Goal: Task Accomplishment & Management: Complete application form

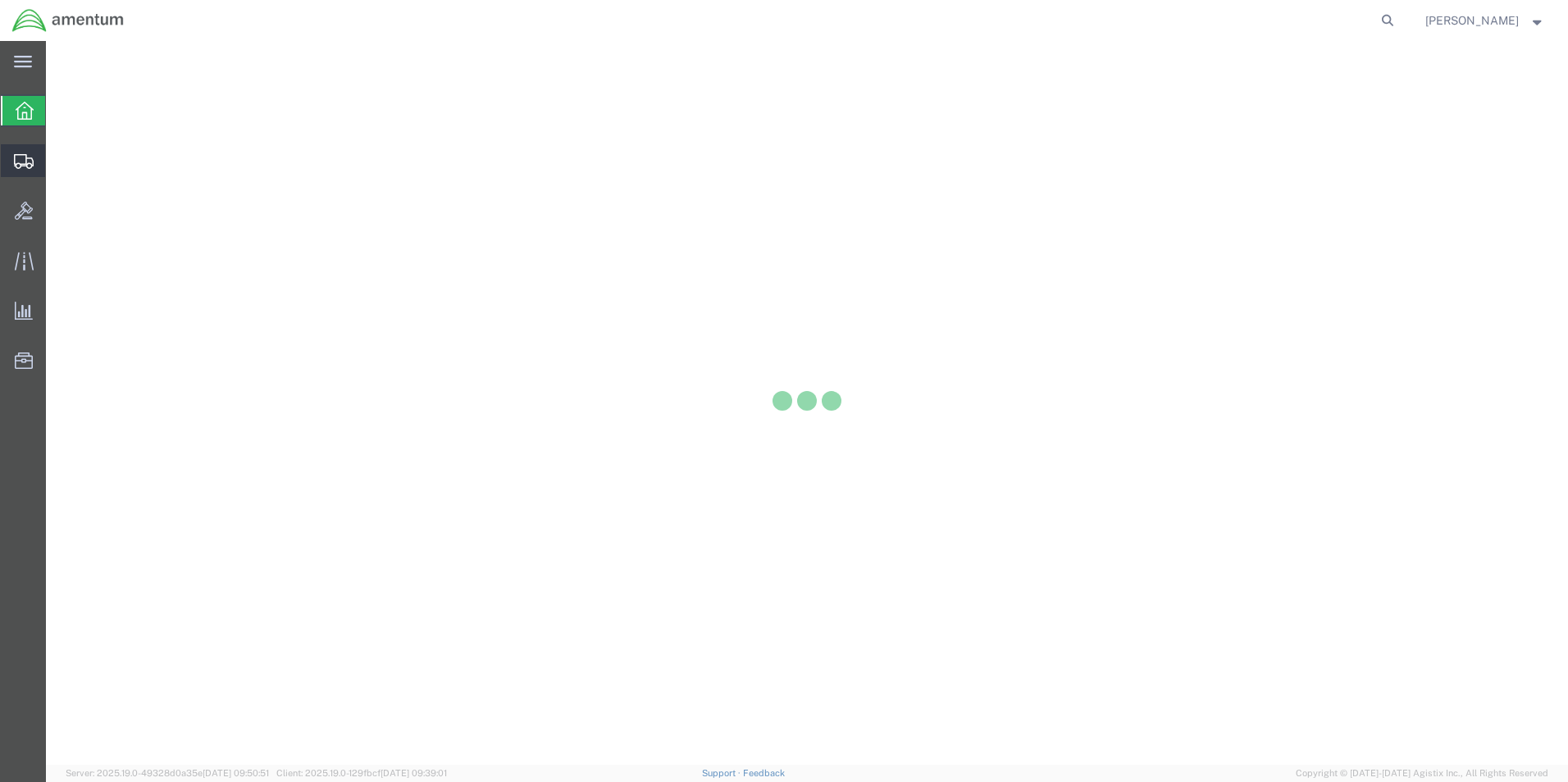
click at [28, 167] on icon at bounding box center [23, 162] width 19 height 15
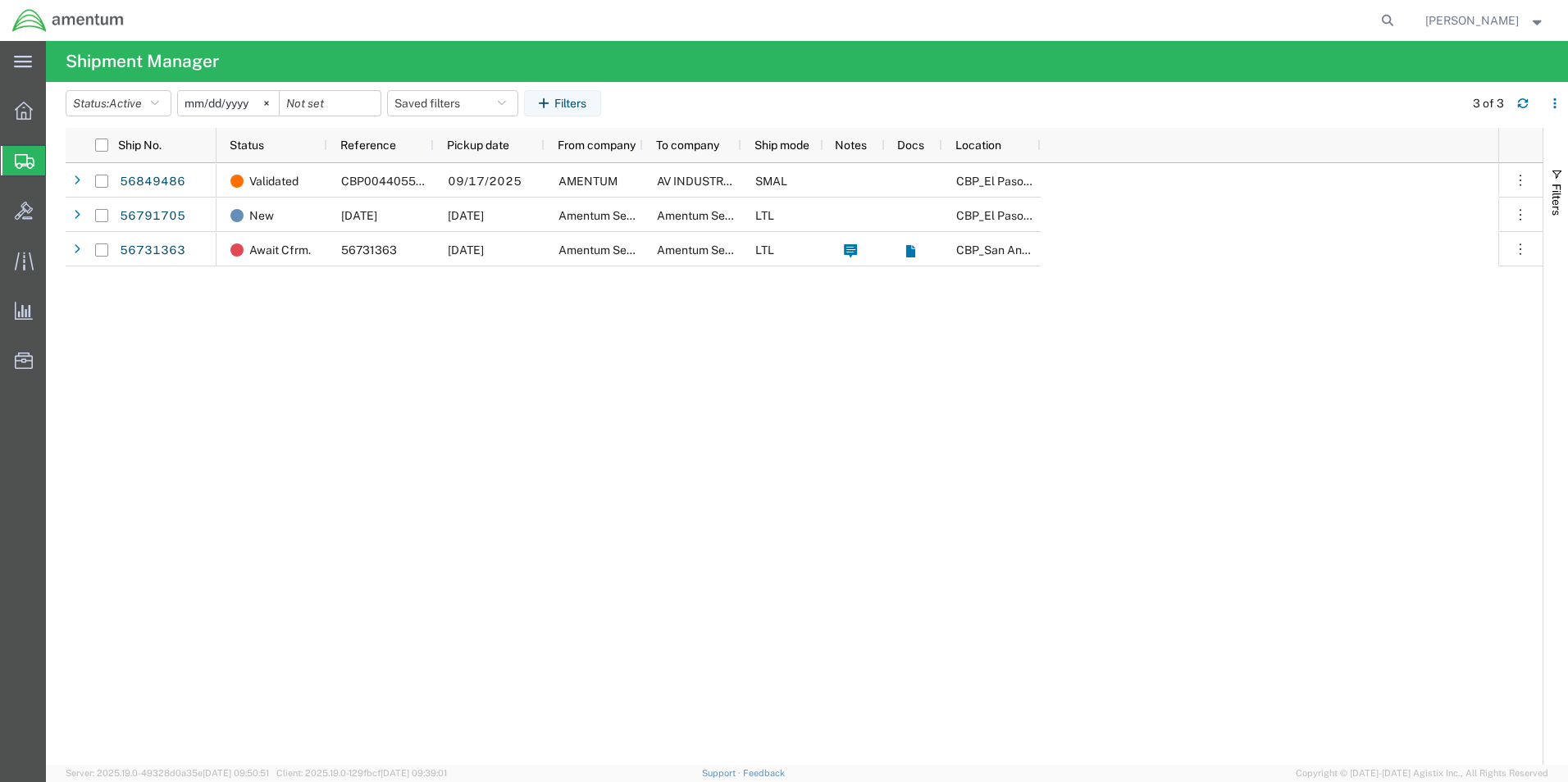
click at [0, 0] on span "Create from Template" at bounding box center [0, 0] width 0 height 0
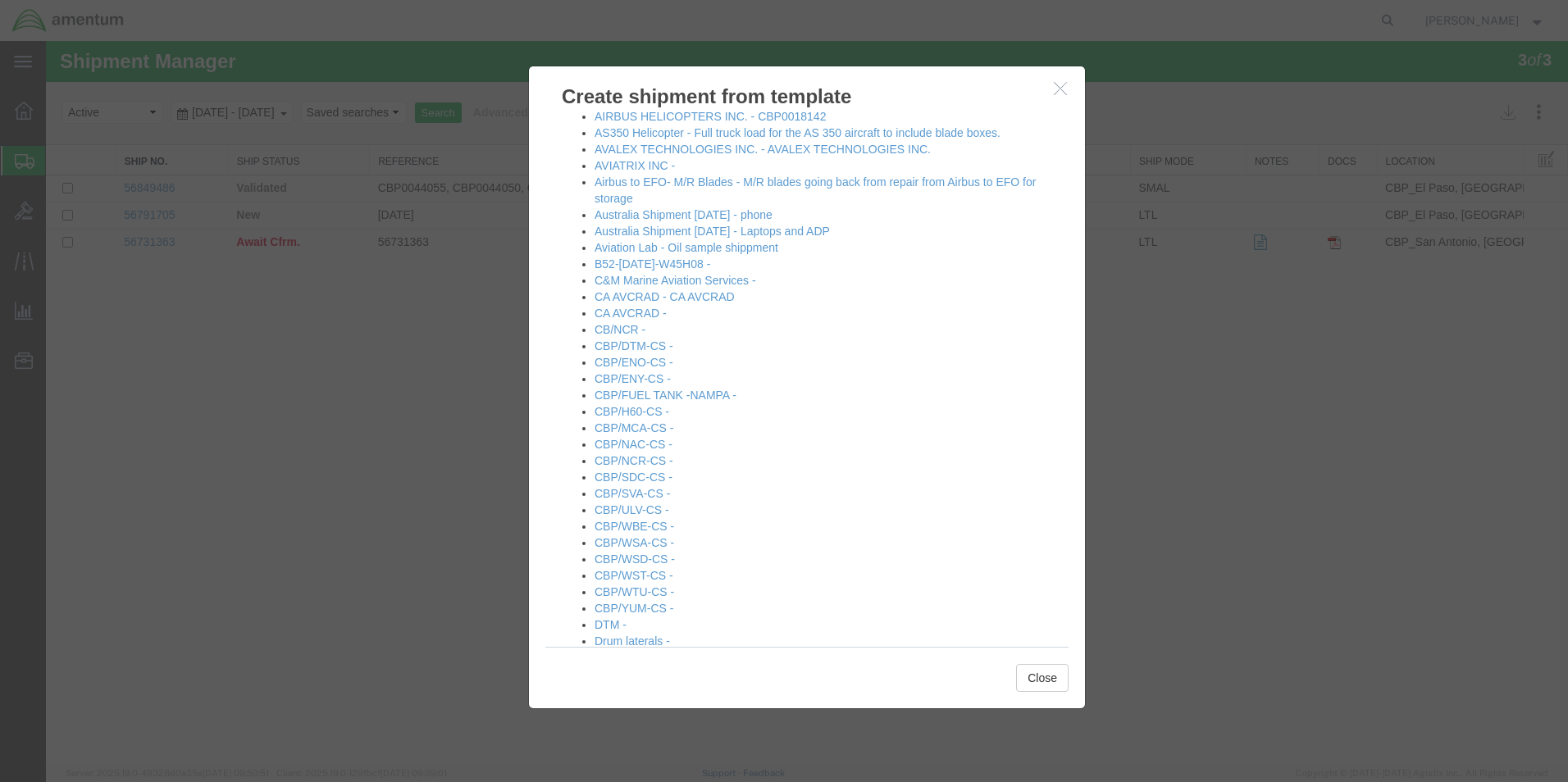
scroll to position [164, 0]
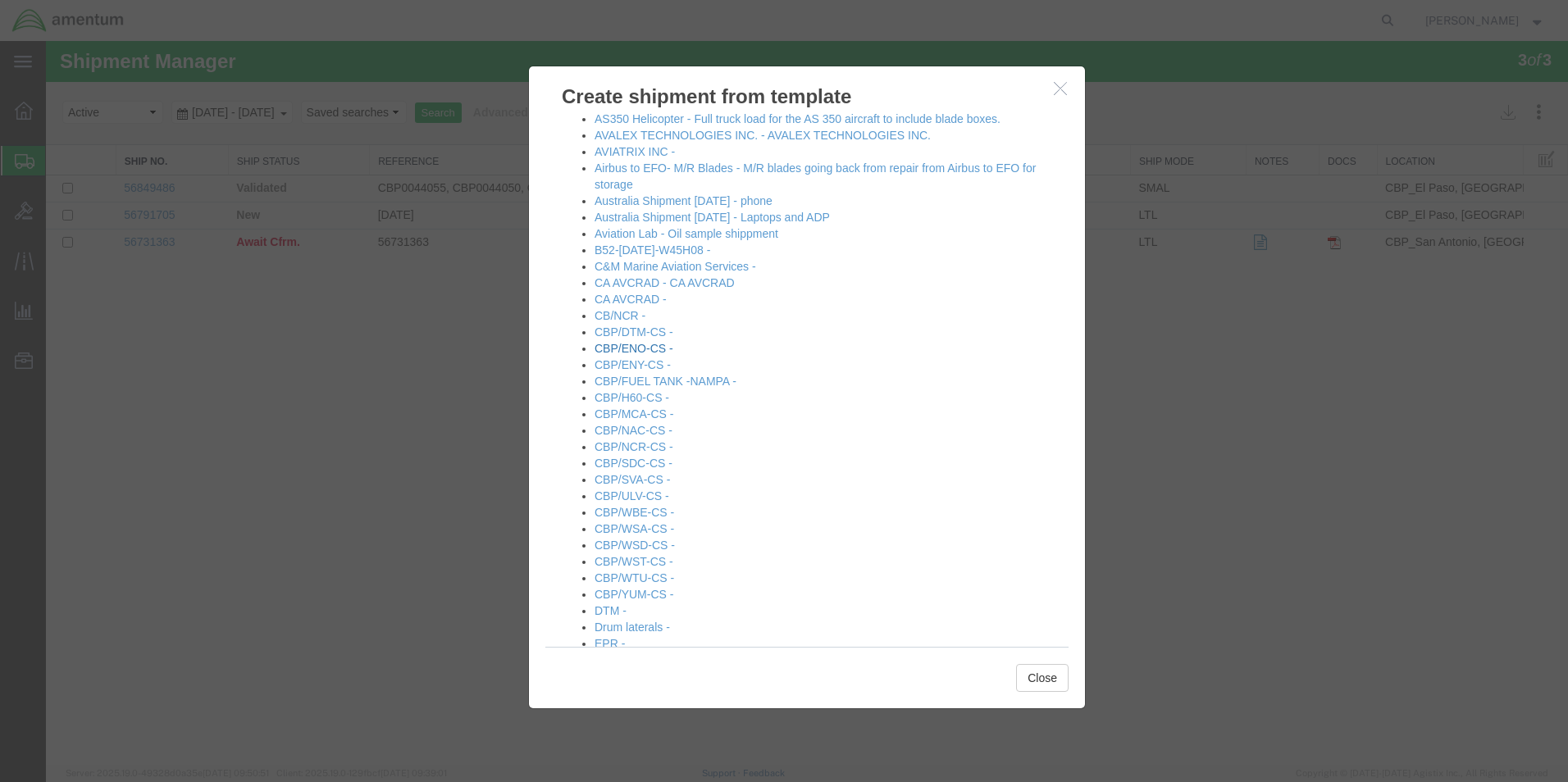
click at [630, 351] on link "CBP/ENO-CS -" at bounding box center [633, 348] width 78 height 13
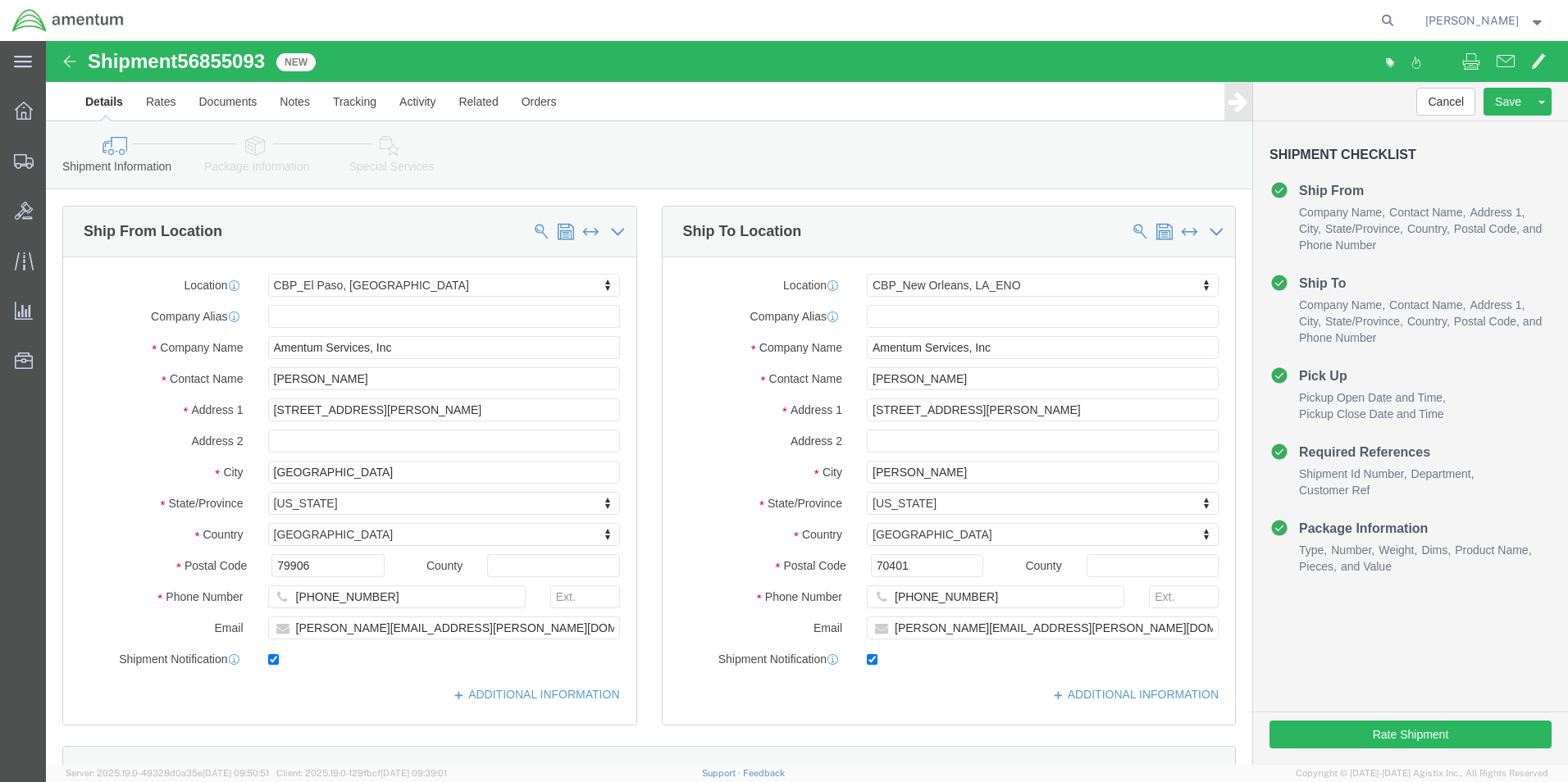
select select "49831"
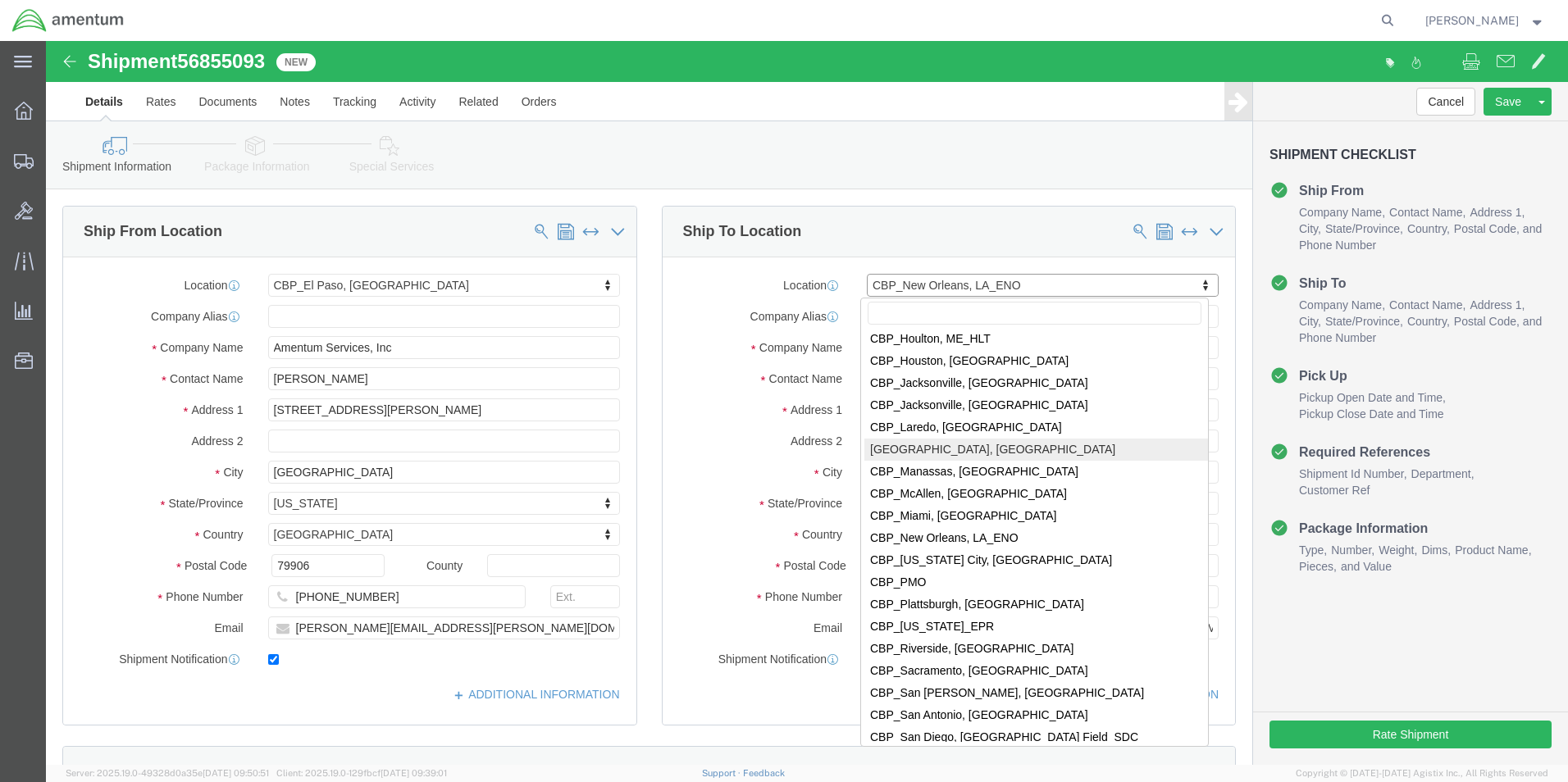
scroll to position [3367, 0]
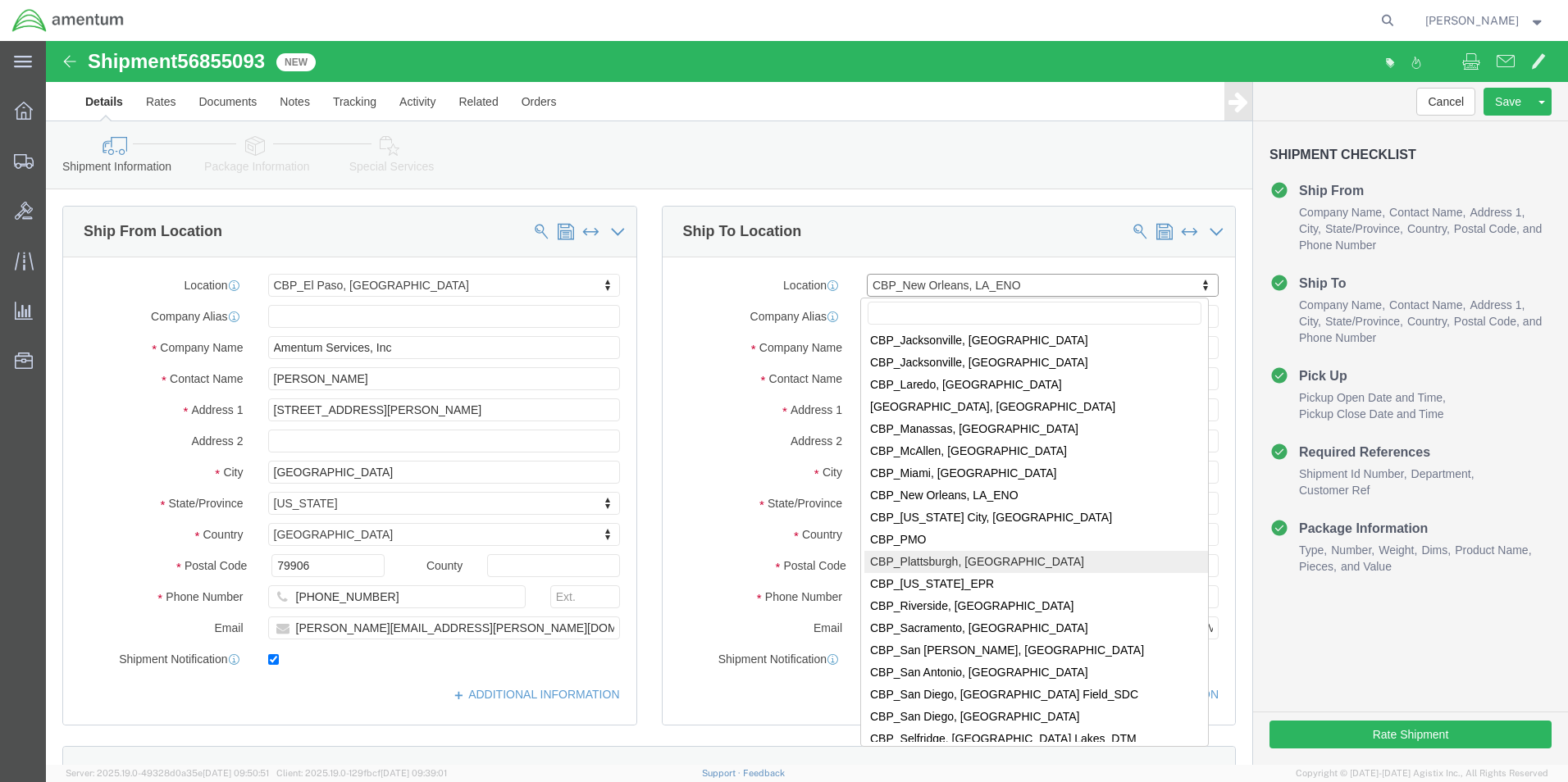
select select "49927"
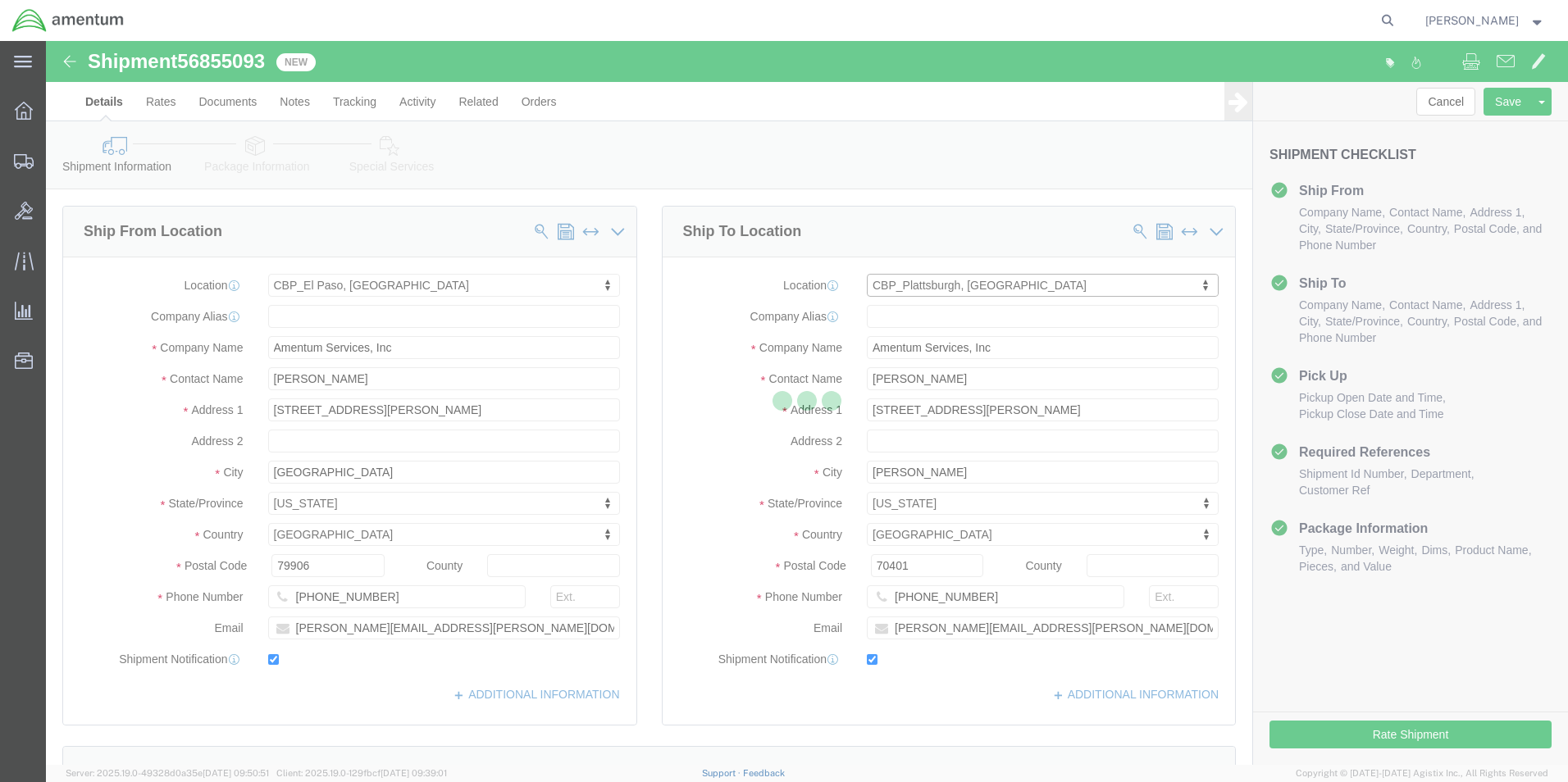
type input "[PERSON_NAME]"
type input "[STREET_ADDRESS][US_STATE]"
type input "[GEOGRAPHIC_DATA]"
type input "12903"
type input "[PHONE_NUMBER]"
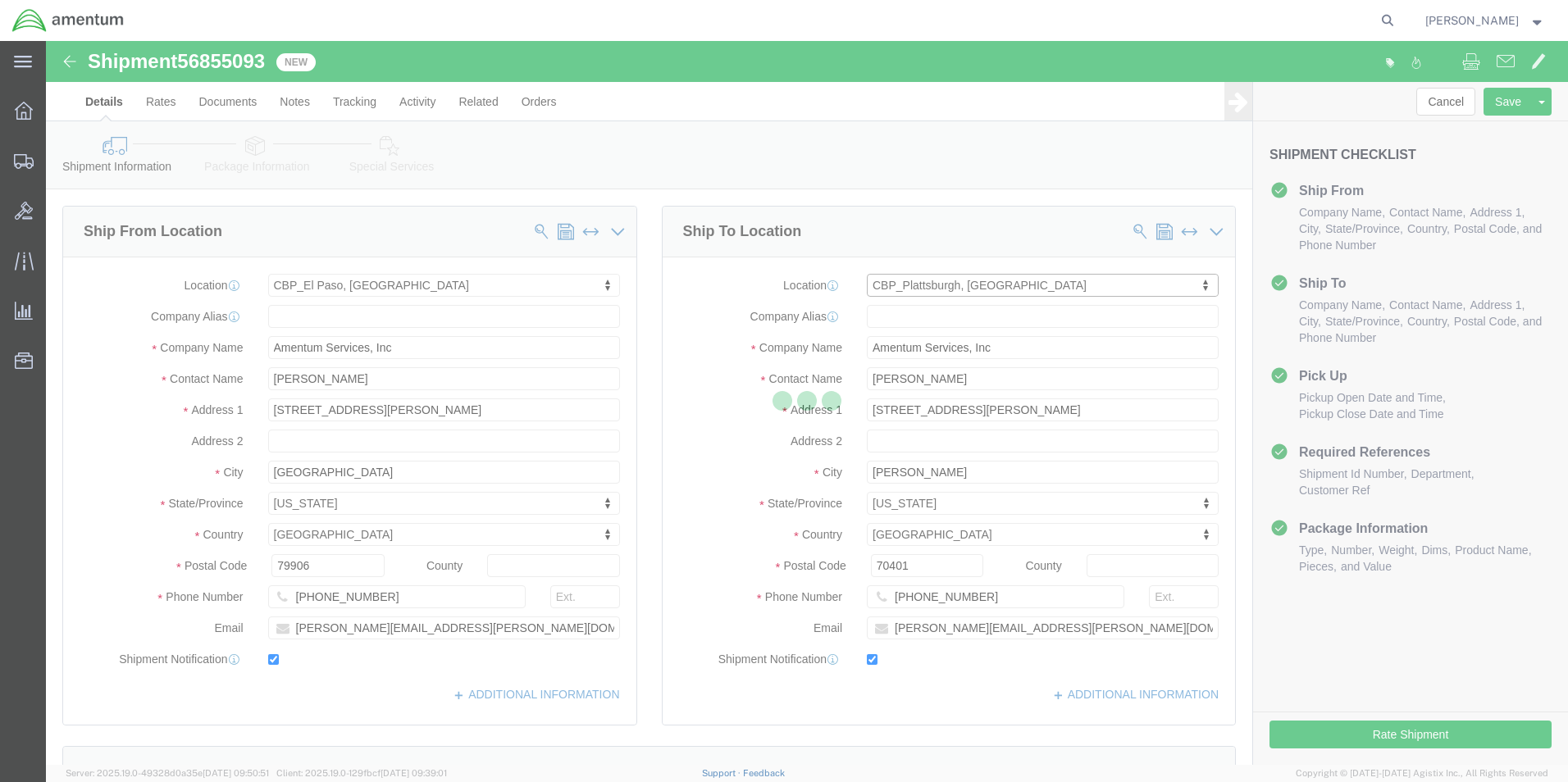
type input "[PERSON_NAME][EMAIL_ADDRESS][PERSON_NAME][DOMAIN_NAME]"
select select "NY"
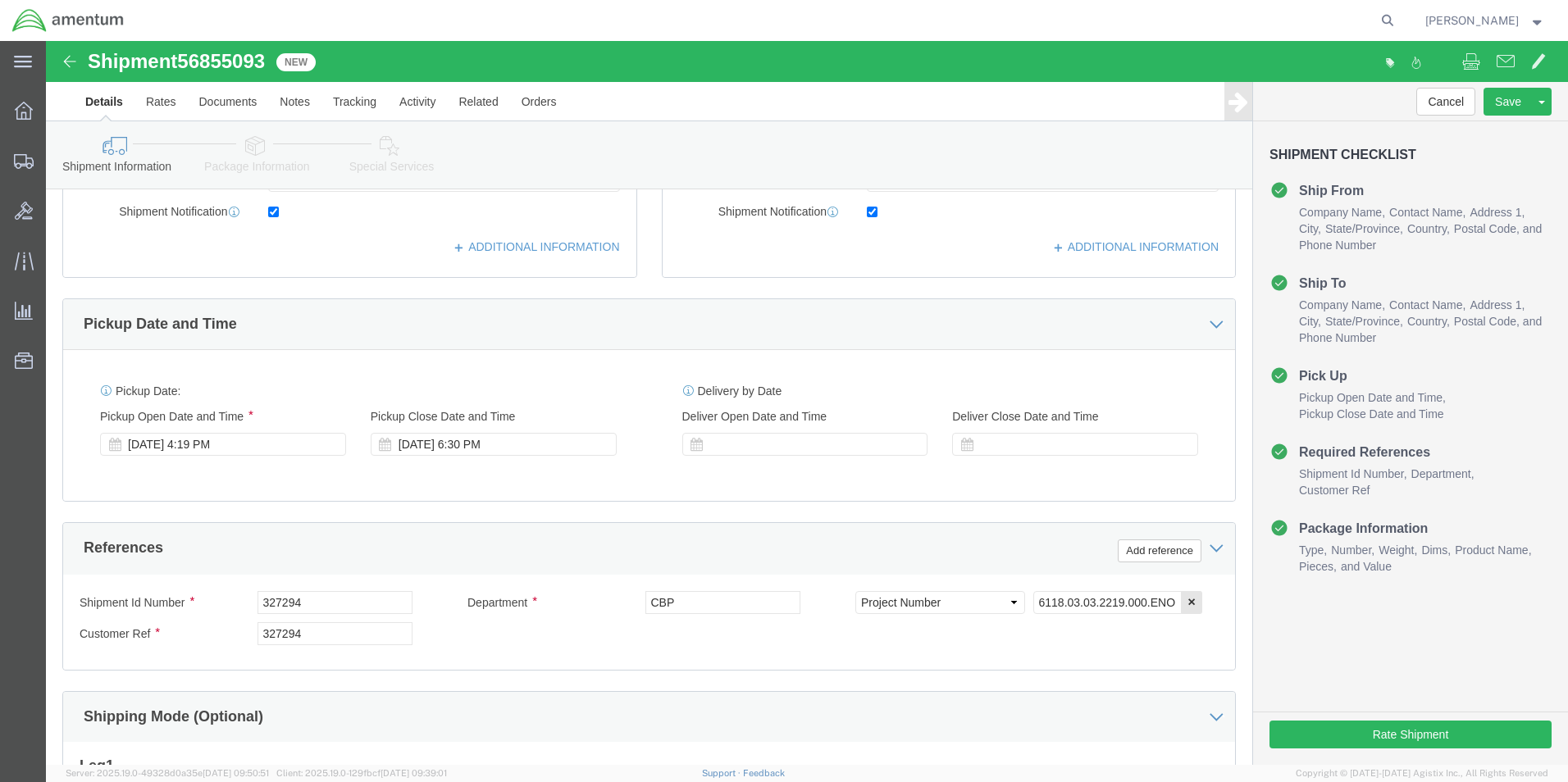
scroll to position [574, 0]
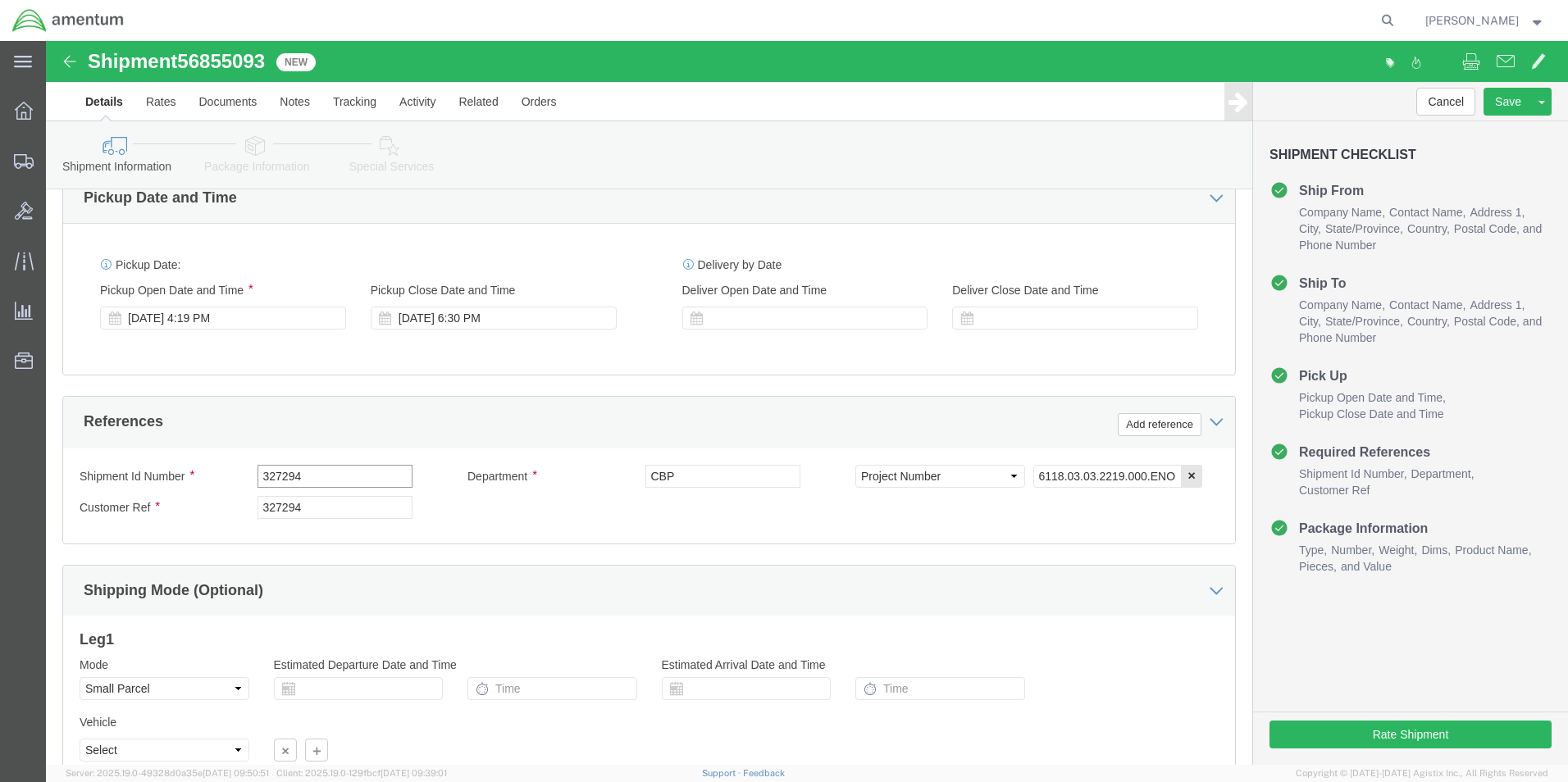
click input "327294"
drag, startPoint x: 283, startPoint y: 436, endPoint x: 215, endPoint y: 439, distance: 68.1
click input "327294"
click input "6118.03.03.2219.000.ENO.0000"
type input "6118.03.03.2219.000.EPL.0000"
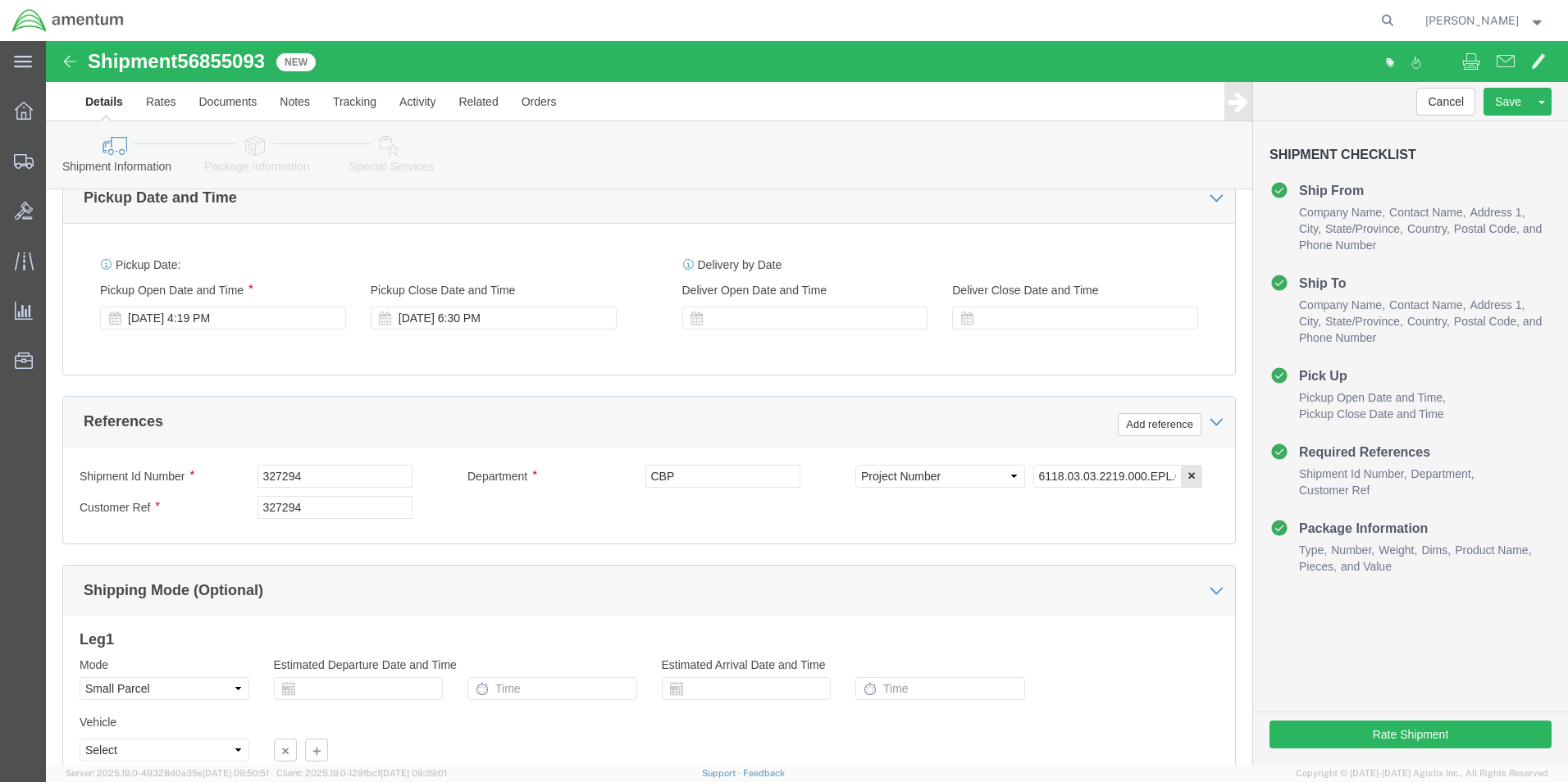
click div "Shipment Id Number 327294 Department CBP Select Account Type Activity ID Airlin…"
click input "327294"
type input "3"
drag, startPoint x: 354, startPoint y: 435, endPoint x: 127, endPoint y: 440, distance: 227.1
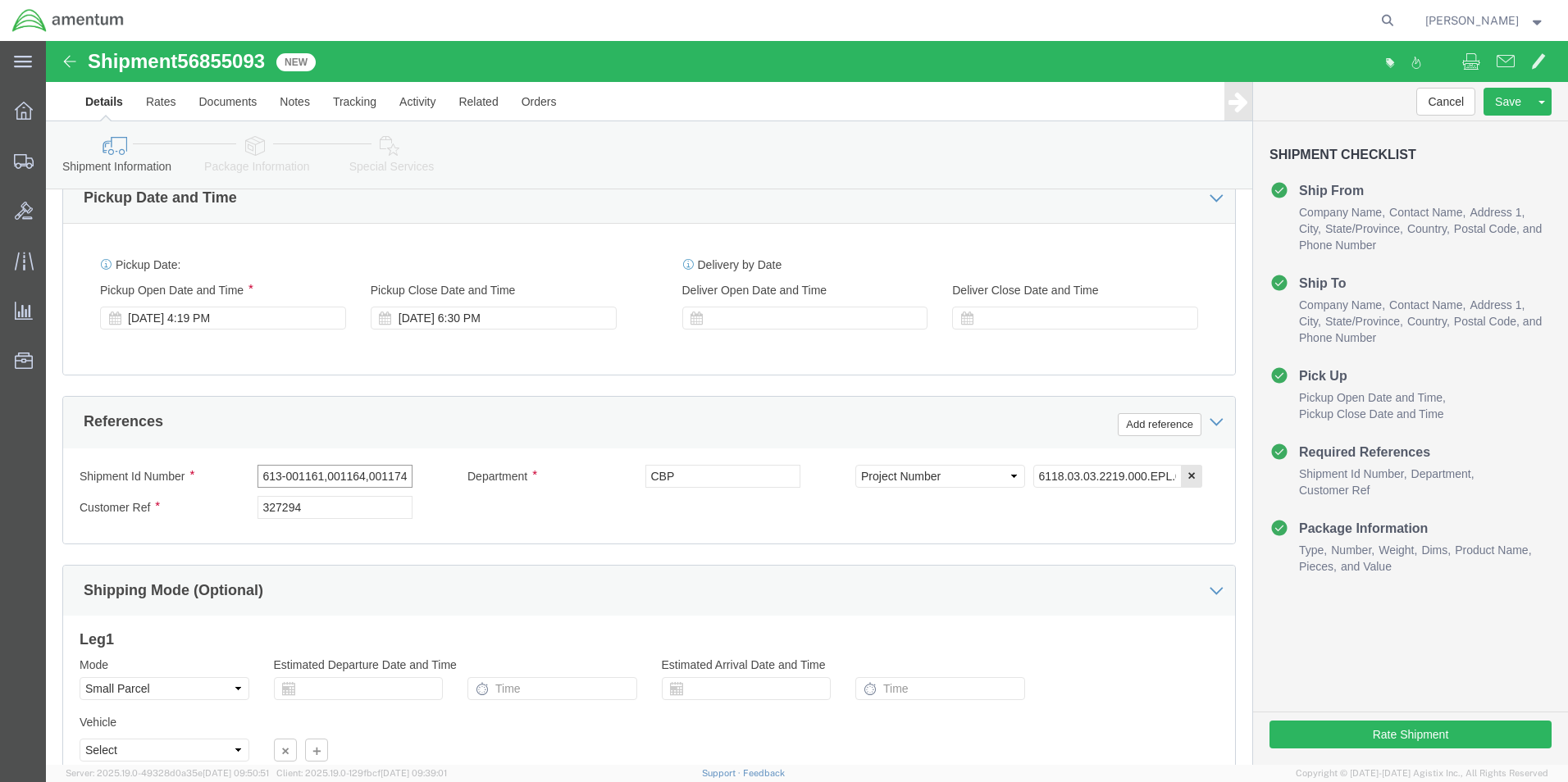
click div "Shipment Id Number 613-001161,001164,001174,001176,001177,001180,001181,001184,…"
type input "613-001161,001164,001174,001176,001177,001180,001181,001184,001219"
drag, startPoint x: 259, startPoint y: 465, endPoint x: 188, endPoint y: 472, distance: 71.3
click div "Customer Ref 327294"
paste input "613-001161,001164,001174,001176,001177,001180,001181,001184,001219"
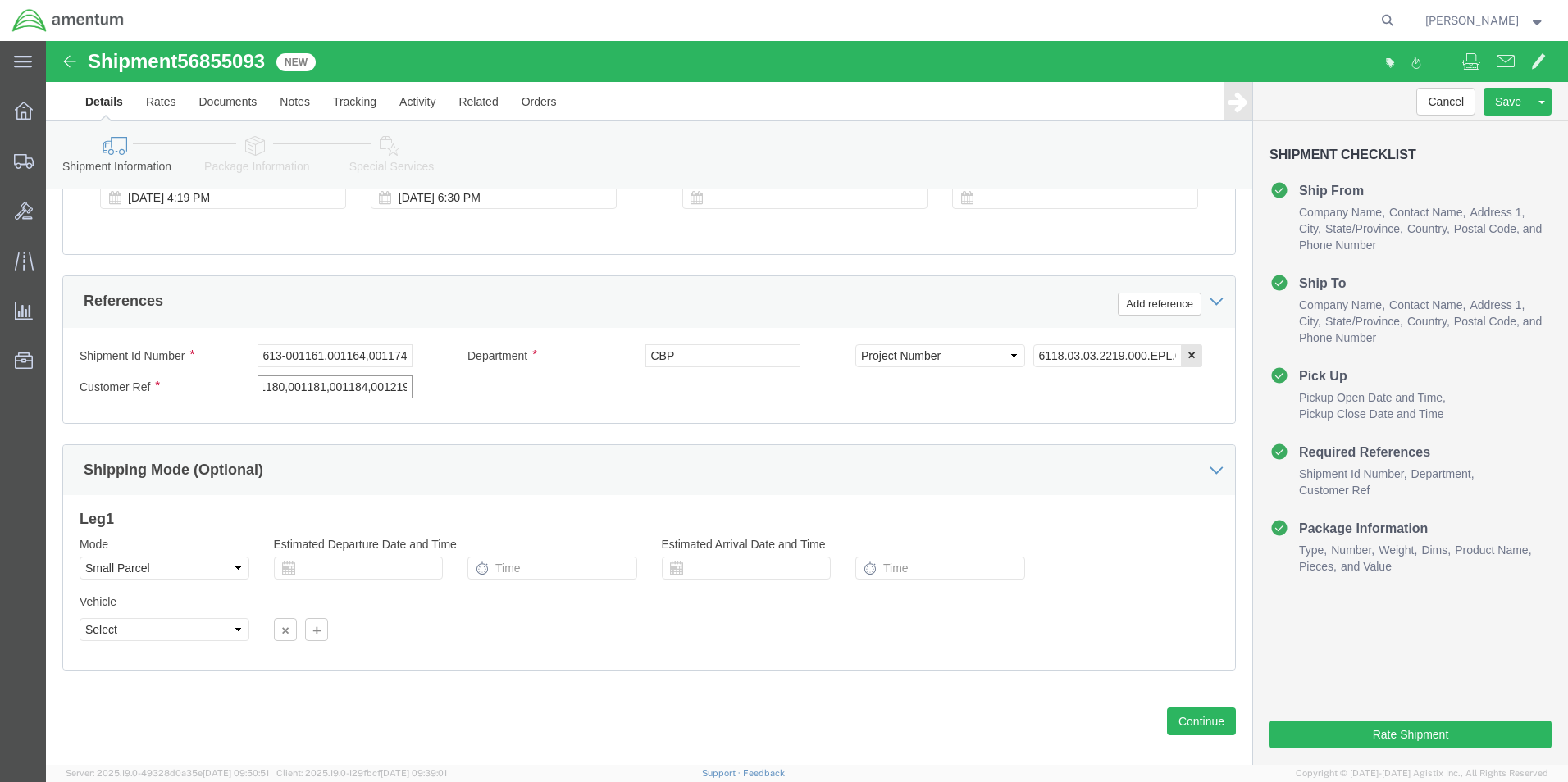
scroll to position [715, 0]
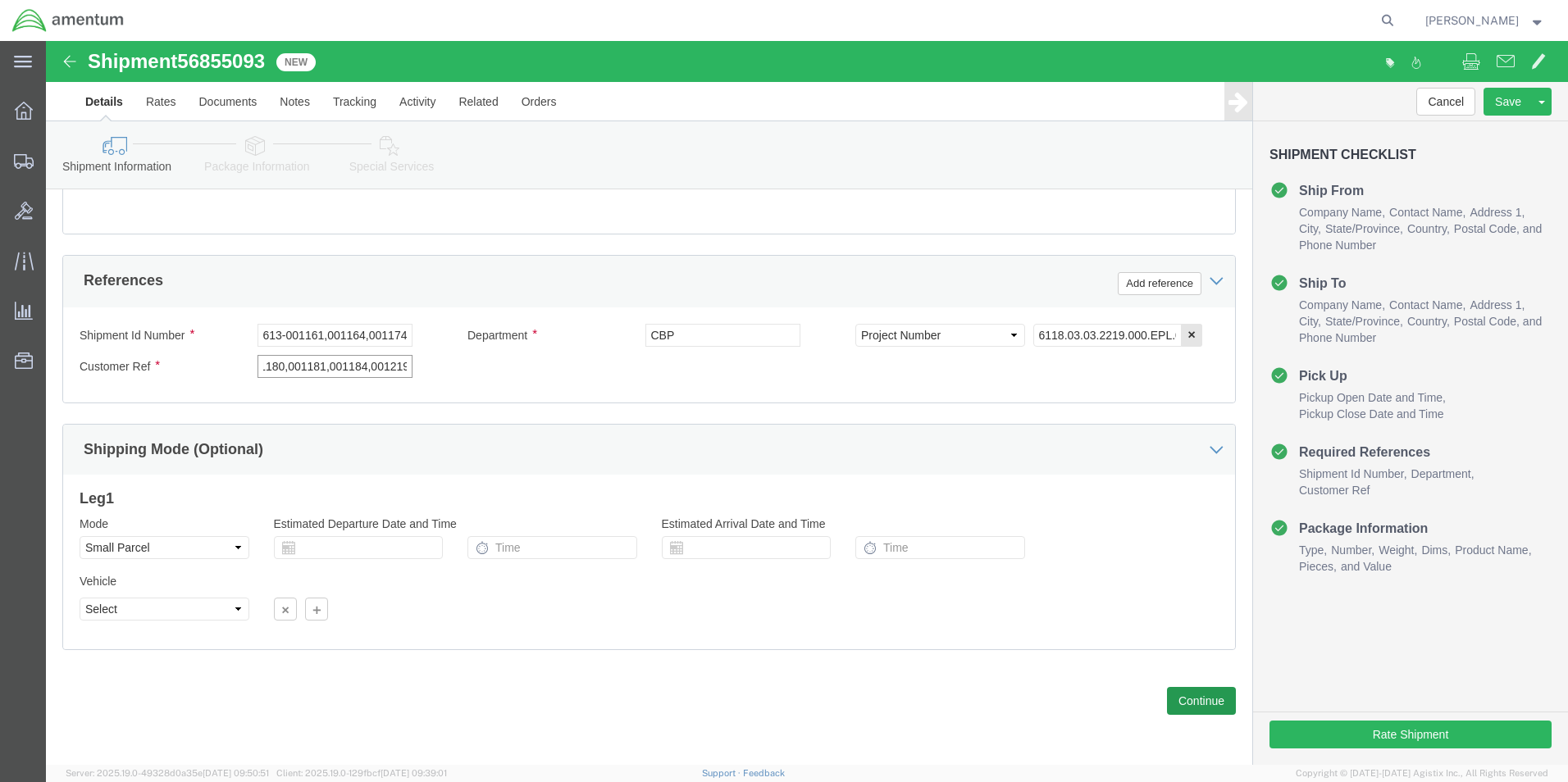
type input "613-001161,001164,001174,001176,001177,001180,001181,001184,001219"
click button "Continue"
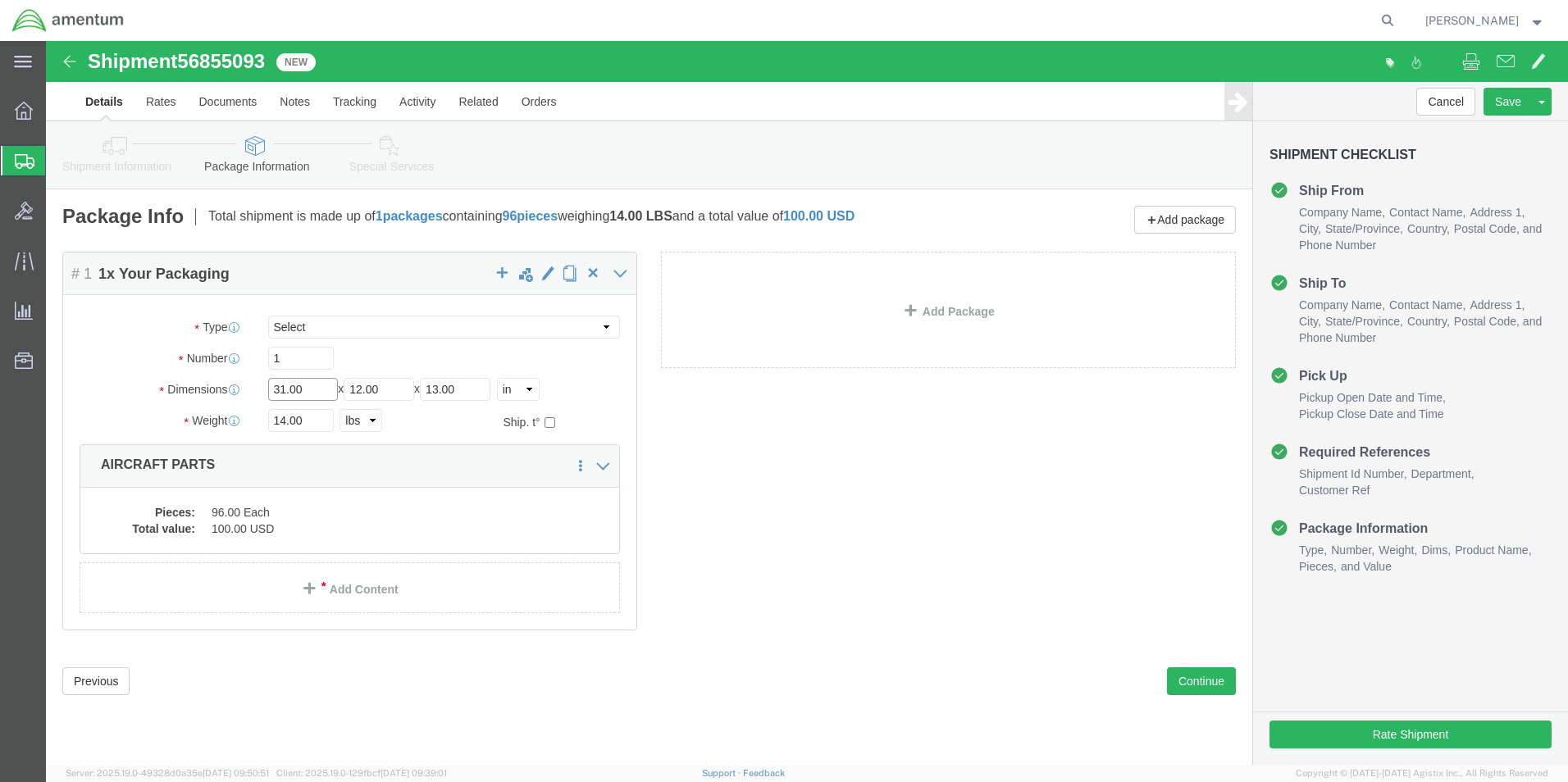
drag, startPoint x: 273, startPoint y: 352, endPoint x: 195, endPoint y: 347, distance: 78.2
click div "Dimensions Length 31.00 x Width 12.00 x Height 13.00 Select cm ft in"
type input "12"
type input "4"
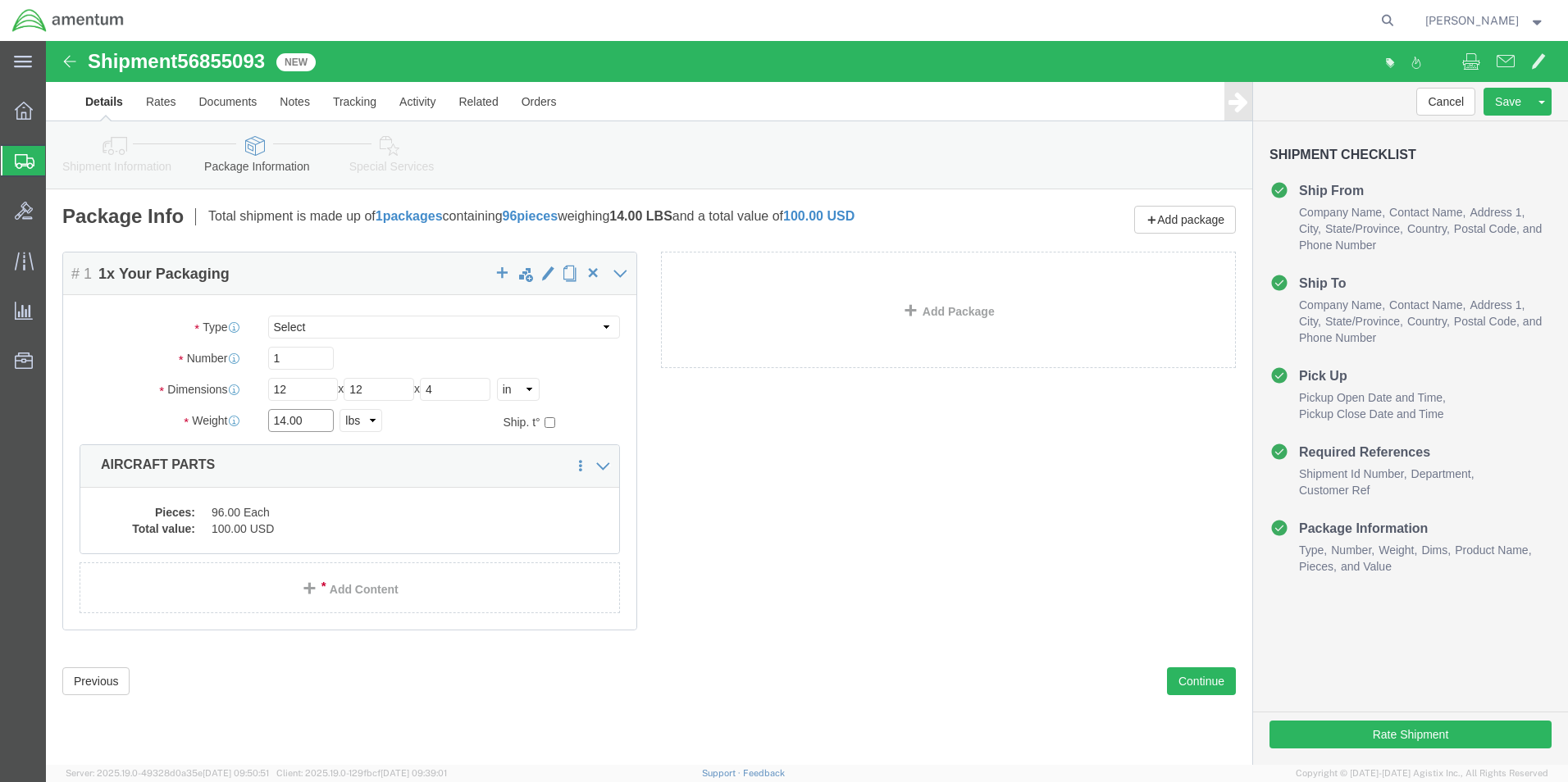
click div "Weight Total weight of packages in pounds or kilograms 14.00 Select kgs lbs Shi…"
type input "3"
click div "Pieces: 96.00 Each Total value: 100.00 USD"
click div
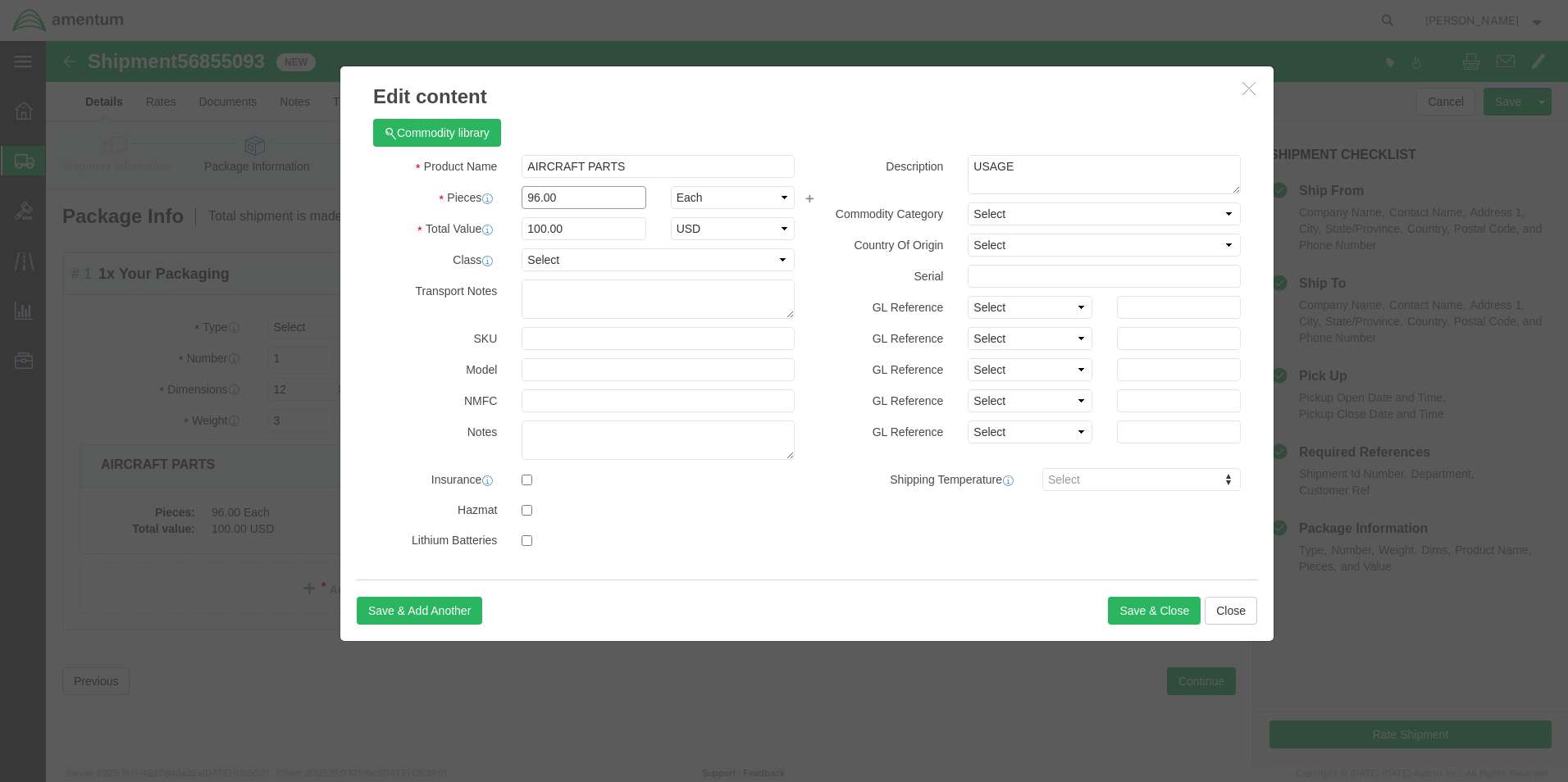
drag, startPoint x: 532, startPoint y: 157, endPoint x: 467, endPoint y: 162, distance: 65.2
click div "96.00"
type input "130"
click input "135.42"
drag, startPoint x: 543, startPoint y: 182, endPoint x: 442, endPoint y: 183, distance: 101.0
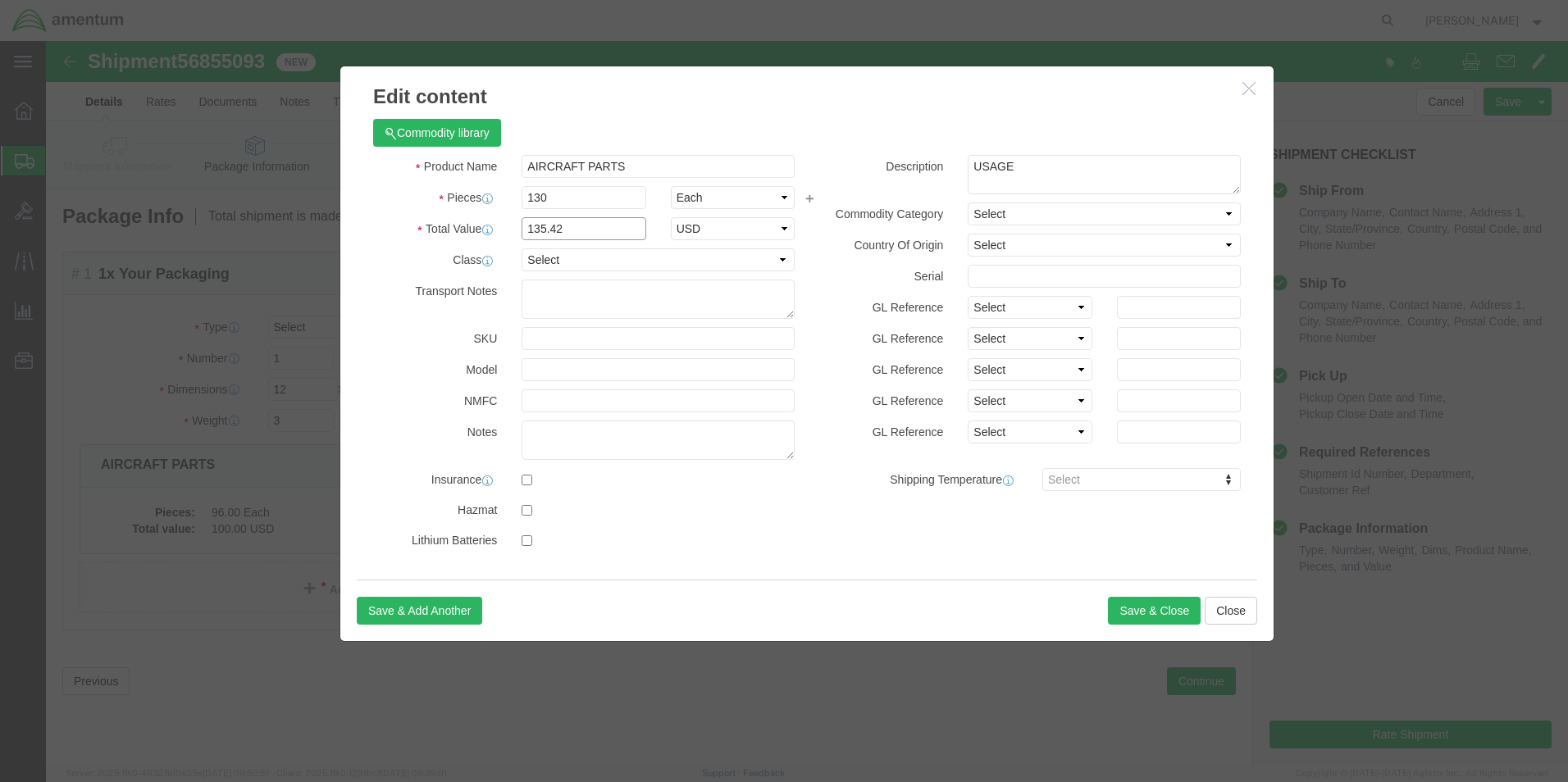
click div "Total Value 135.42 Select ADP AED AFN ALL AMD AOA ARS ATS AUD AWG AZN BAM BBD B…"
type input "100"
click label "Class"
click button "Save & Close"
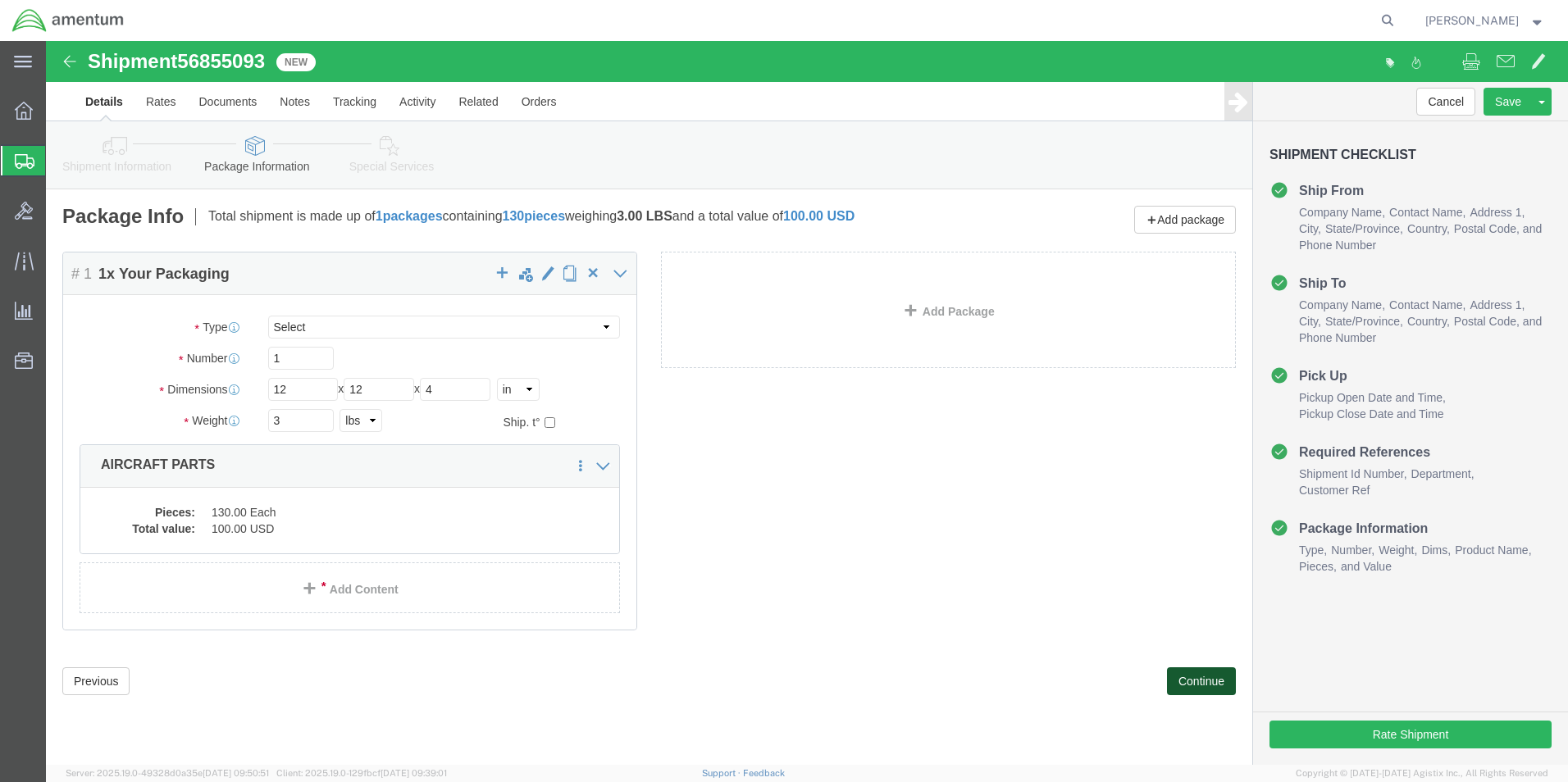
click button "Continue"
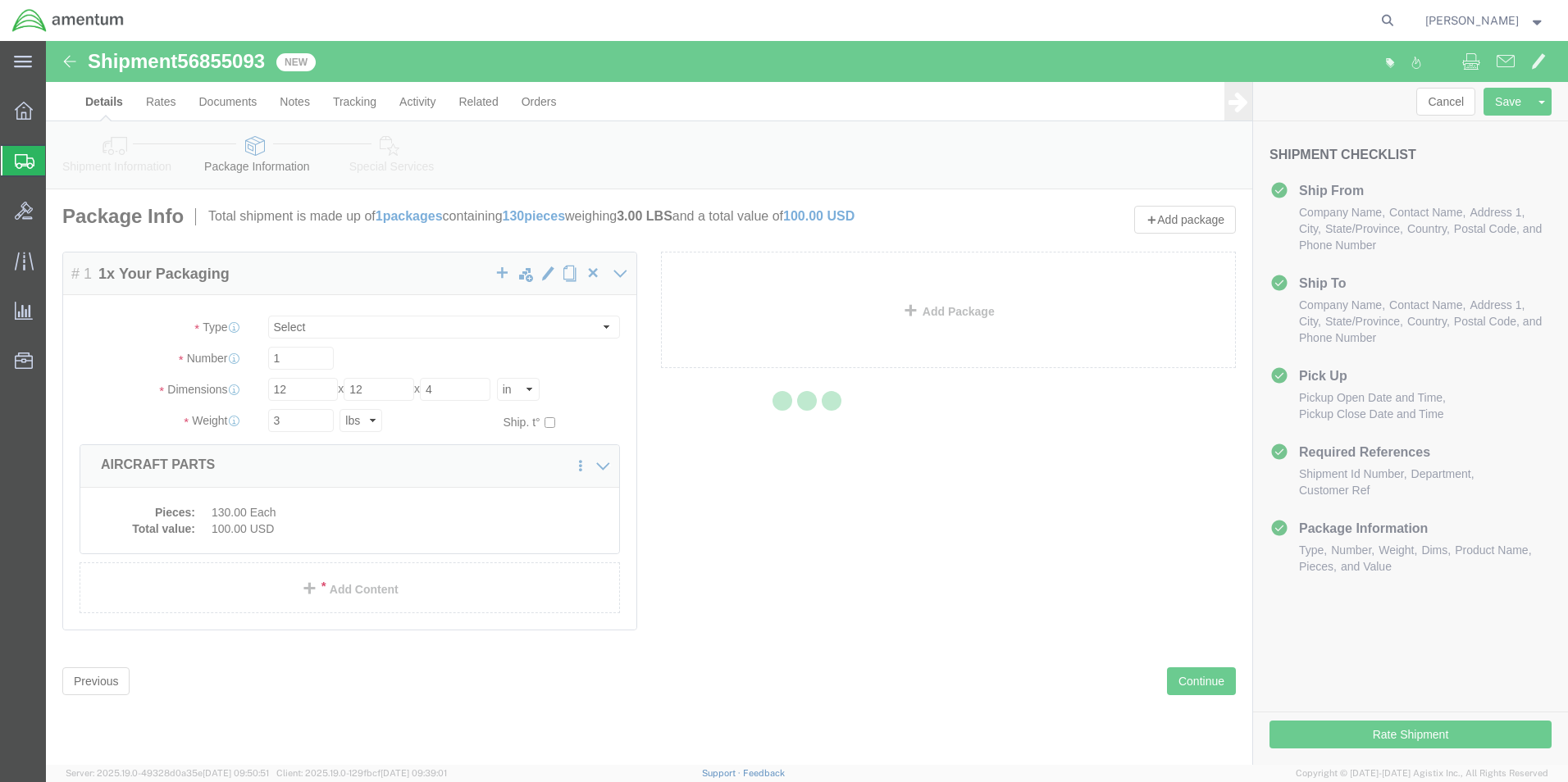
select select
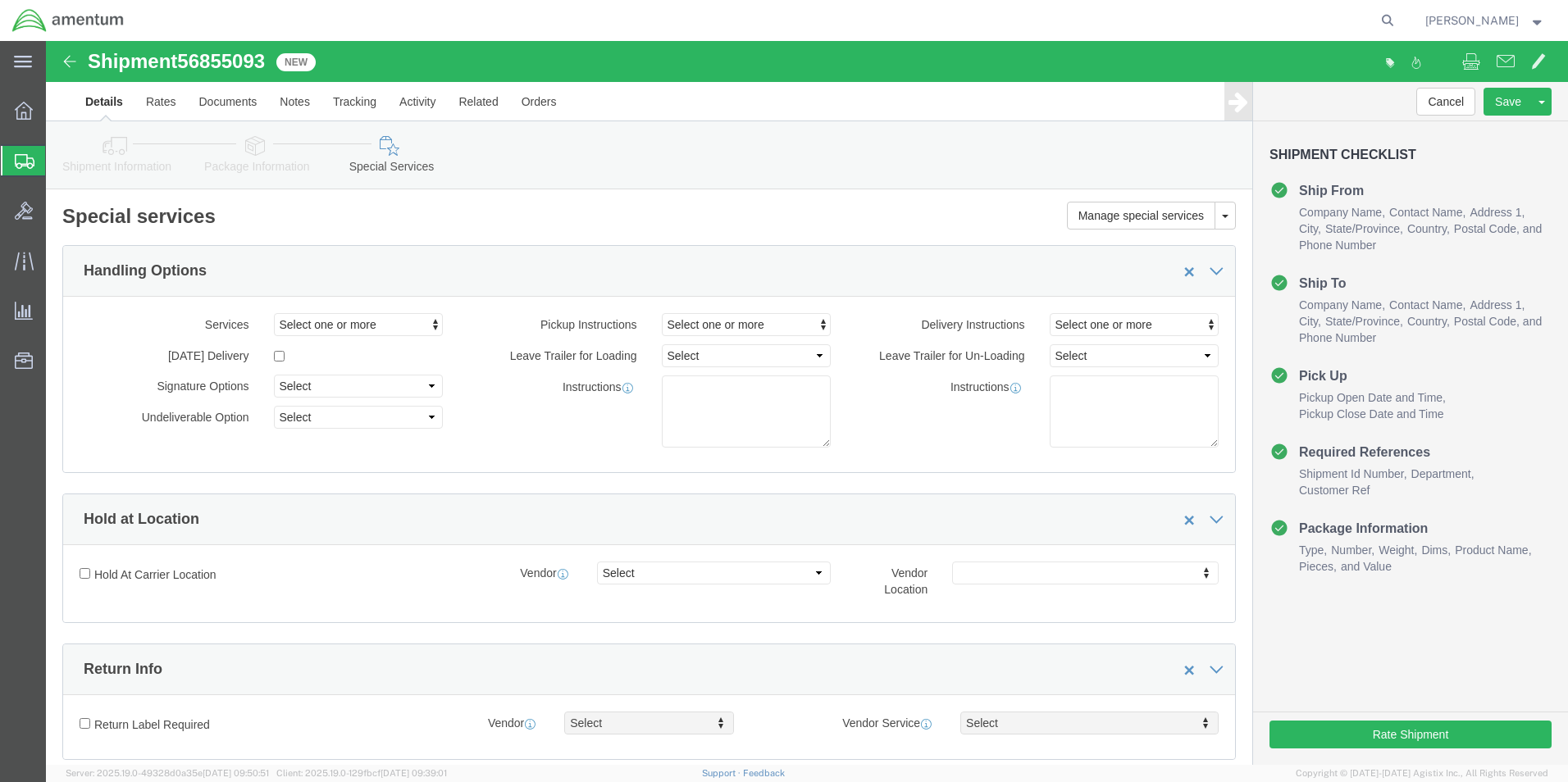
select select "DEPARTMENT"
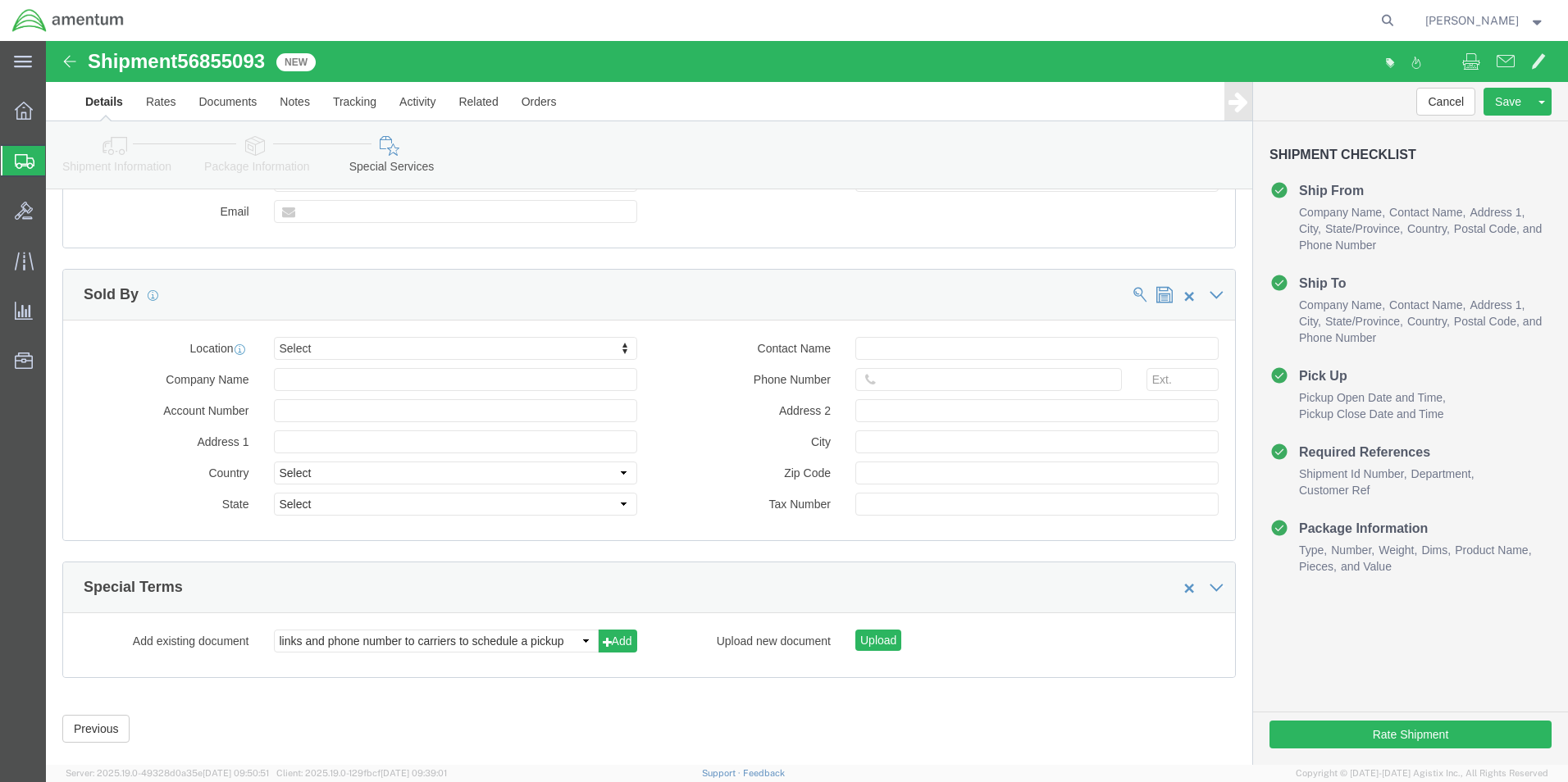
scroll to position [1503, 0]
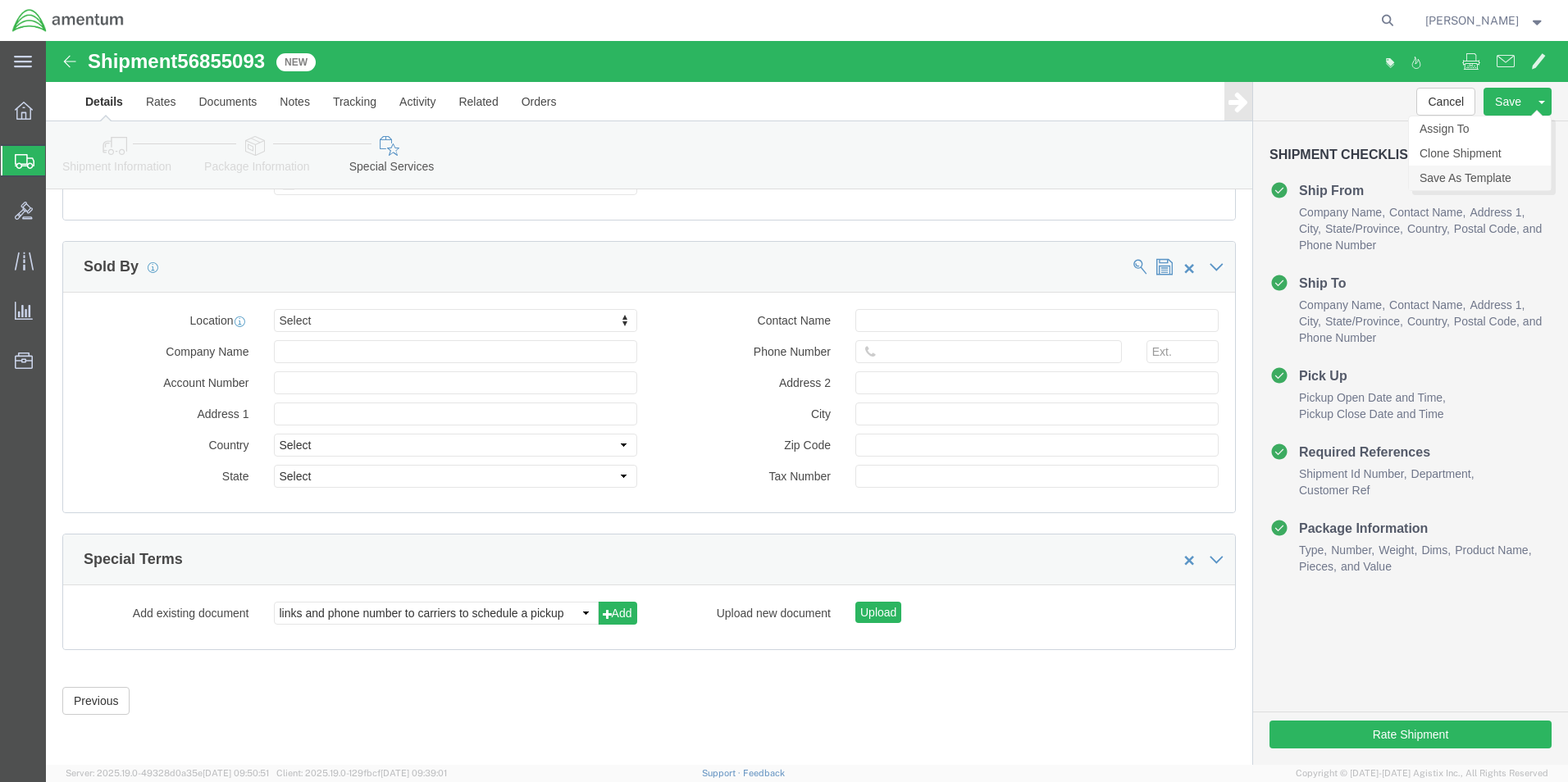
click link "Save As Template"
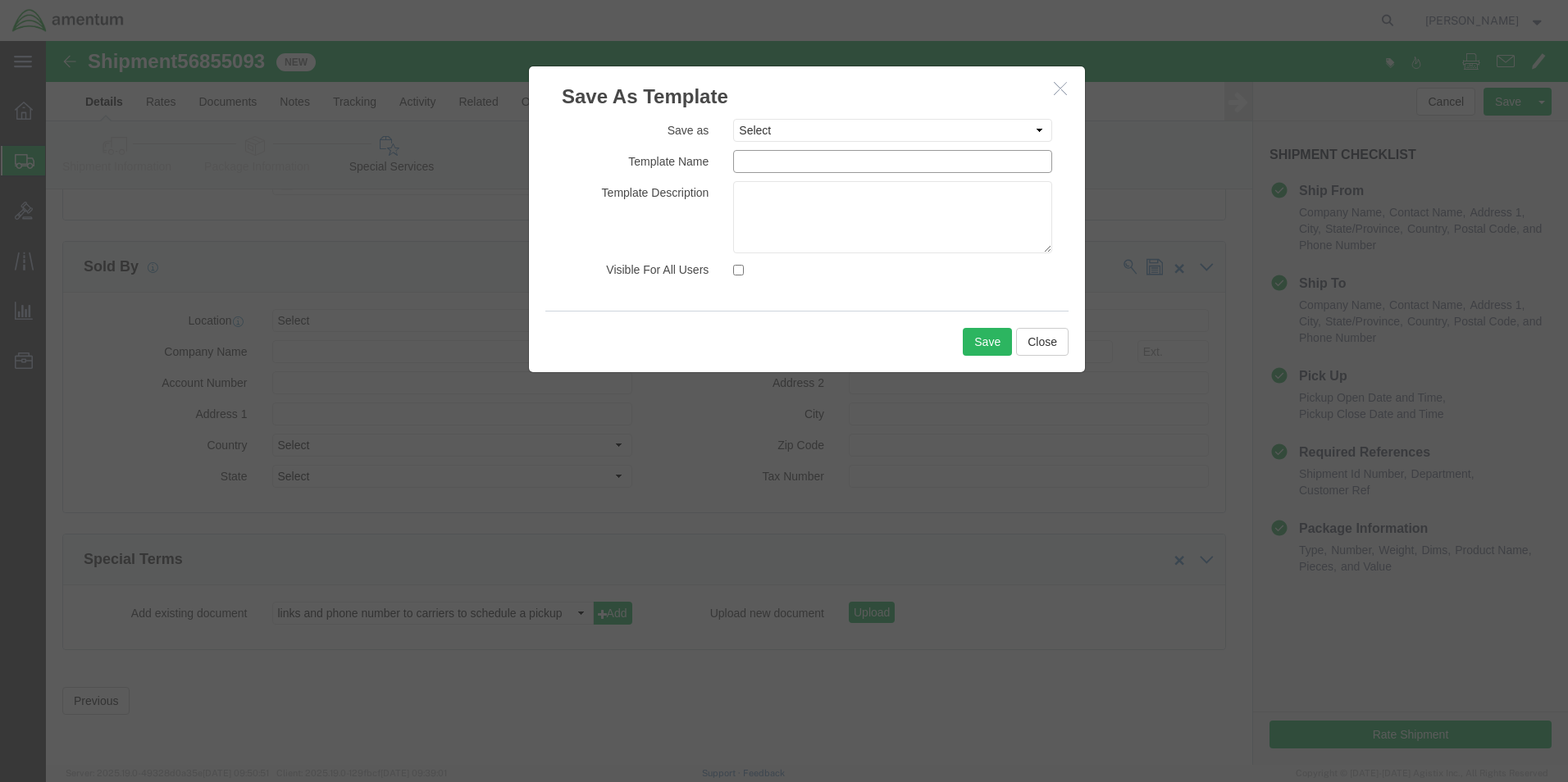
click input "text"
type input "CBP/EPL-CS"
click button "Save"
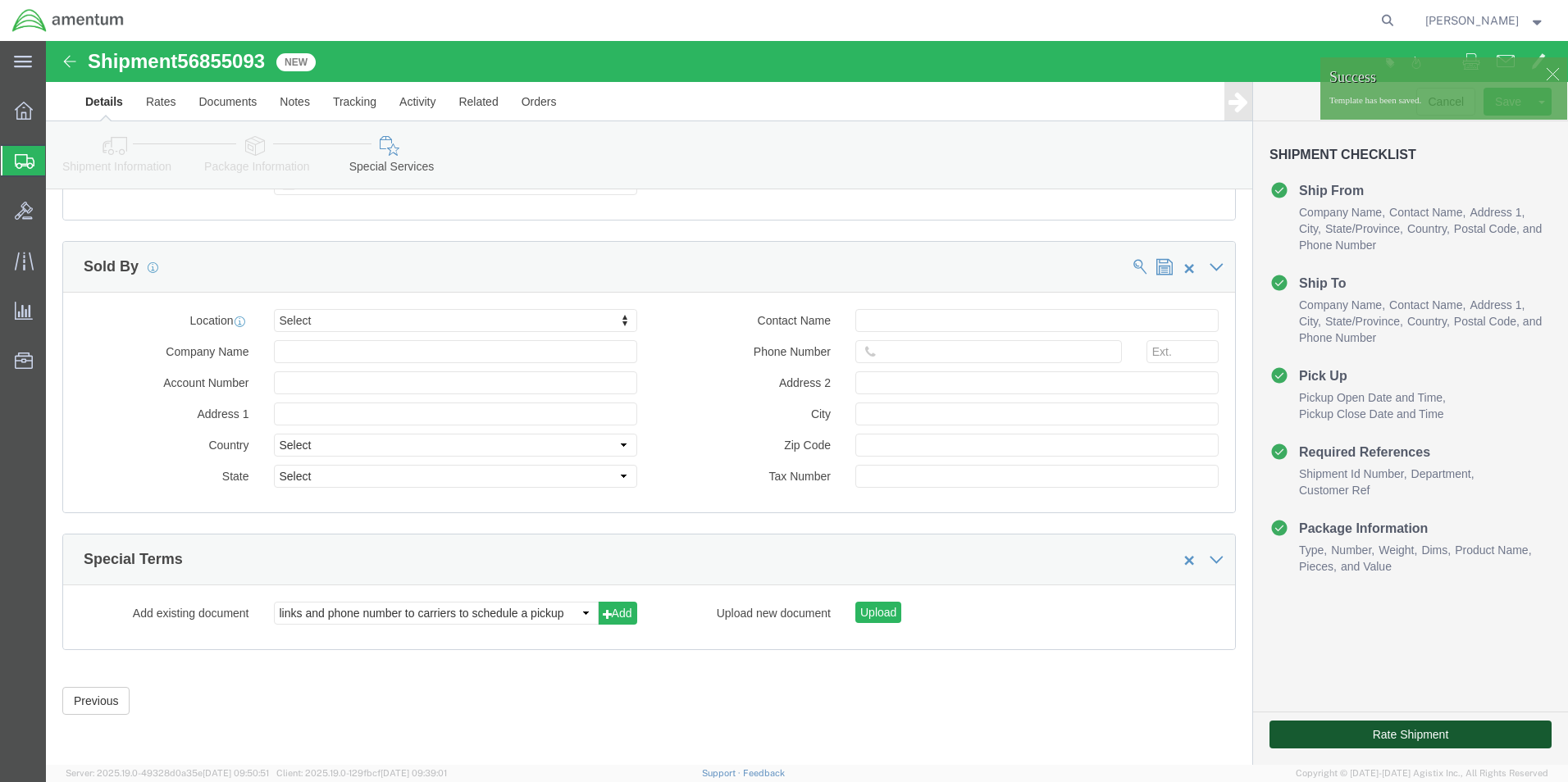
click button "Rate Shipment"
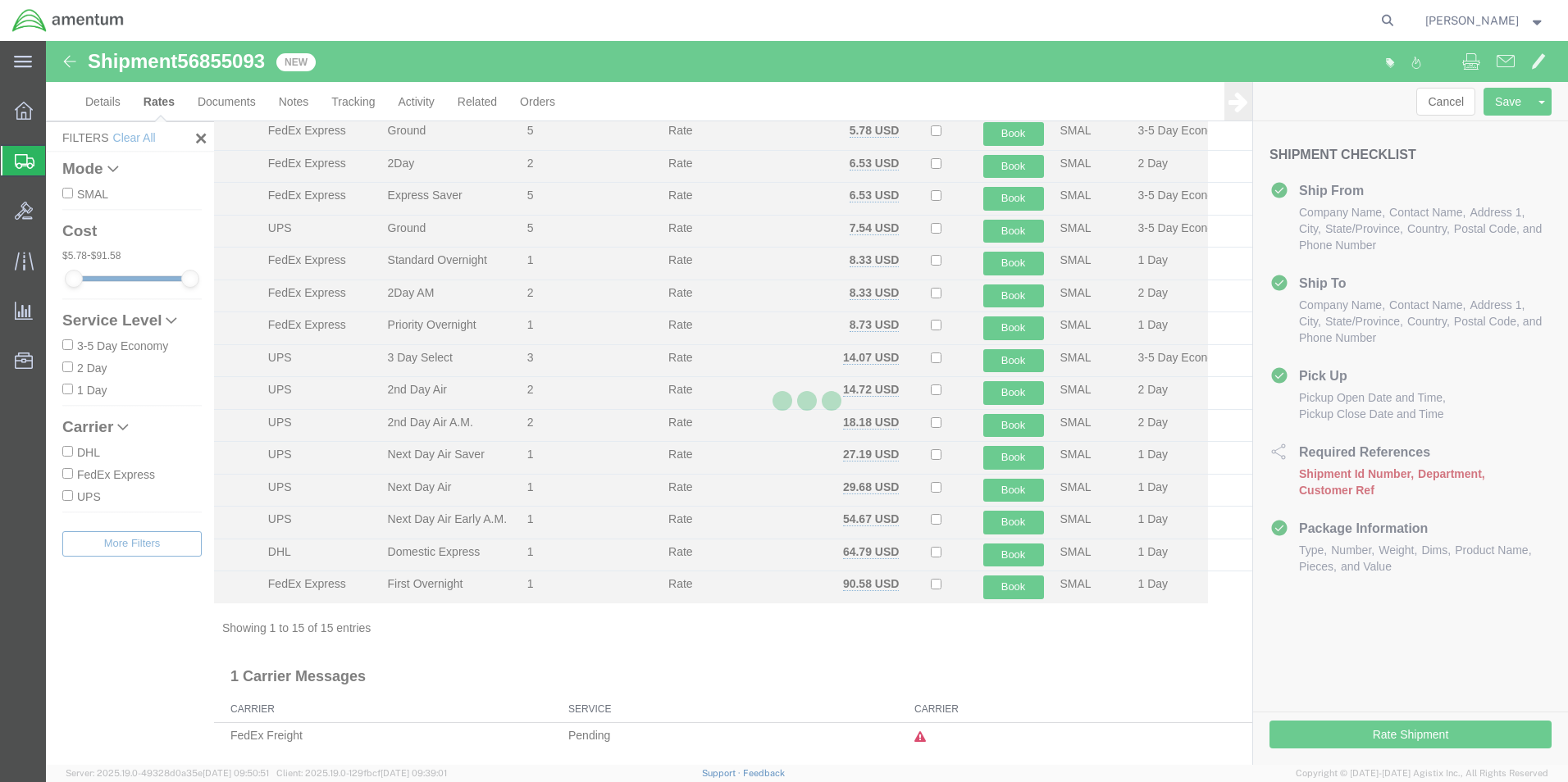
scroll to position [67, 0]
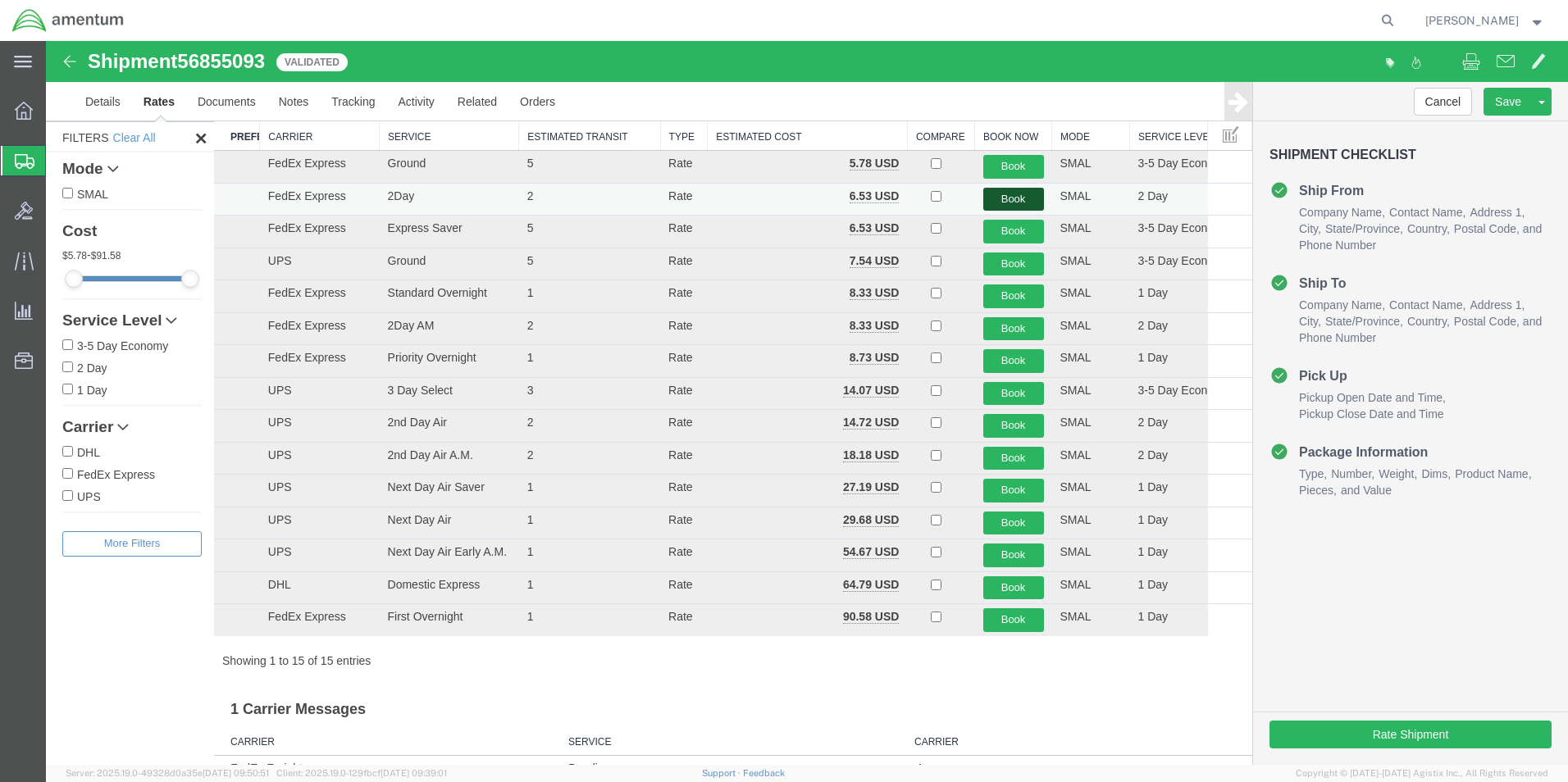
click at [990, 192] on button "Book" at bounding box center [1014, 199] width 61 height 24
click at [993, 196] on button "Book" at bounding box center [1014, 199] width 61 height 24
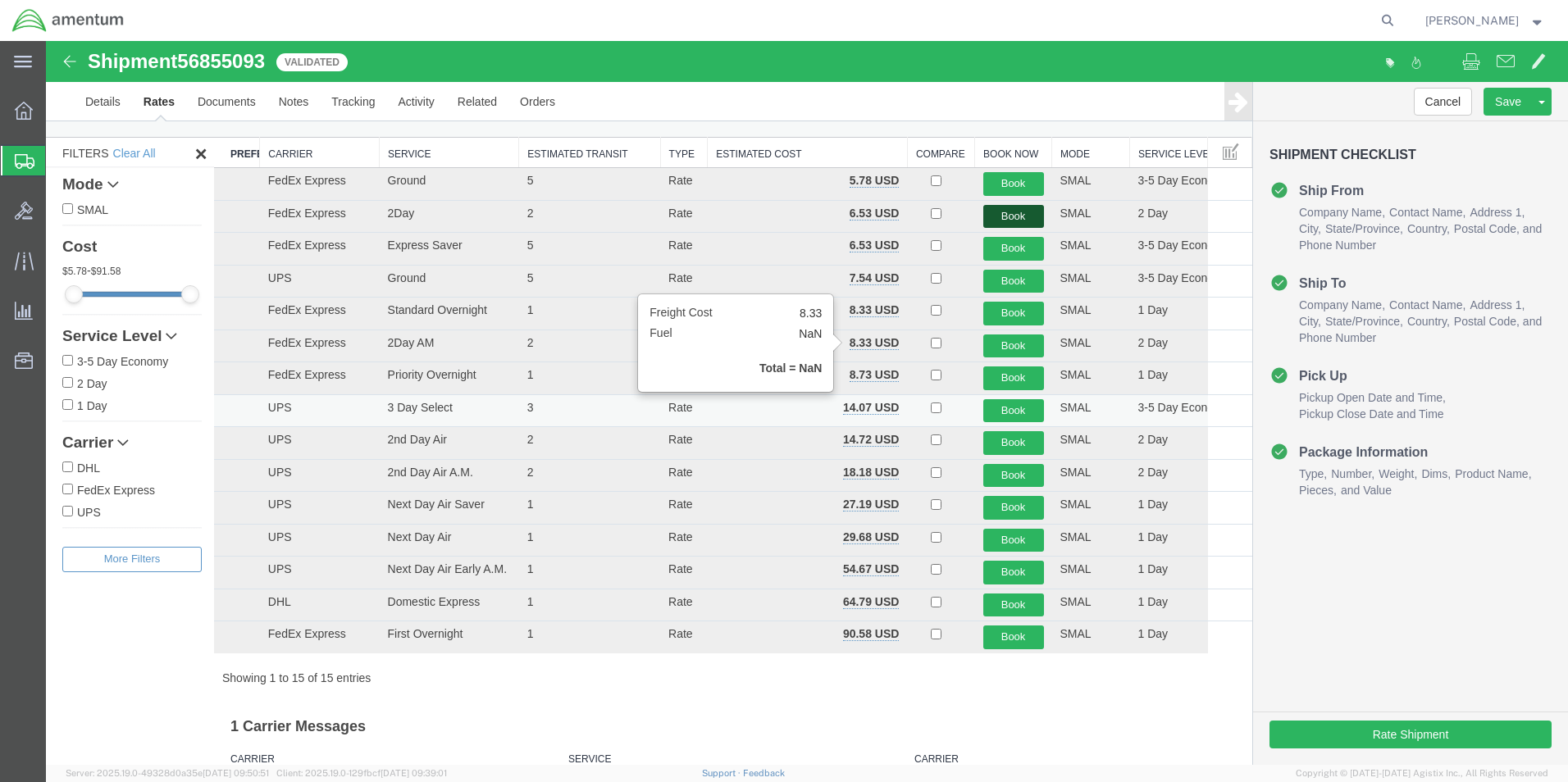
scroll to position [0, 0]
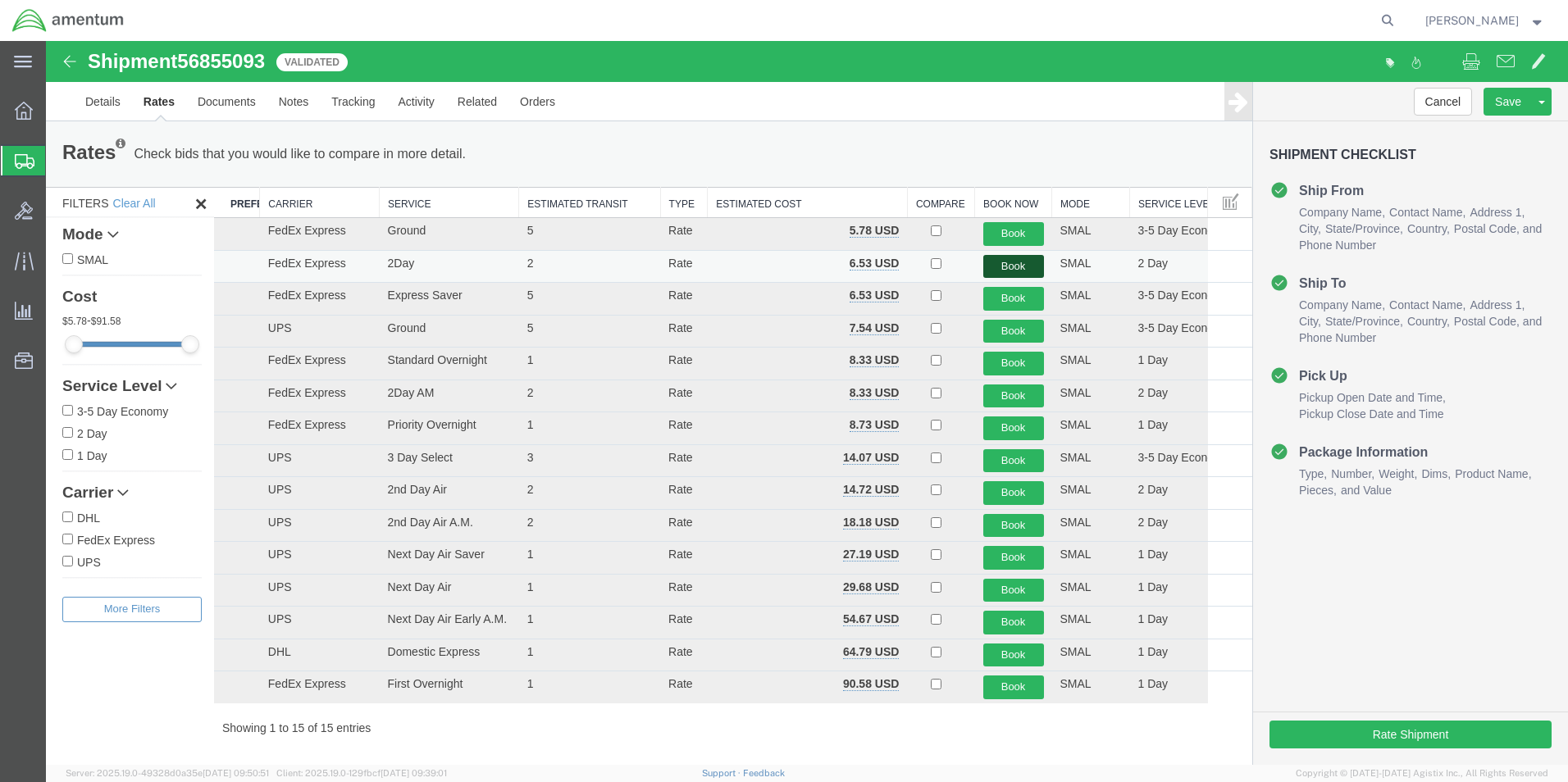
click at [988, 262] on button "Book" at bounding box center [1014, 267] width 61 height 24
click at [243, 107] on link "Documents" at bounding box center [227, 102] width 81 height 40
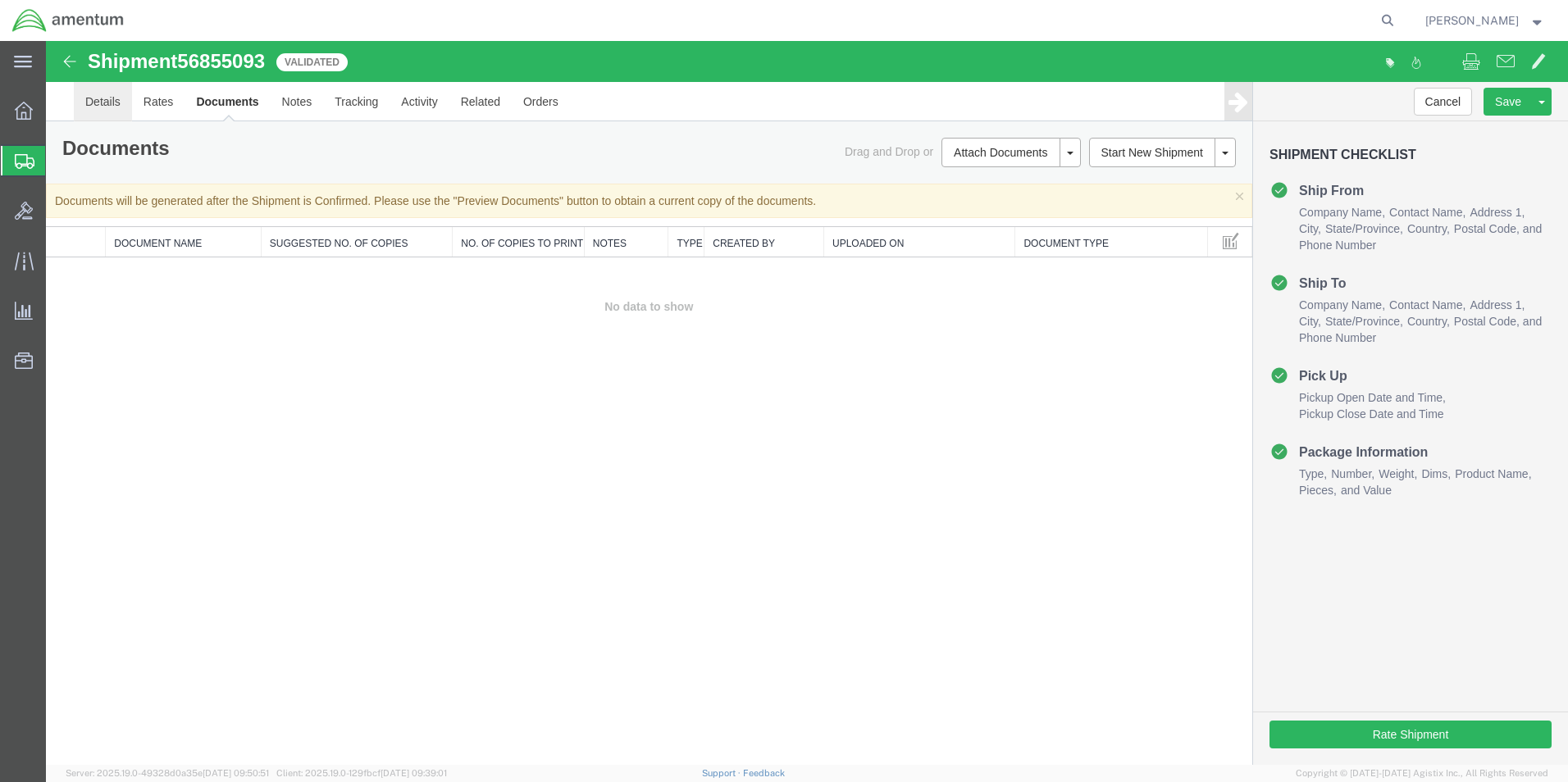
click at [107, 106] on link "Details" at bounding box center [103, 102] width 58 height 40
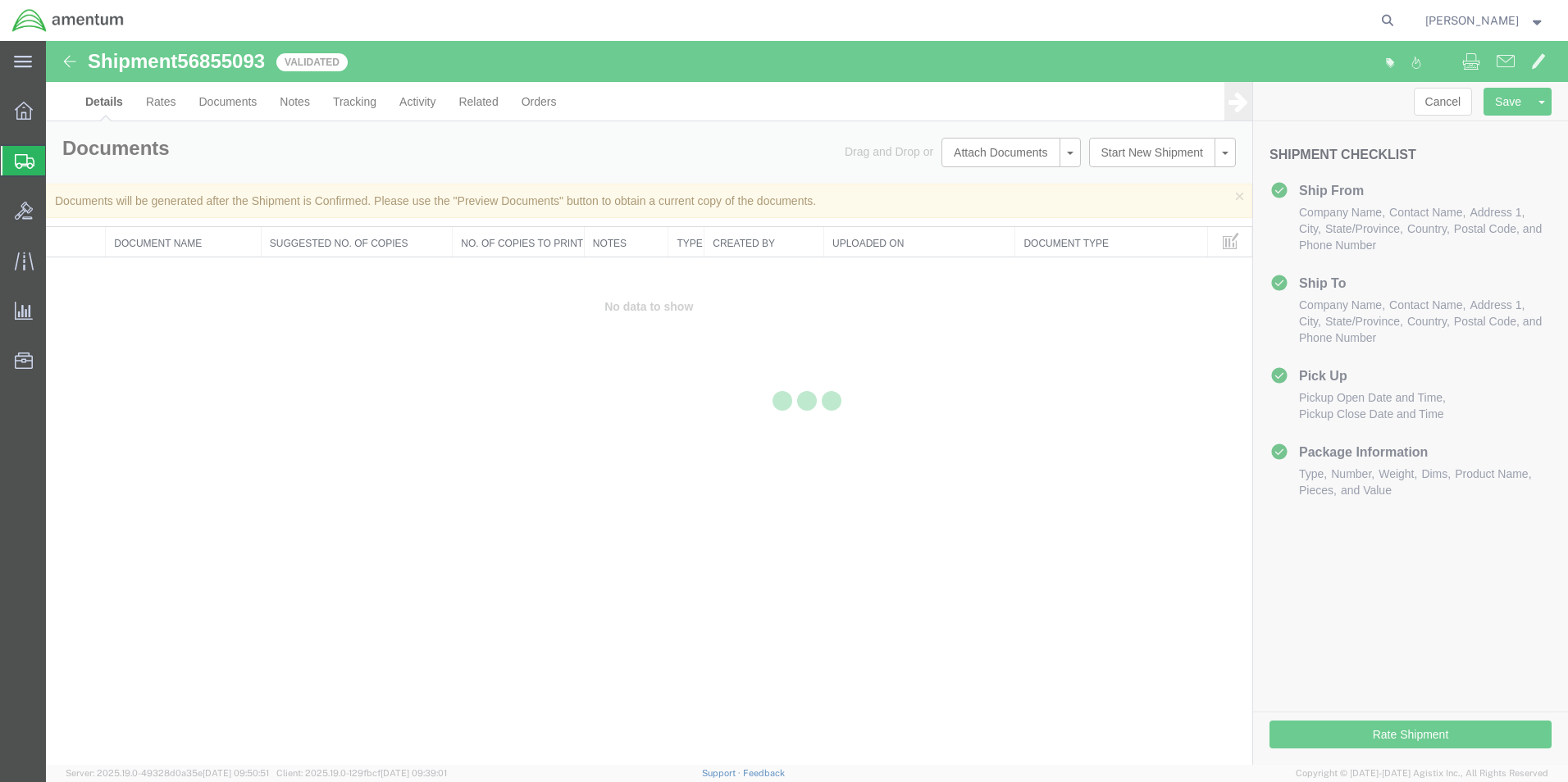
select select "49831"
select select "49927"
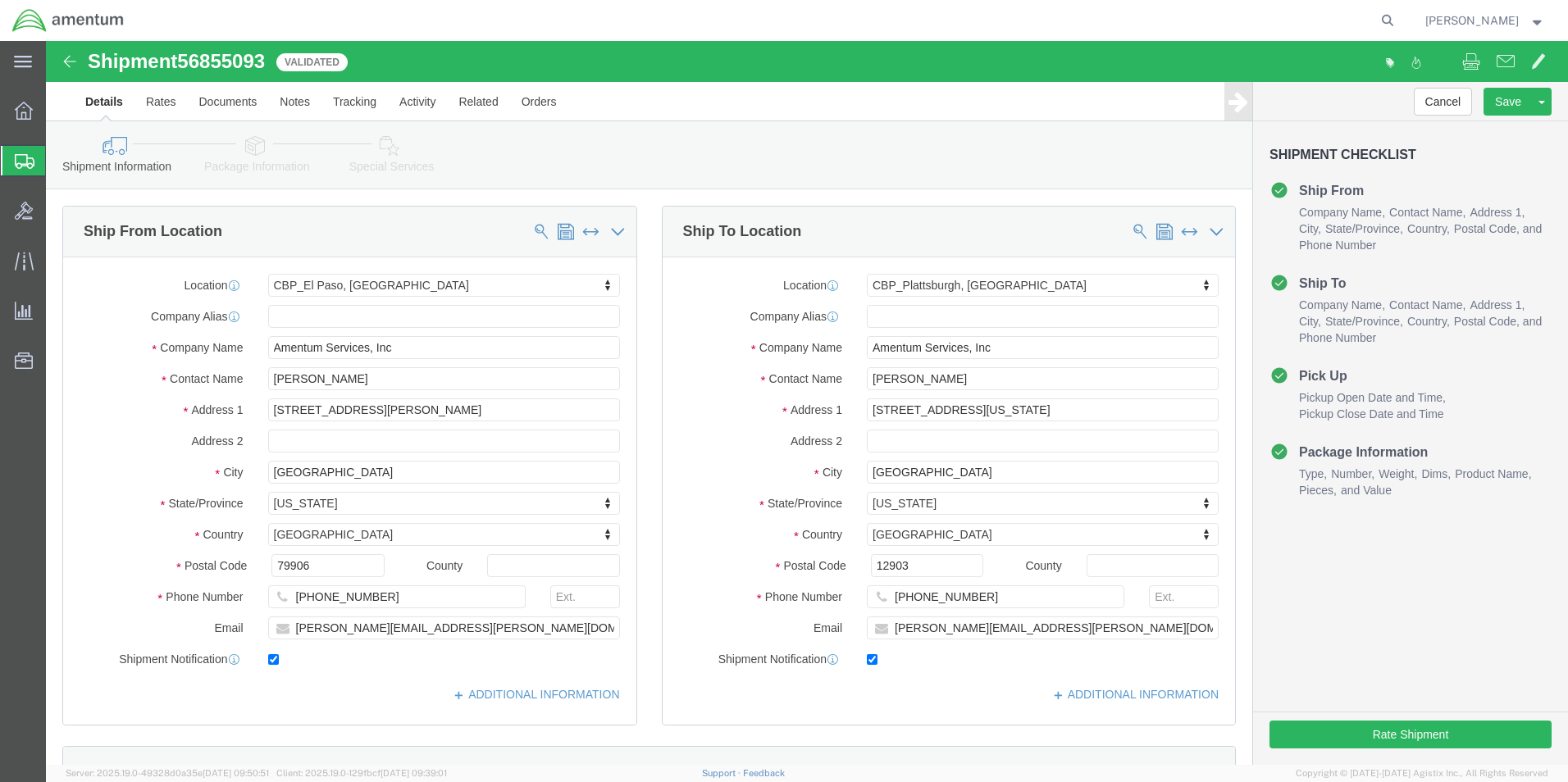
click icon
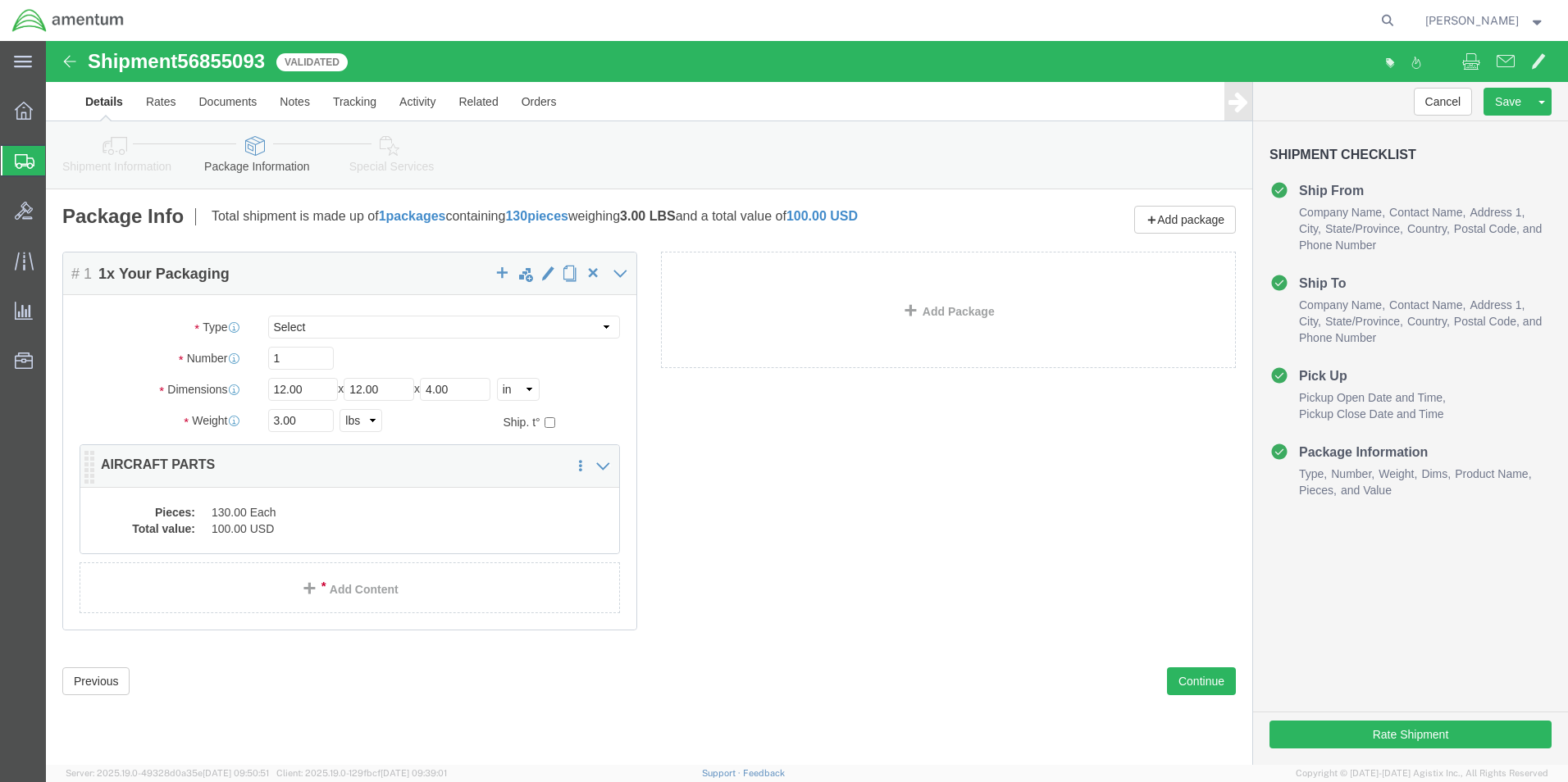
click dd "130.00 Each"
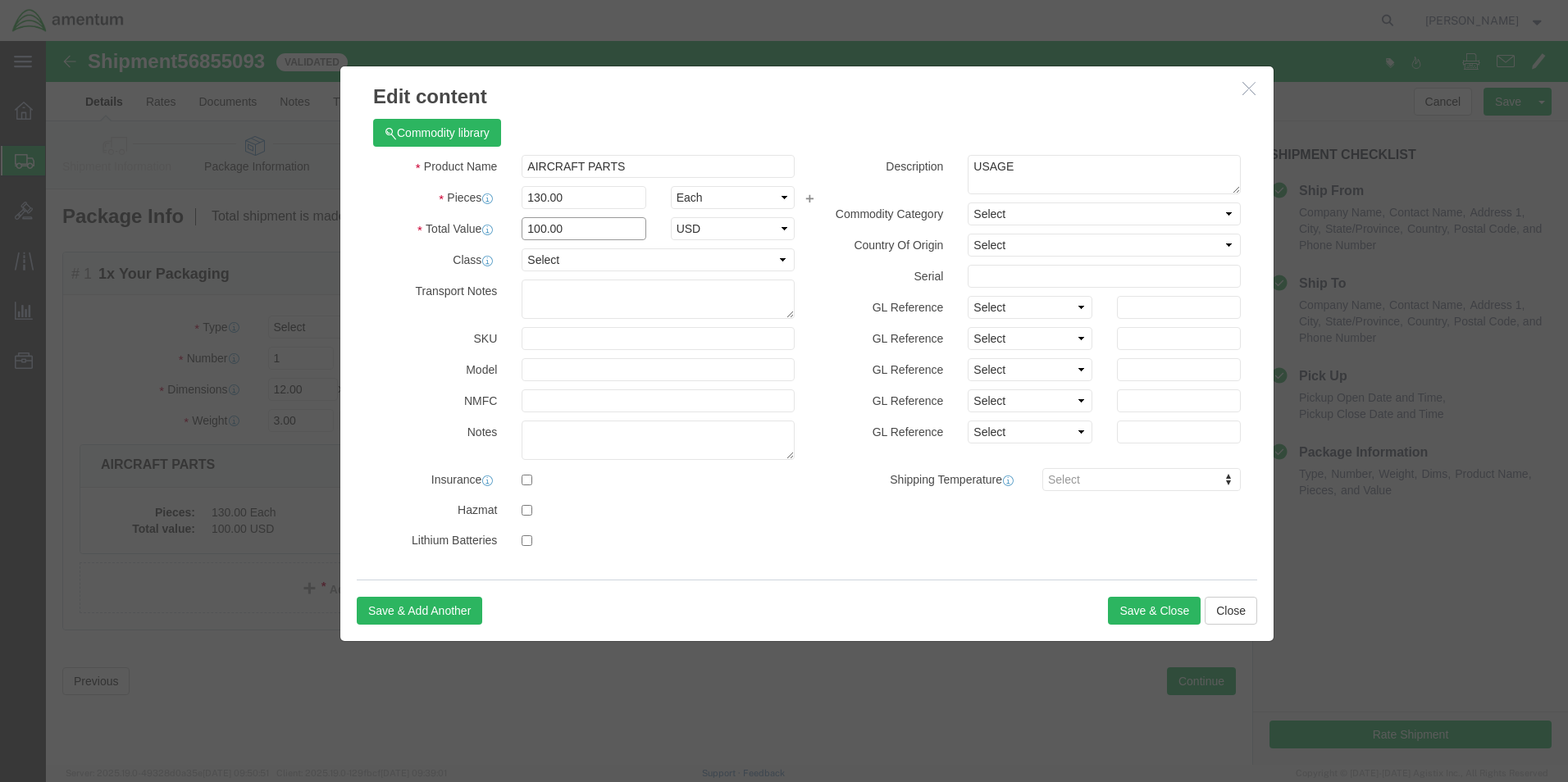
drag, startPoint x: 539, startPoint y: 186, endPoint x: 477, endPoint y: 192, distance: 62.3
click input "100.00"
type input "200"
click div "Commodity library"
click button "Save & Close"
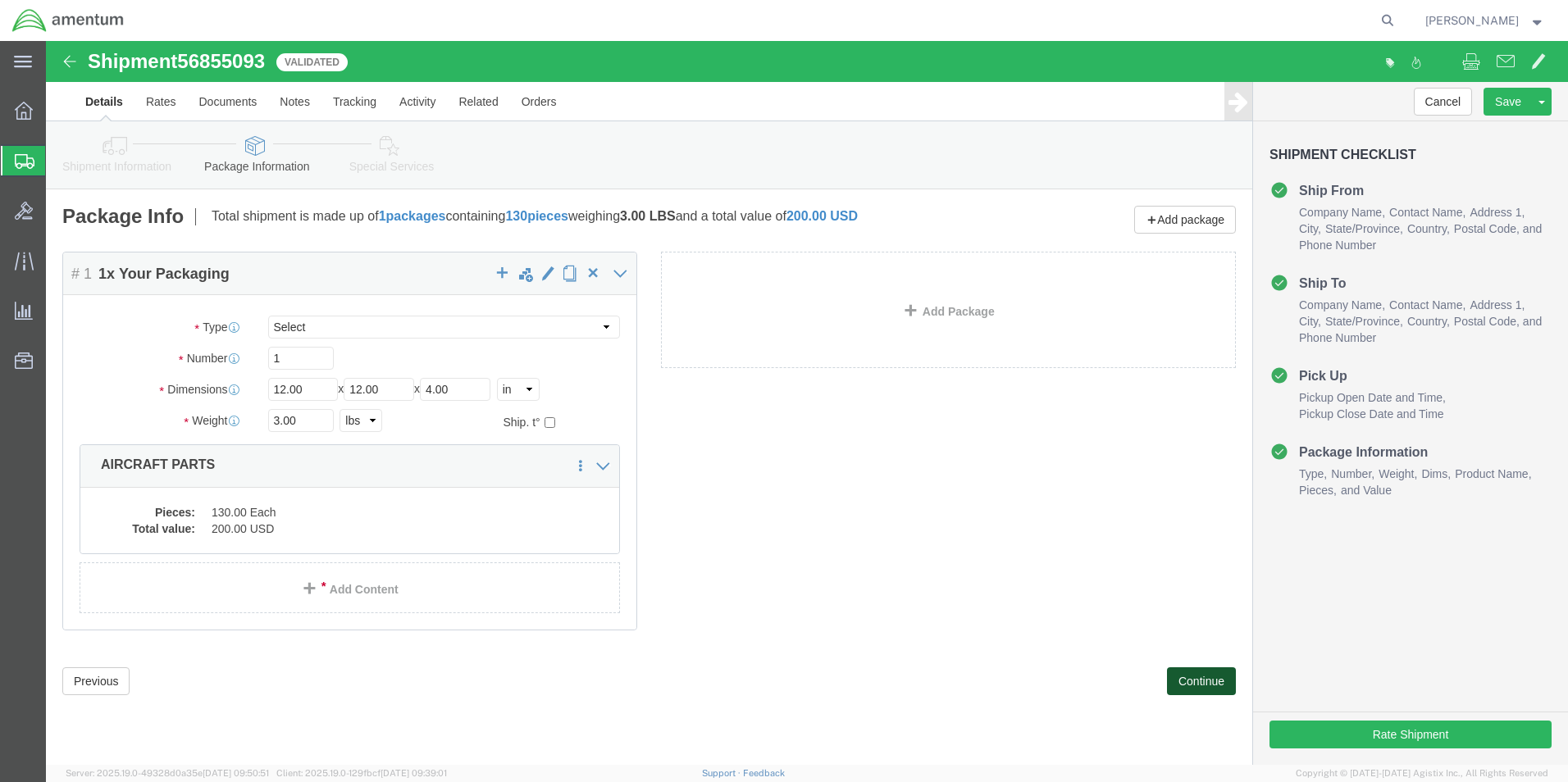
click button "Continue"
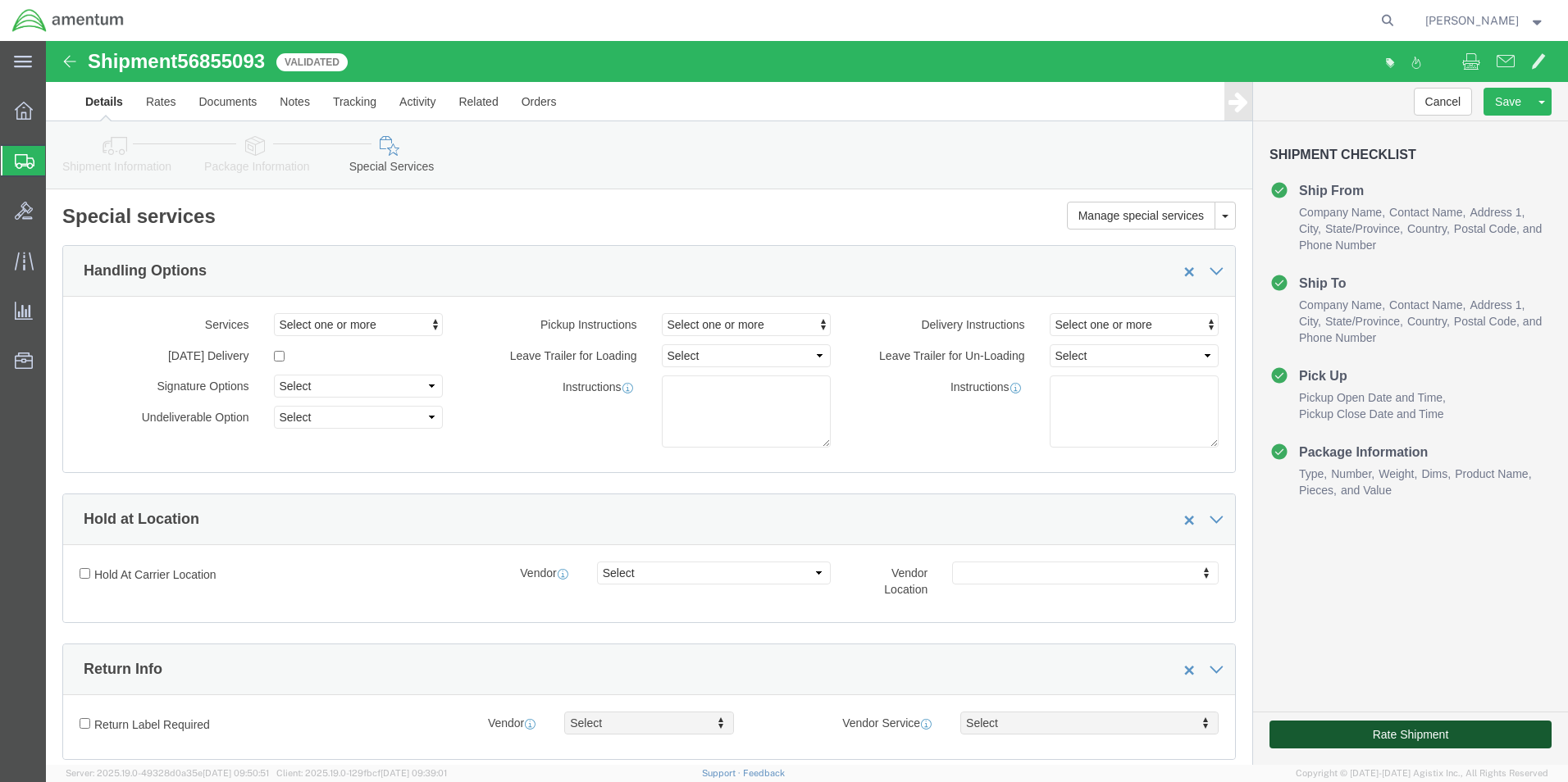
click button "Rate Shipment"
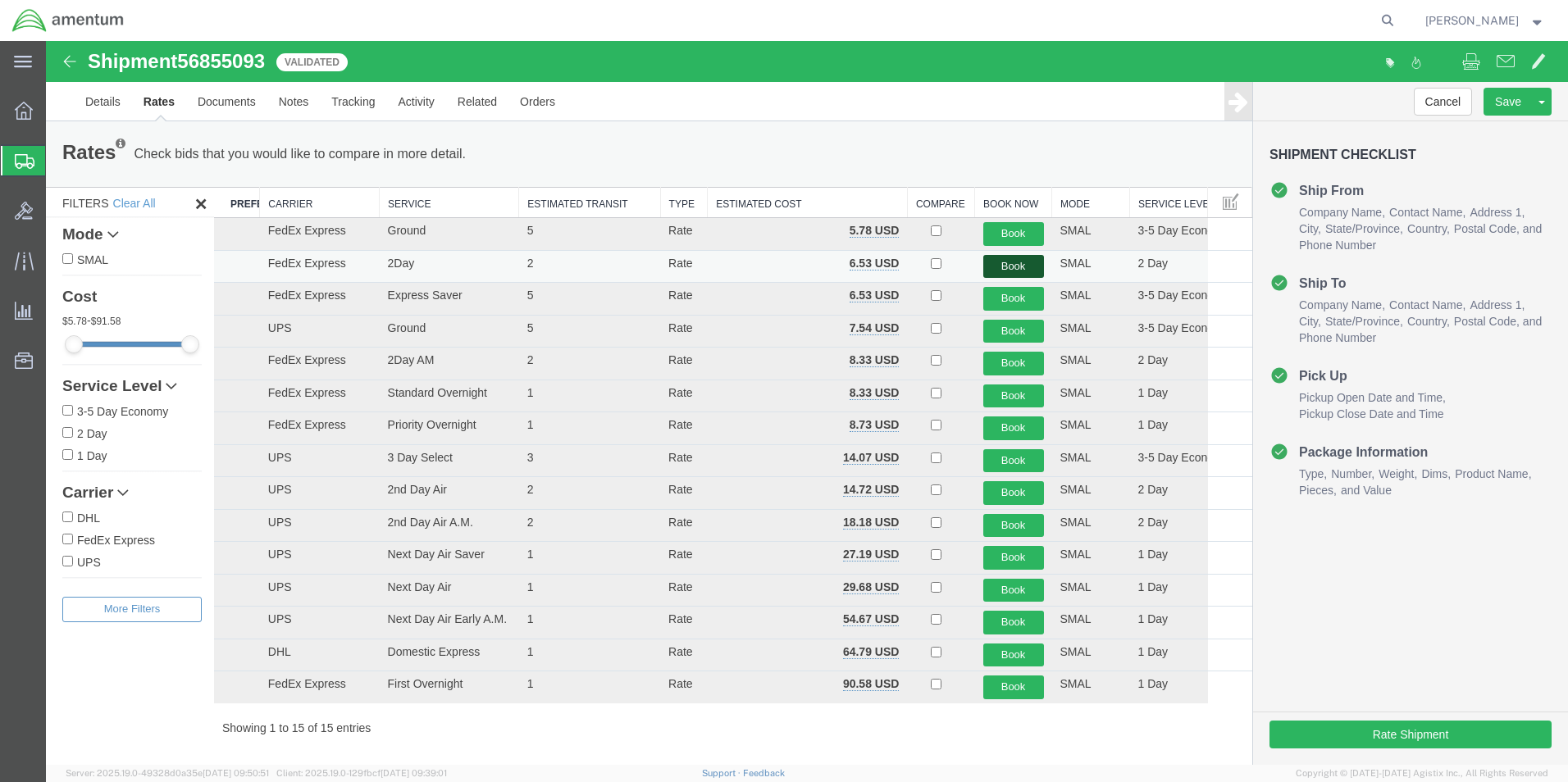
click at [1004, 260] on button "Book" at bounding box center [1014, 267] width 61 height 24
click at [99, 102] on link "Details" at bounding box center [103, 102] width 58 height 40
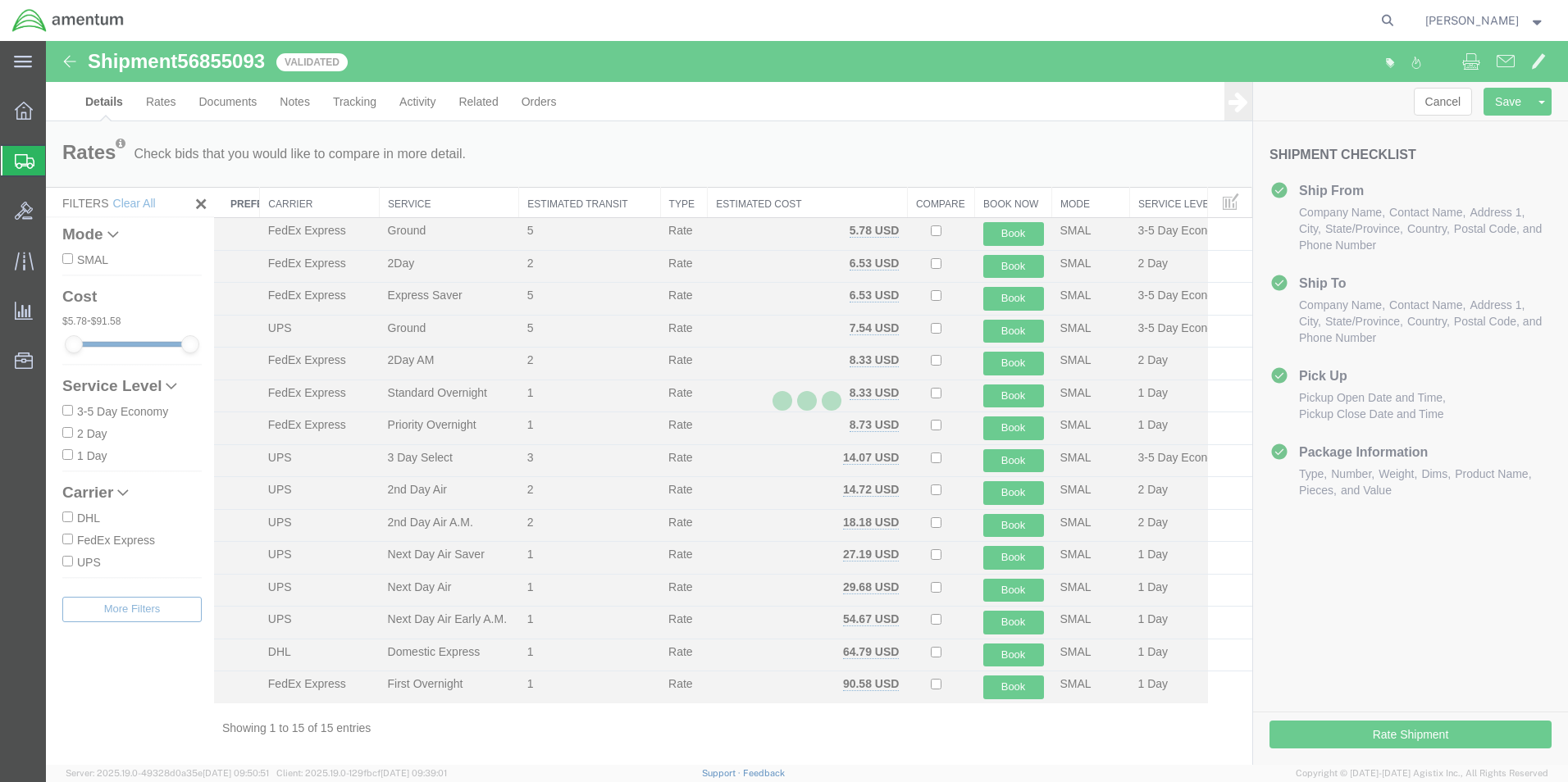
select select "49831"
select select "49927"
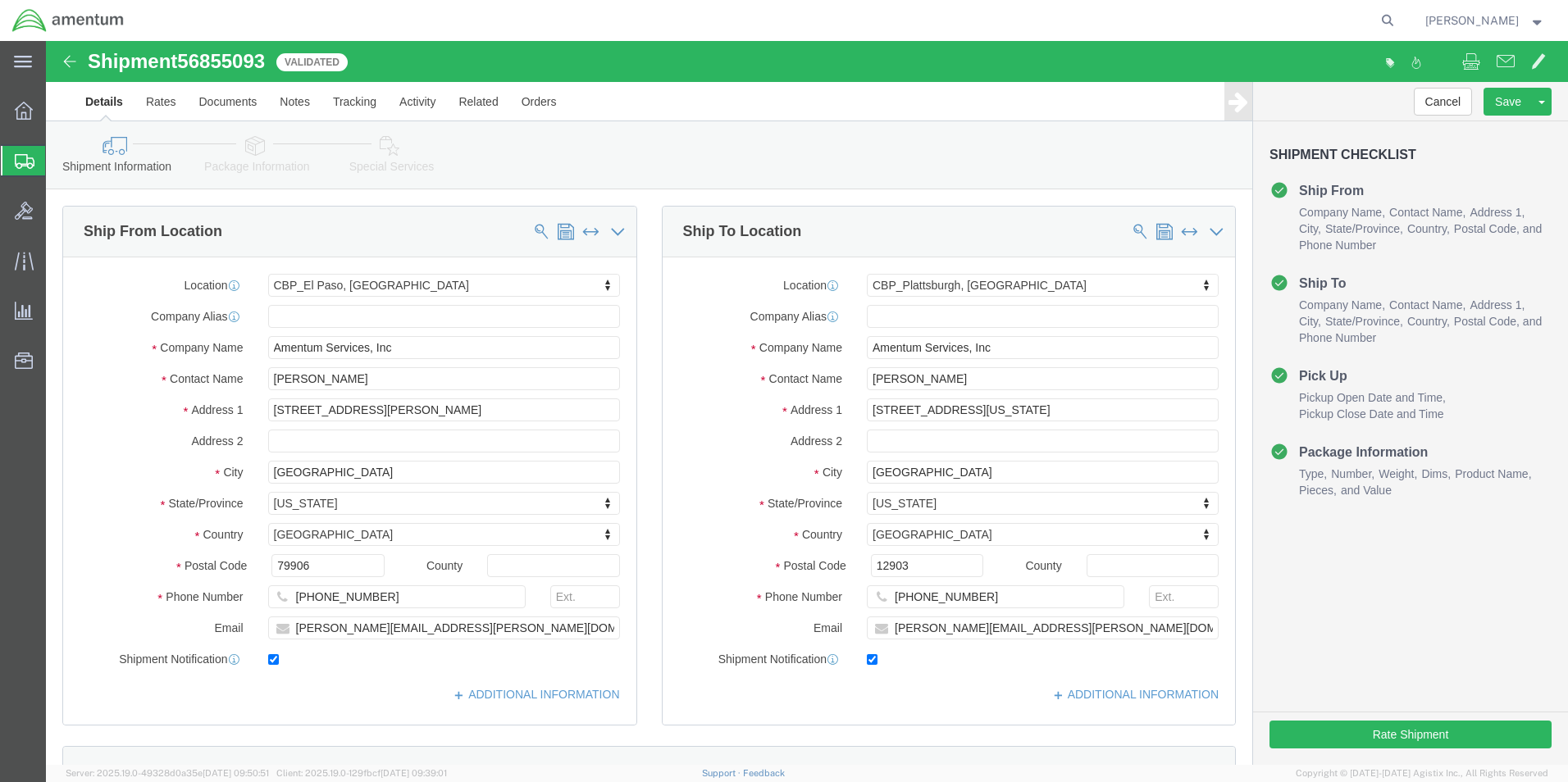
click icon
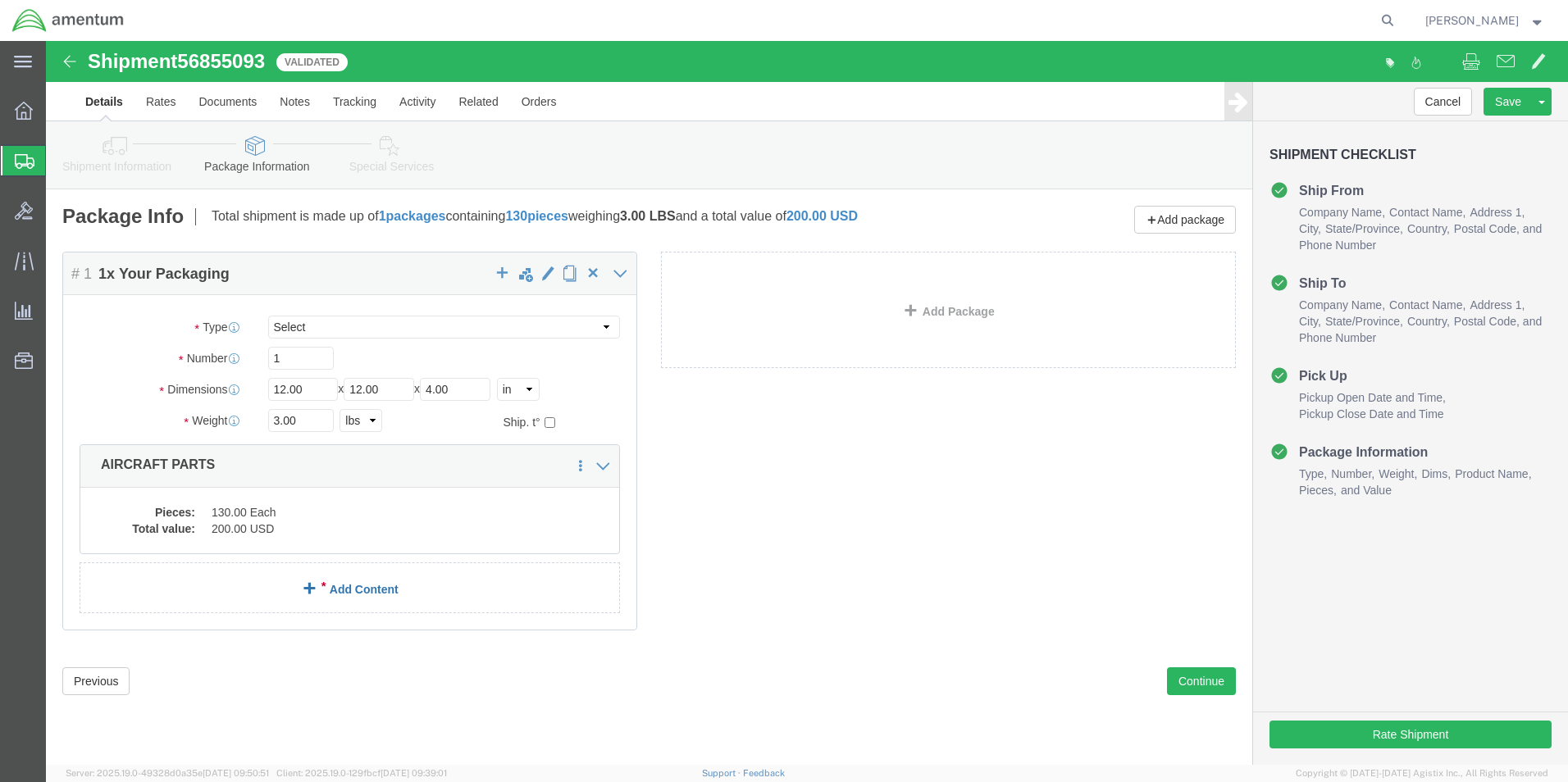
click span
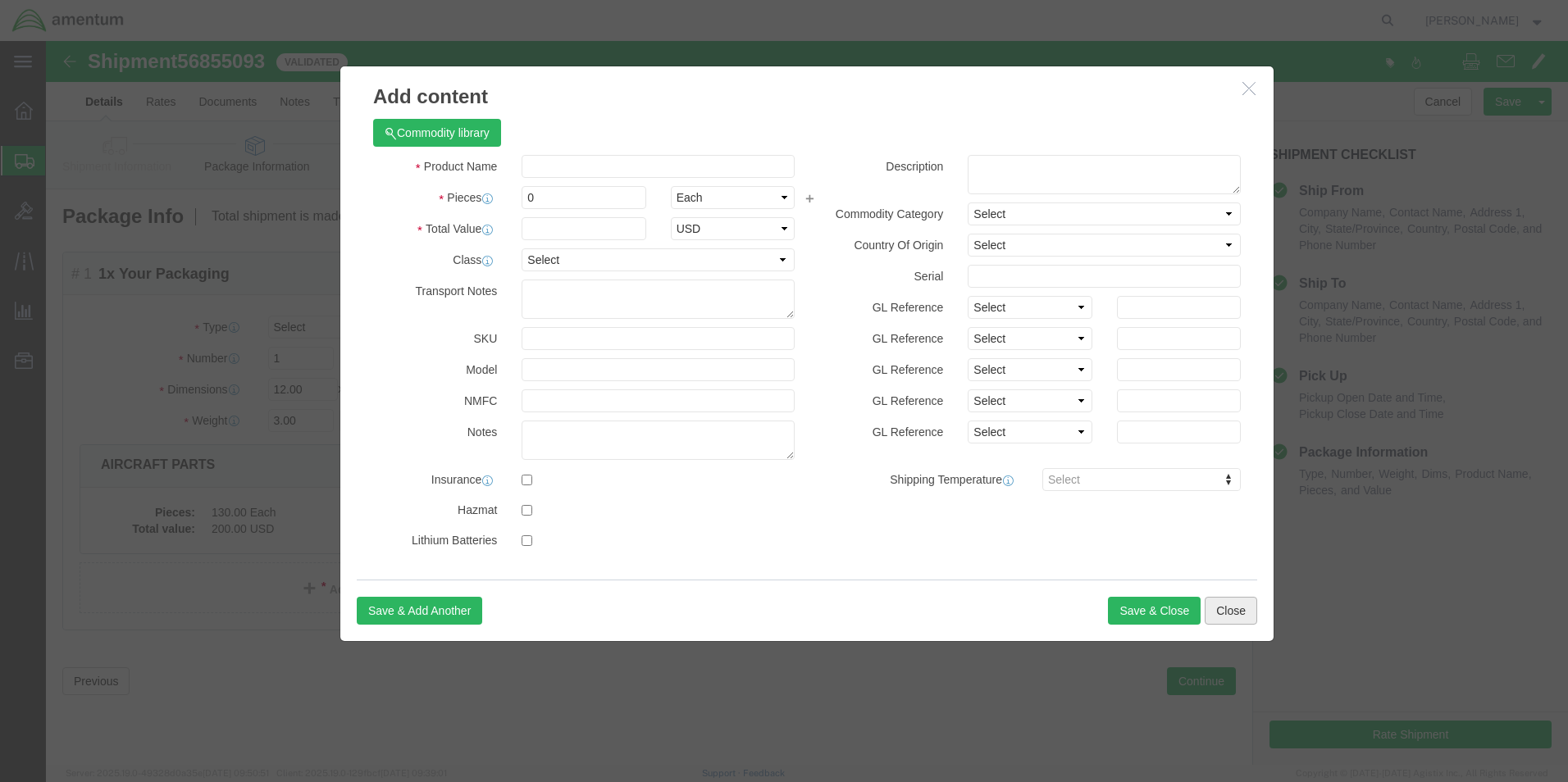
click button "Close"
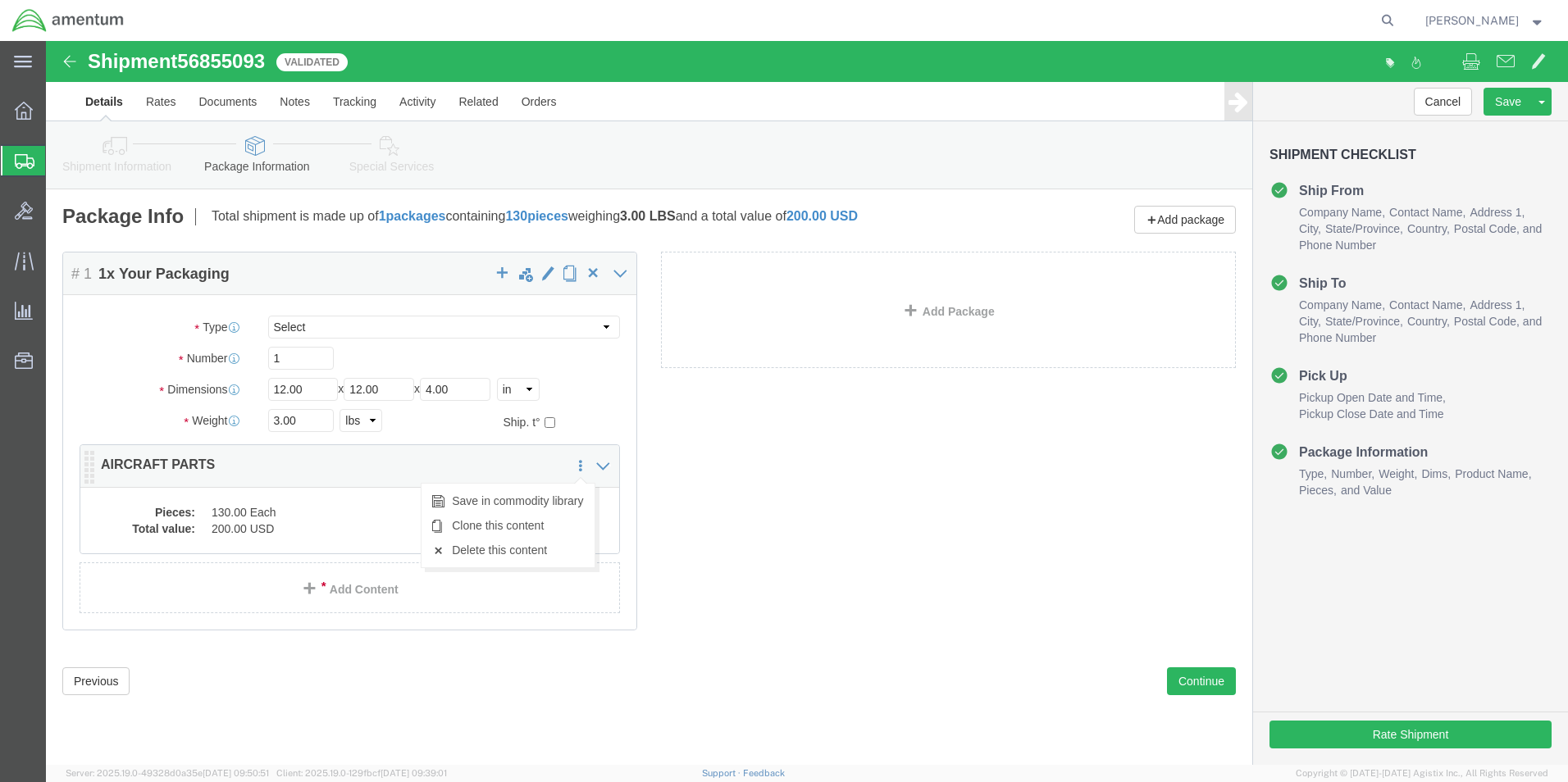
click icon
click link "Add Content"
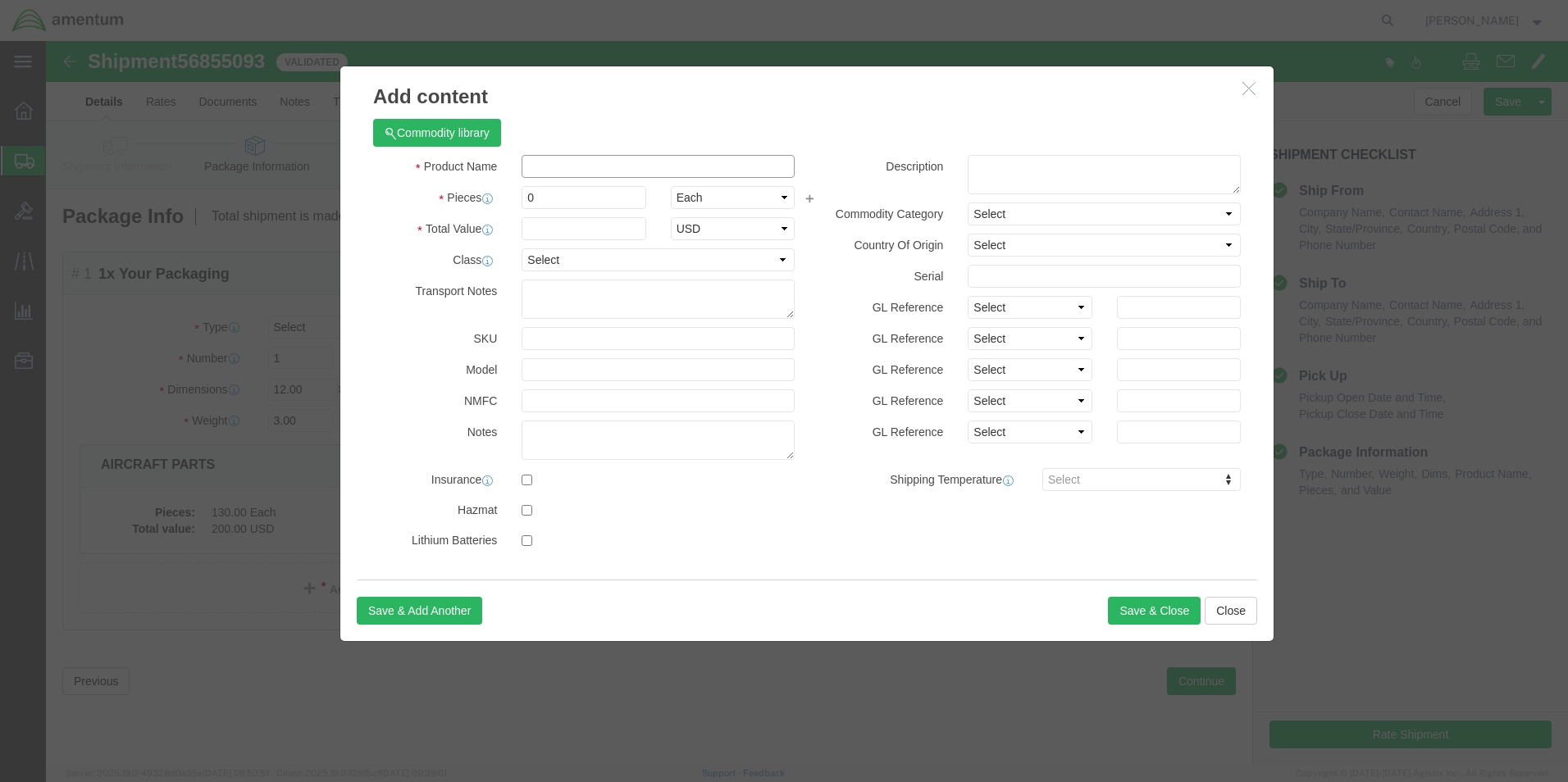
click input "text"
type input "AIRCRAFT PARTS"
click input "0"
type input "130"
click input "text"
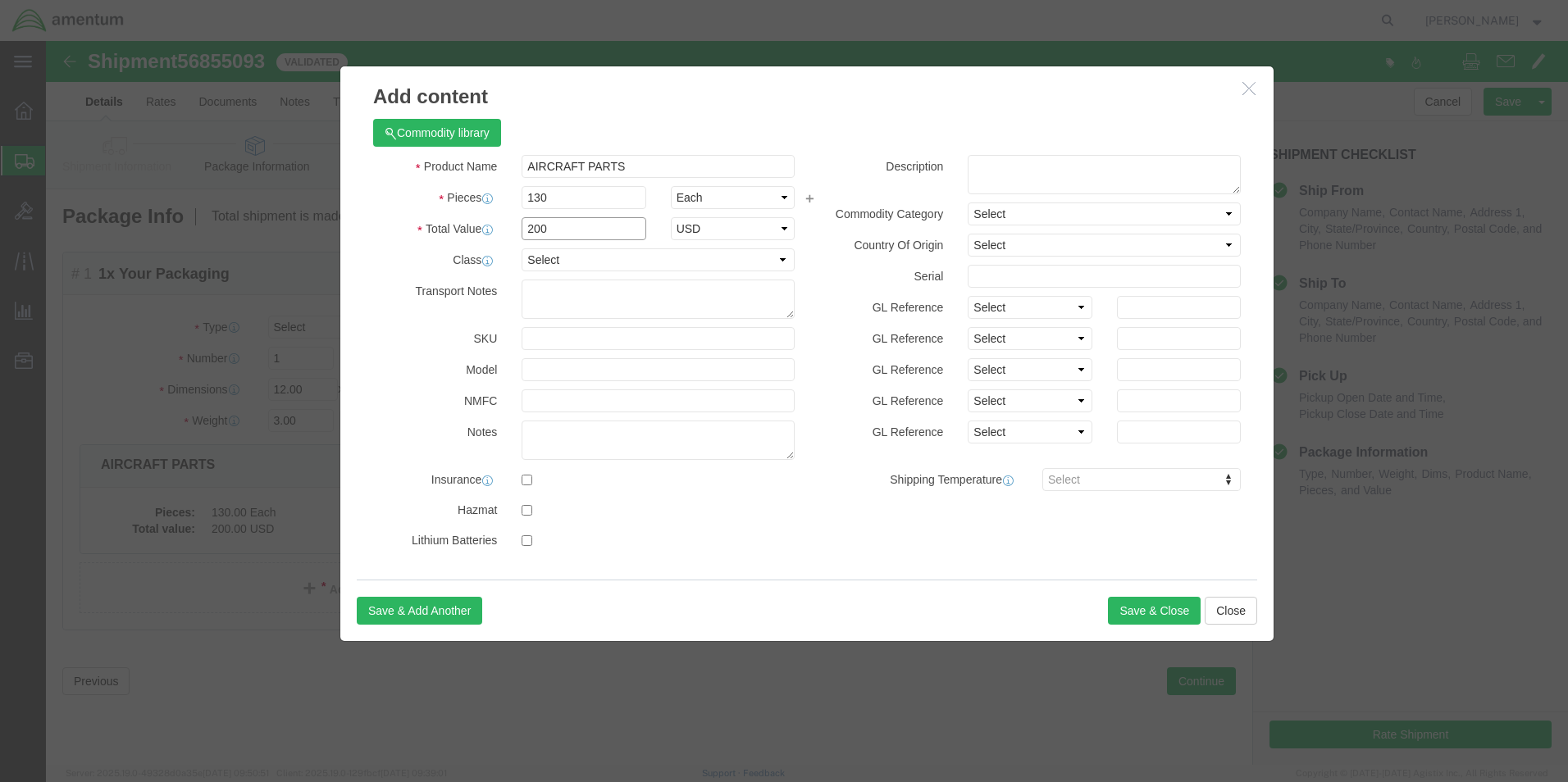
type input "200"
drag, startPoint x: 768, startPoint y: 139, endPoint x: 800, endPoint y: 138, distance: 32.0
click div "Description"
click textarea
type textarea "USAGE"
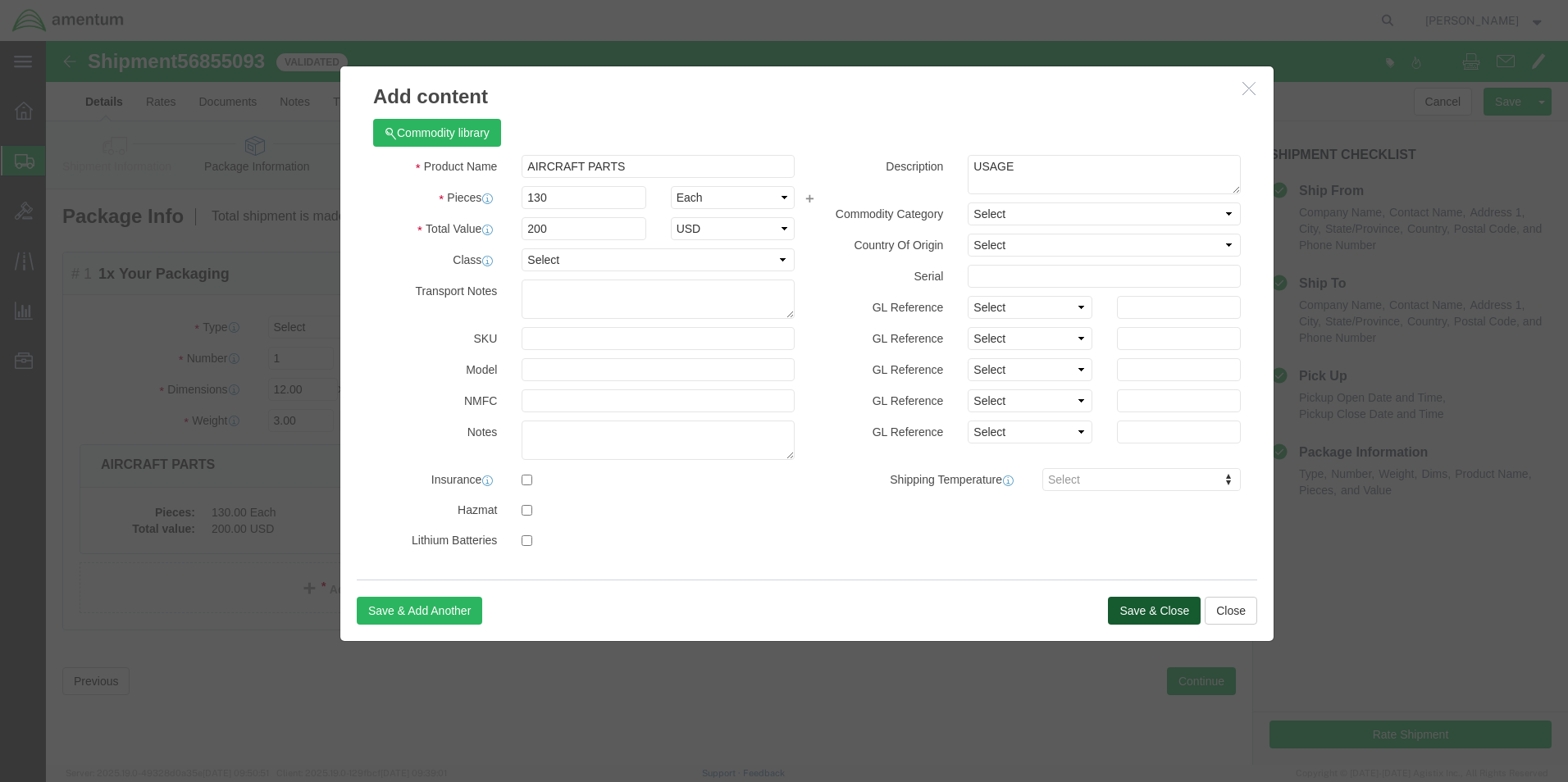
click button "Save & Close"
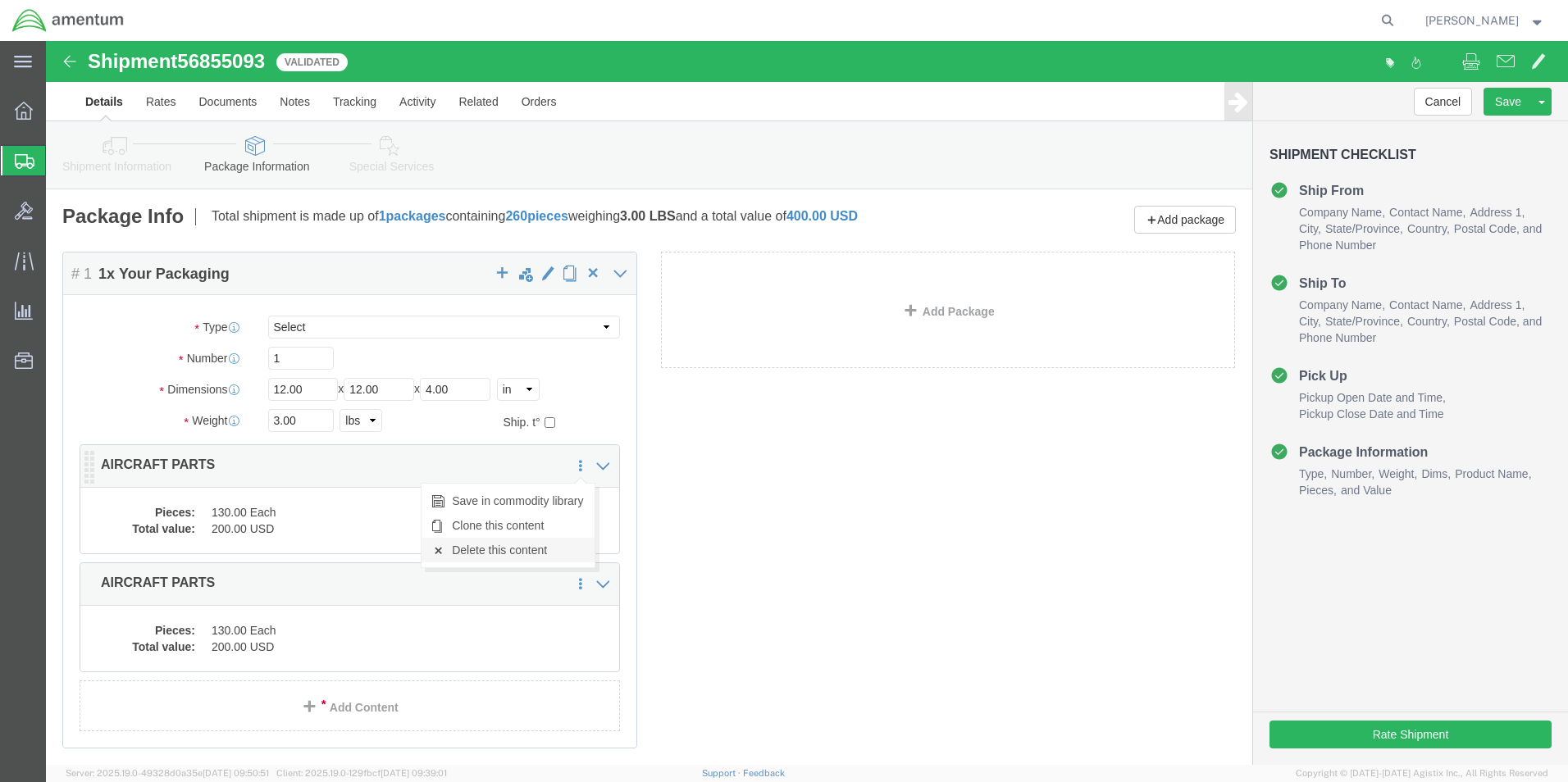
click link "Delete this content"
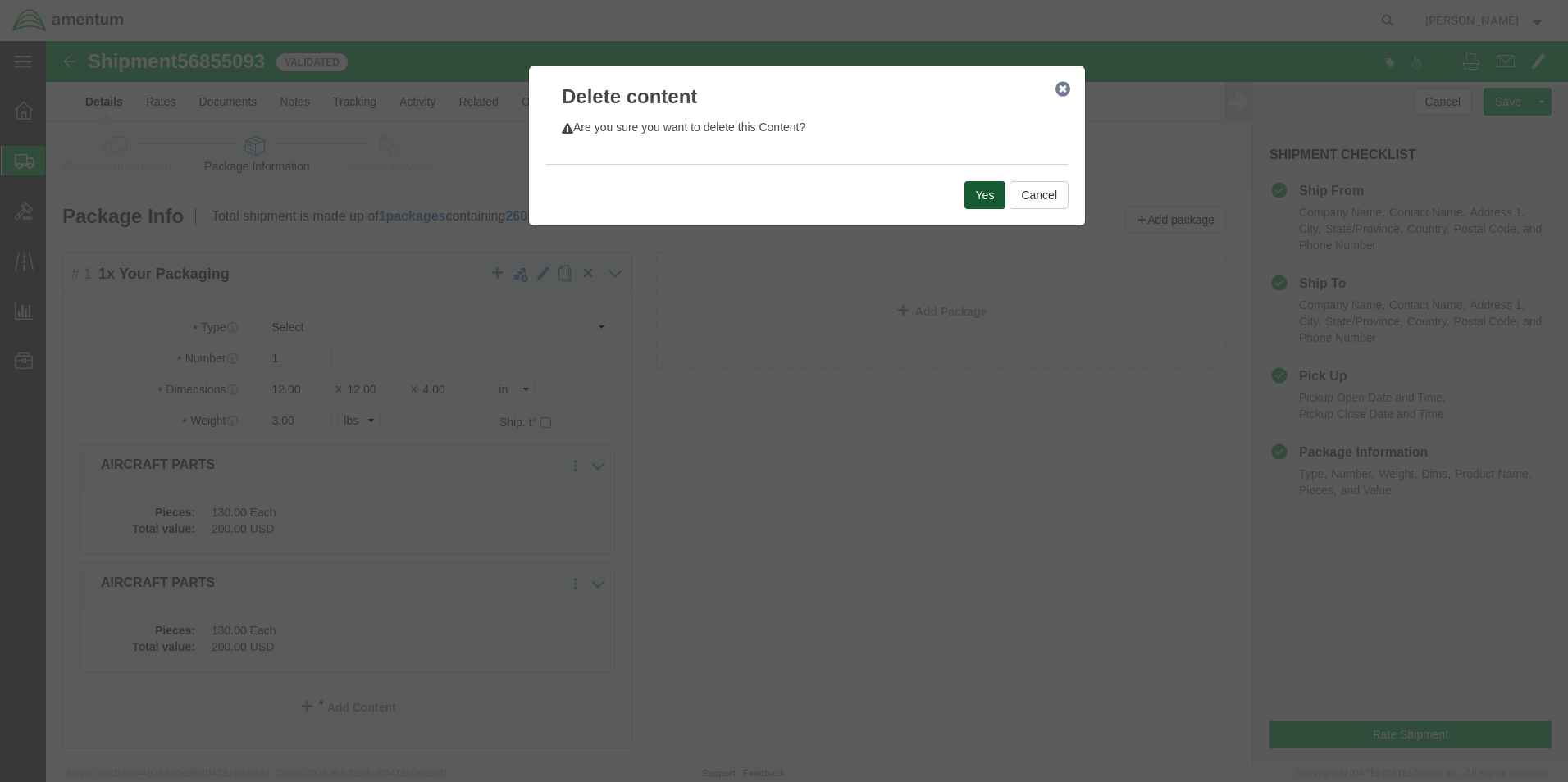
click button "Yes"
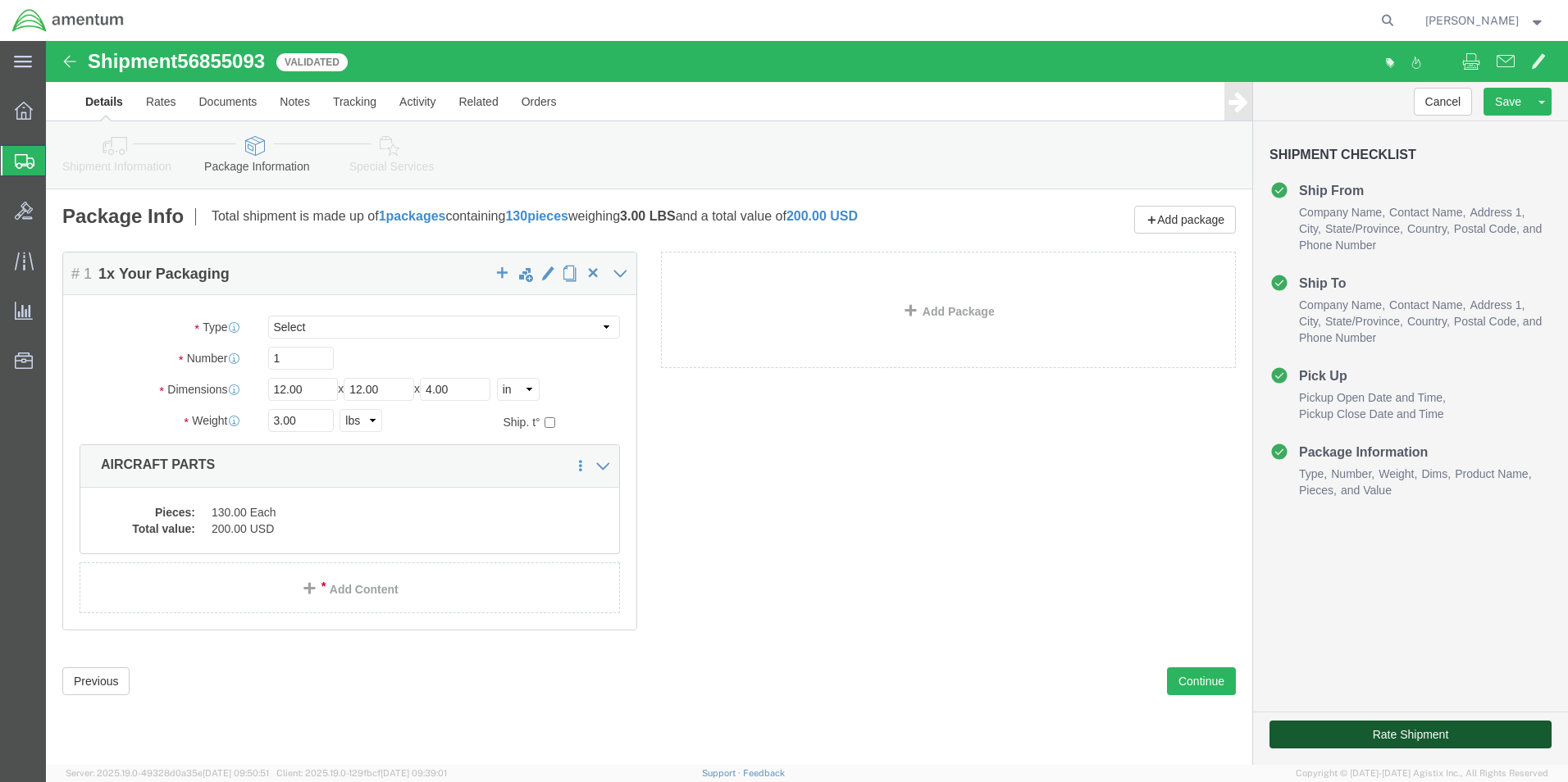
click button "Rate Shipment"
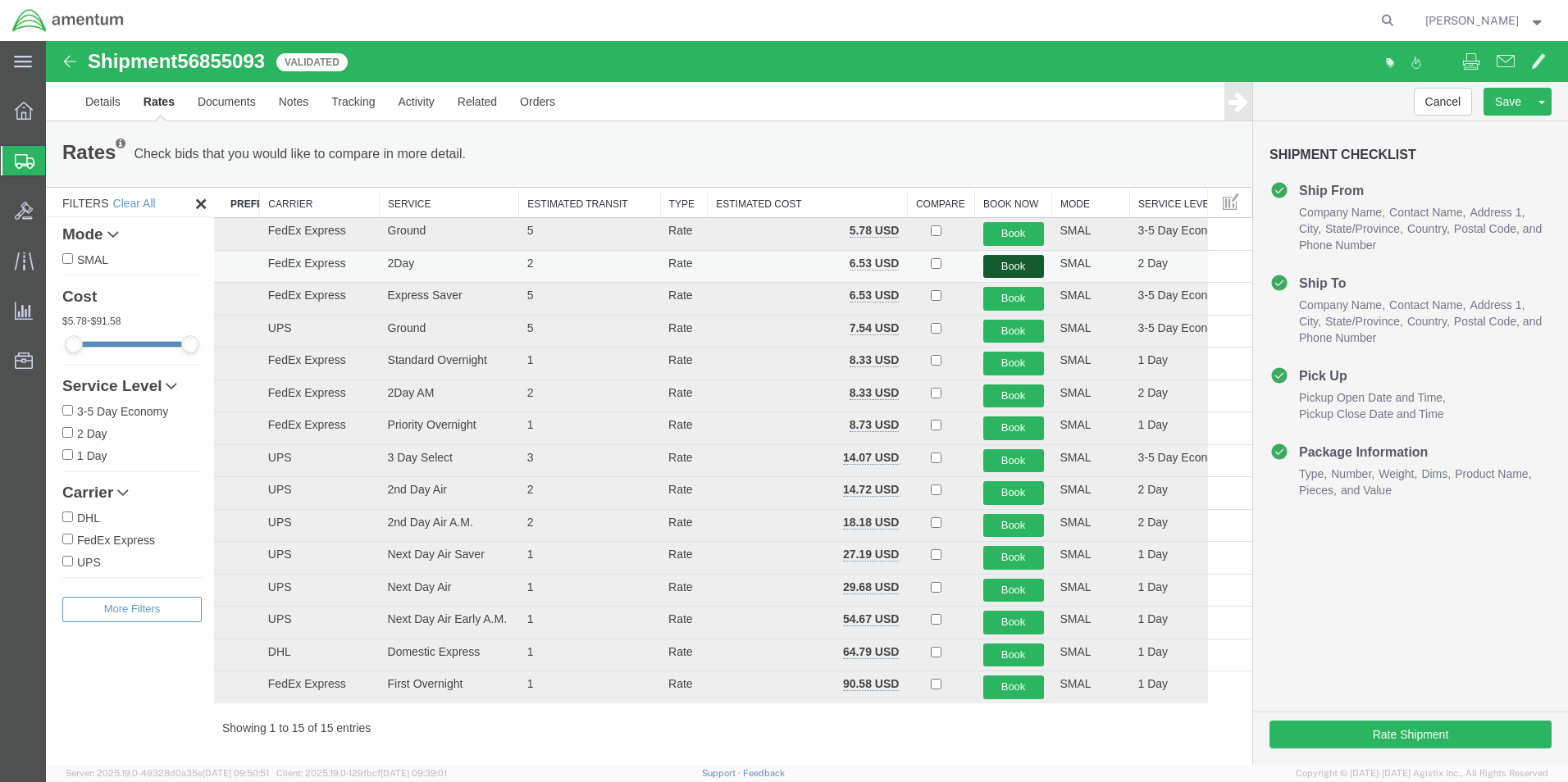
click at [1022, 263] on button "Book" at bounding box center [1014, 267] width 61 height 24
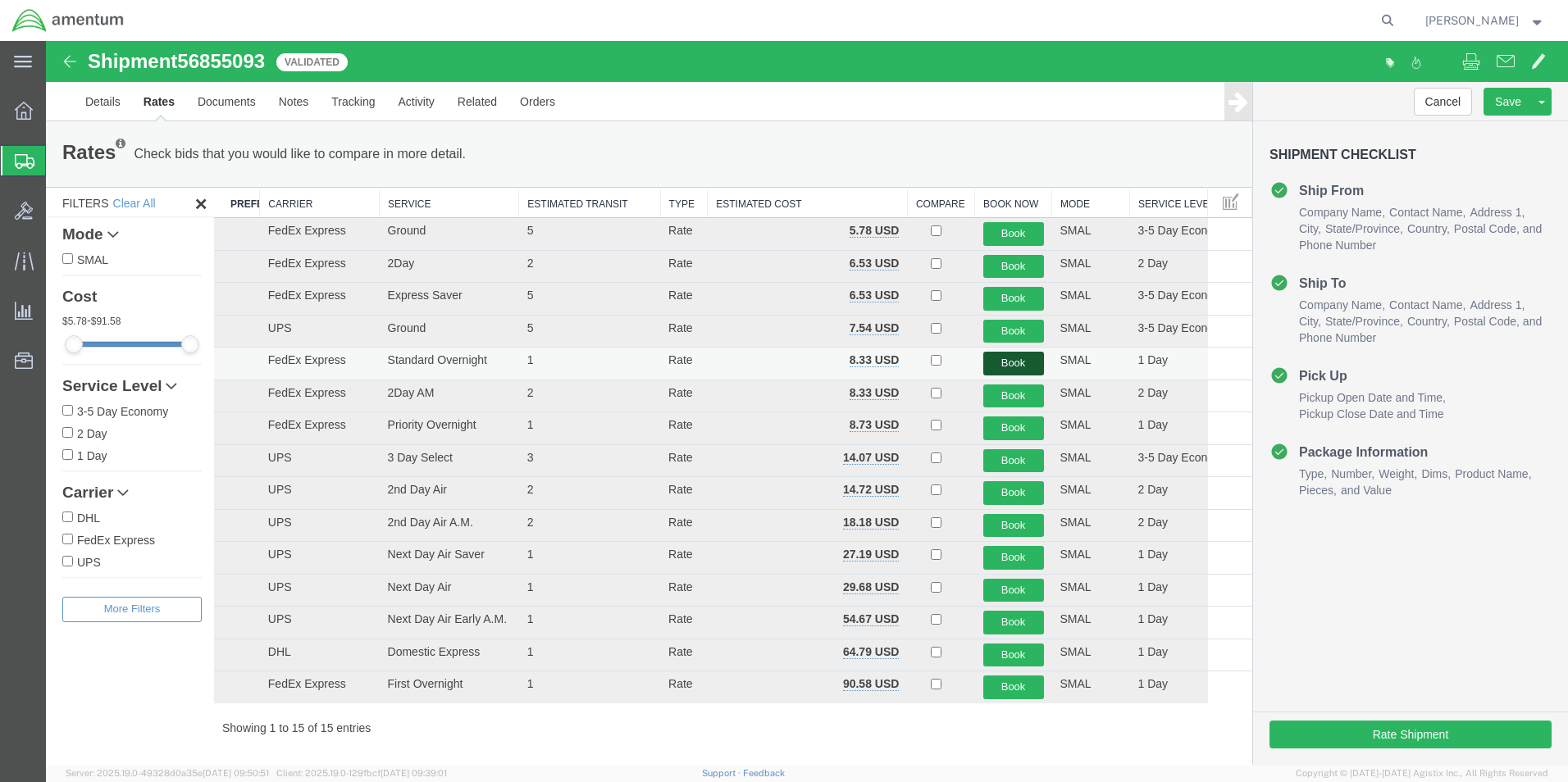
click at [983, 361] on button "Book" at bounding box center [1014, 364] width 61 height 24
click at [105, 98] on link "Details" at bounding box center [103, 102] width 58 height 40
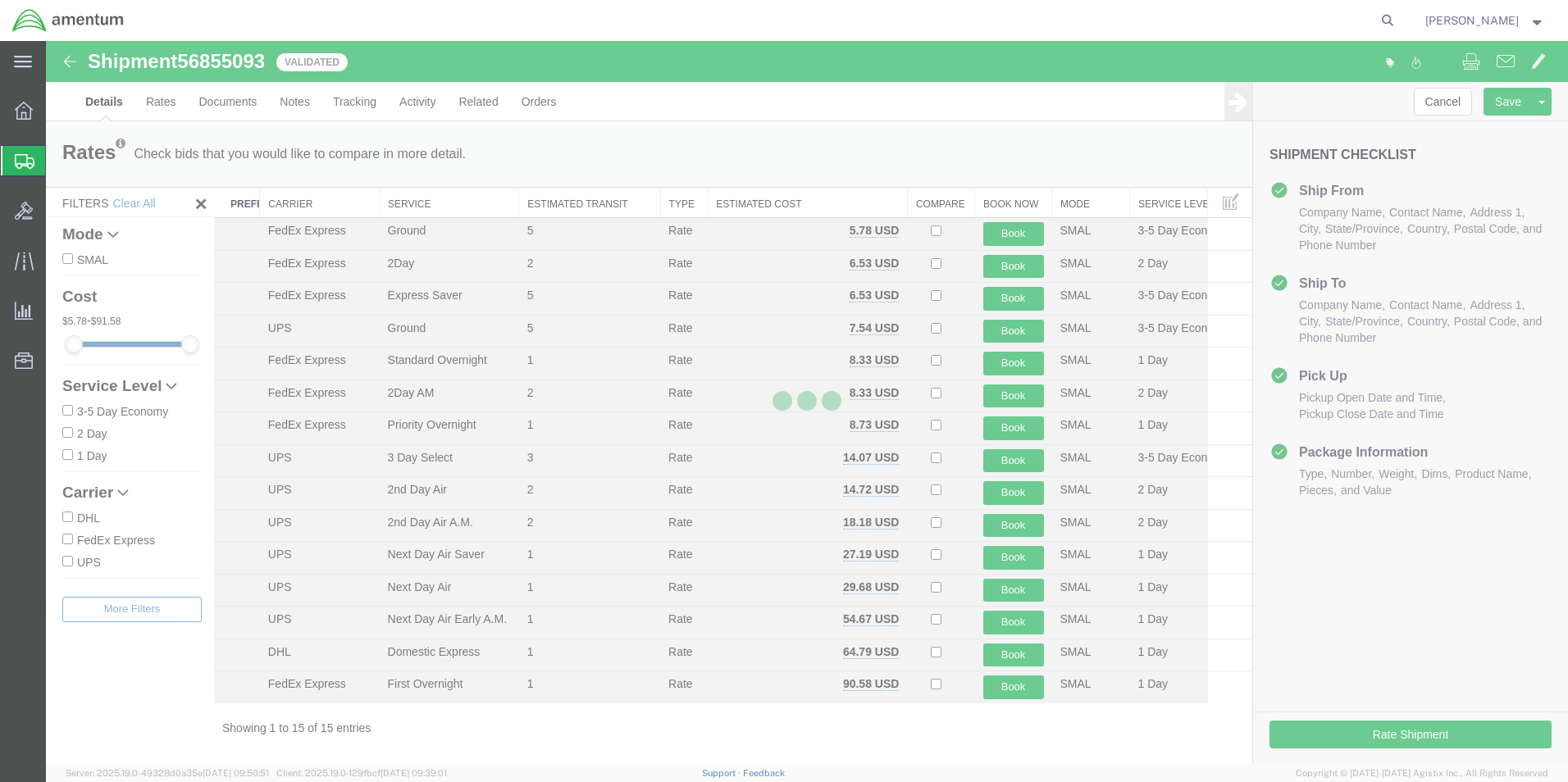
select select "49831"
select select "49927"
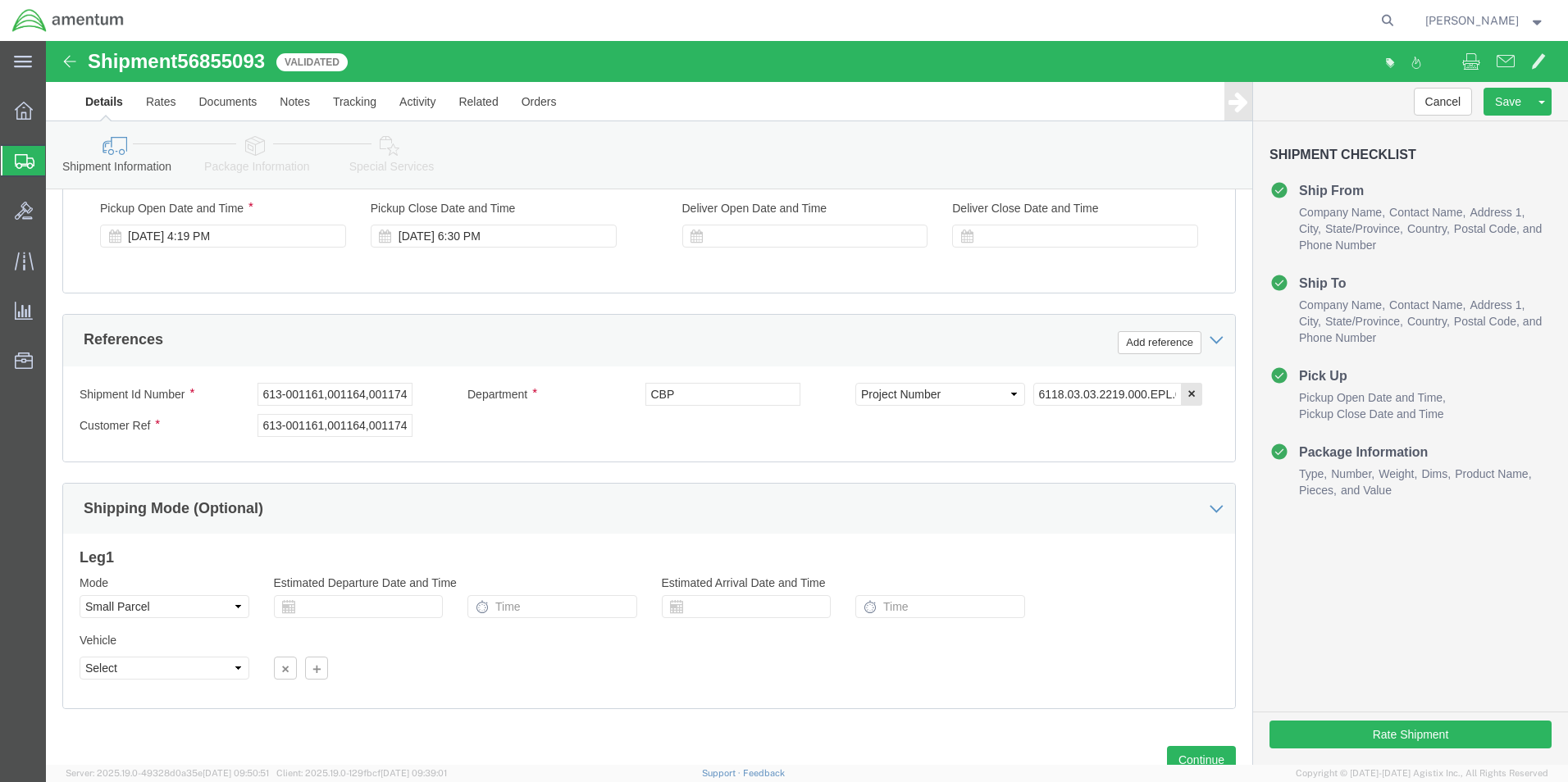
scroll to position [715, 0]
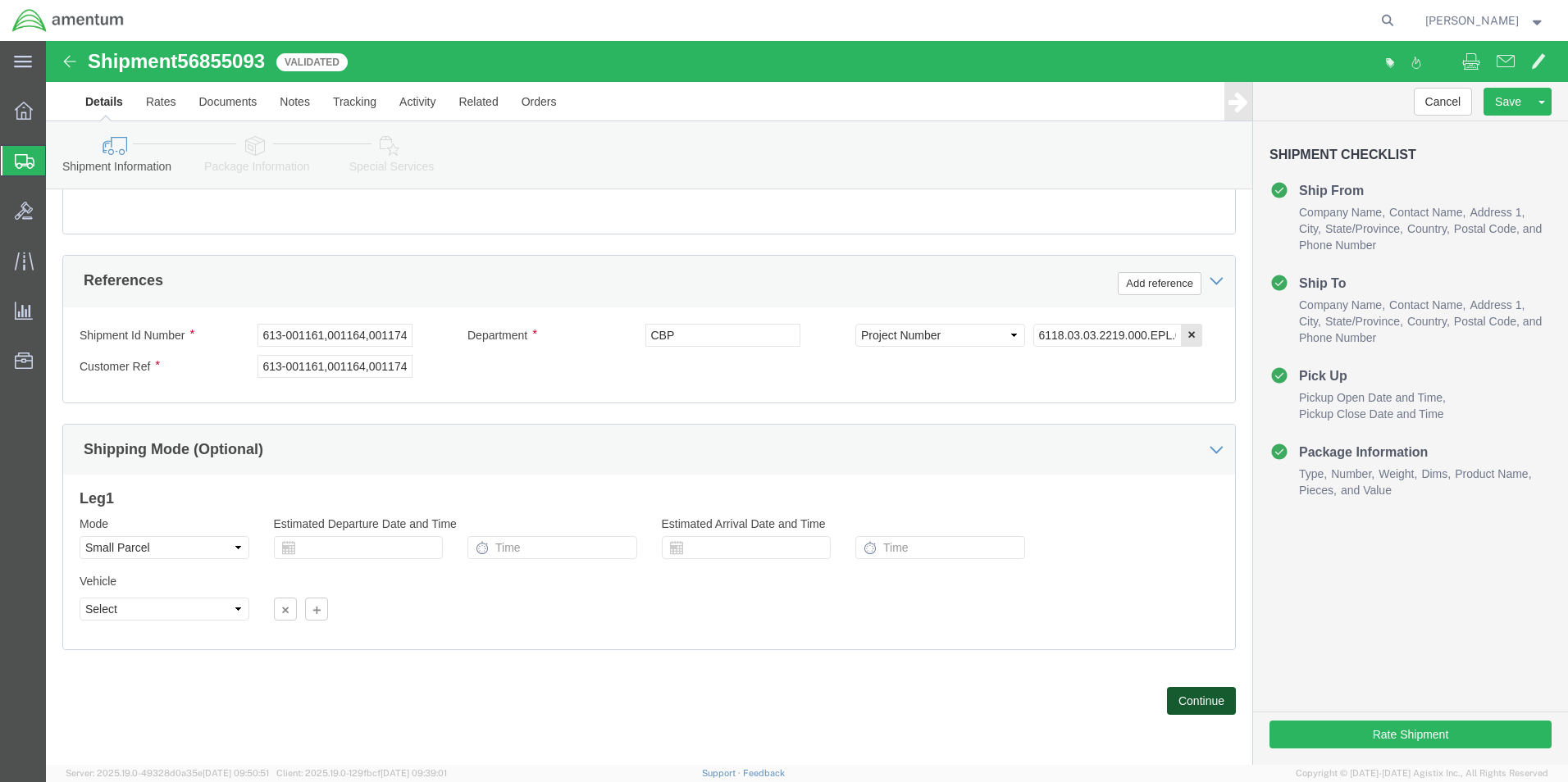
click button "Continue"
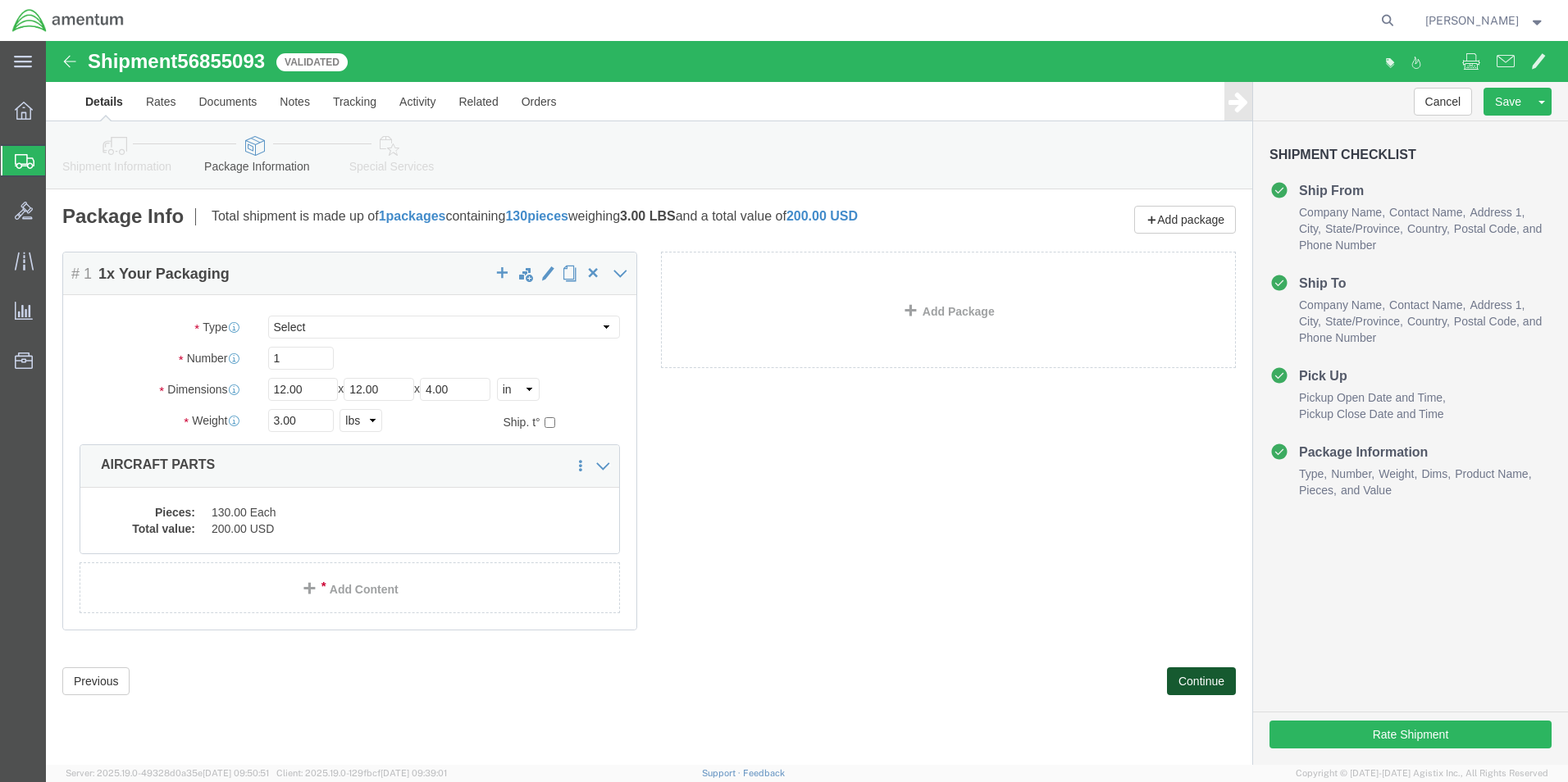
click button "Continue"
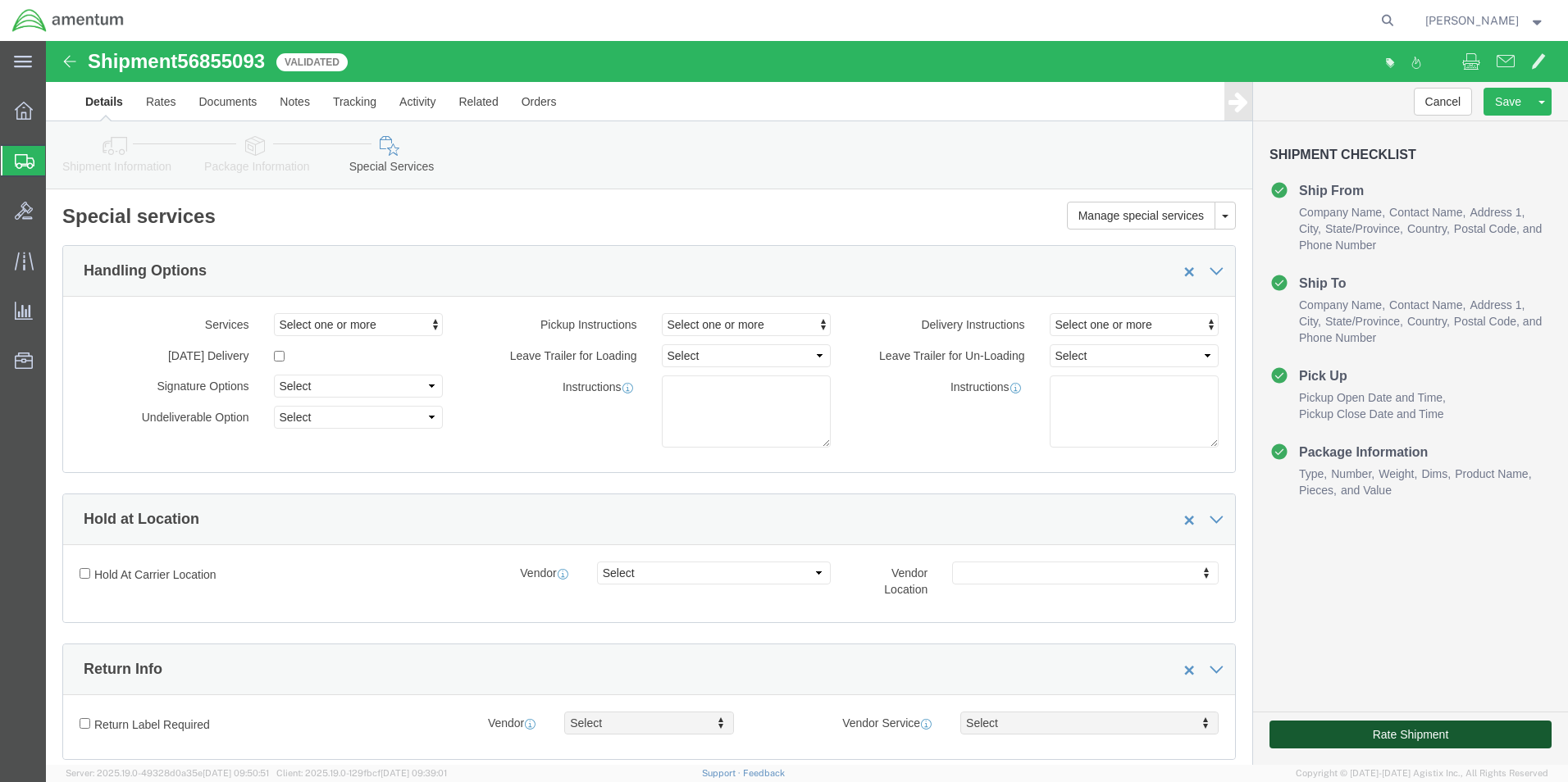
click button "Rate Shipment"
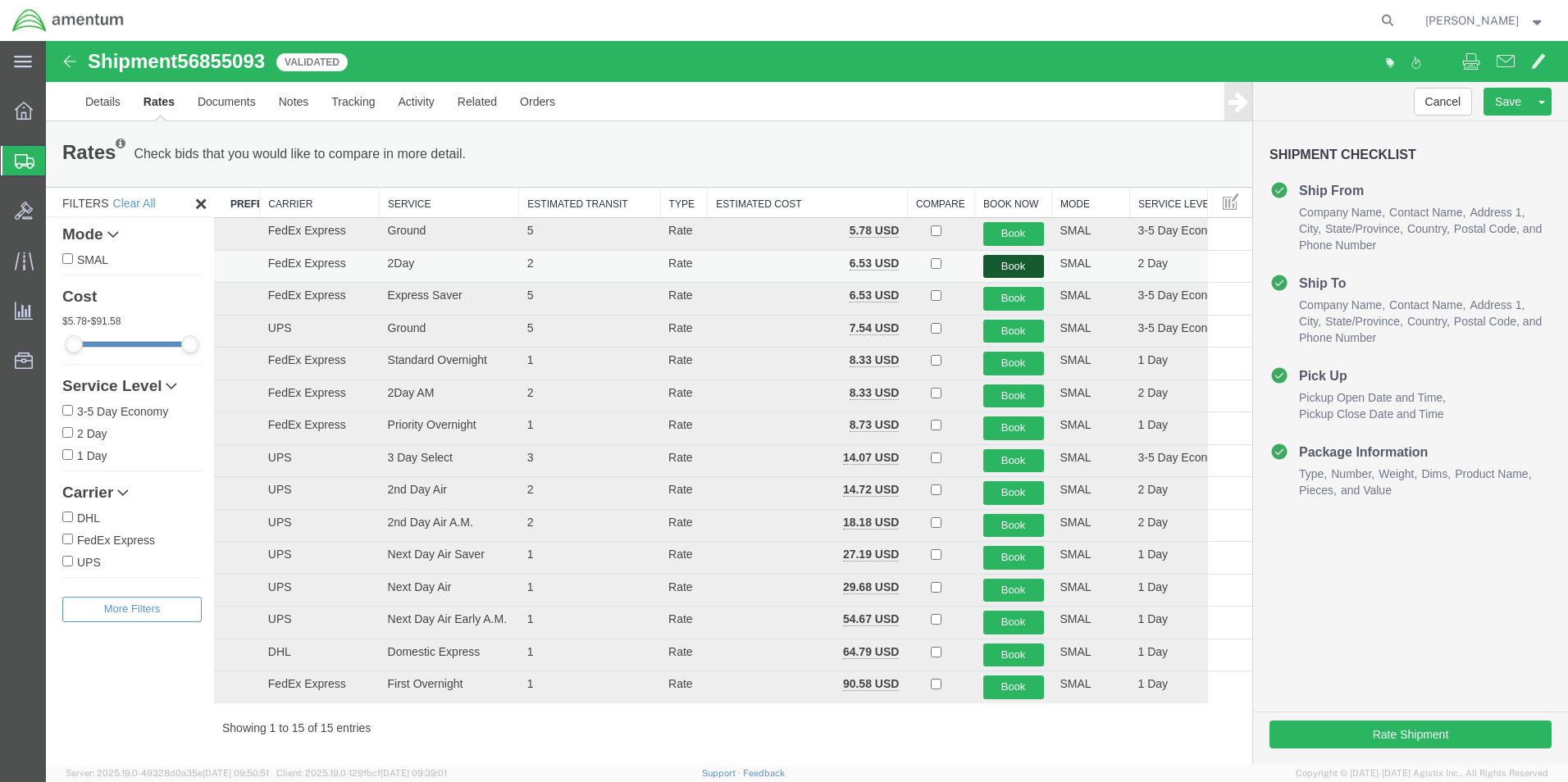
click at [993, 267] on button "Book" at bounding box center [1014, 267] width 61 height 24
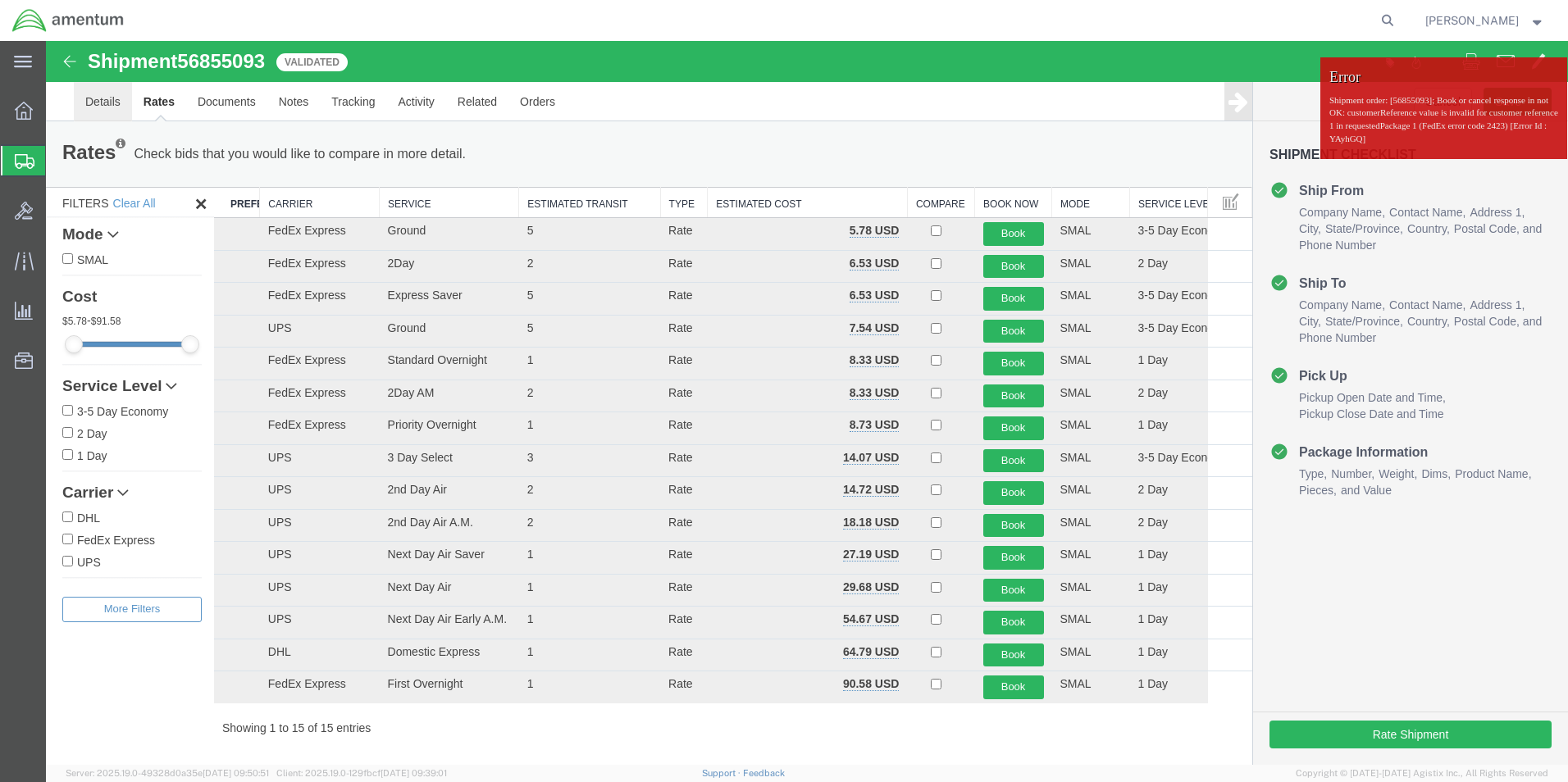
click at [109, 111] on link "Details" at bounding box center [103, 102] width 58 height 40
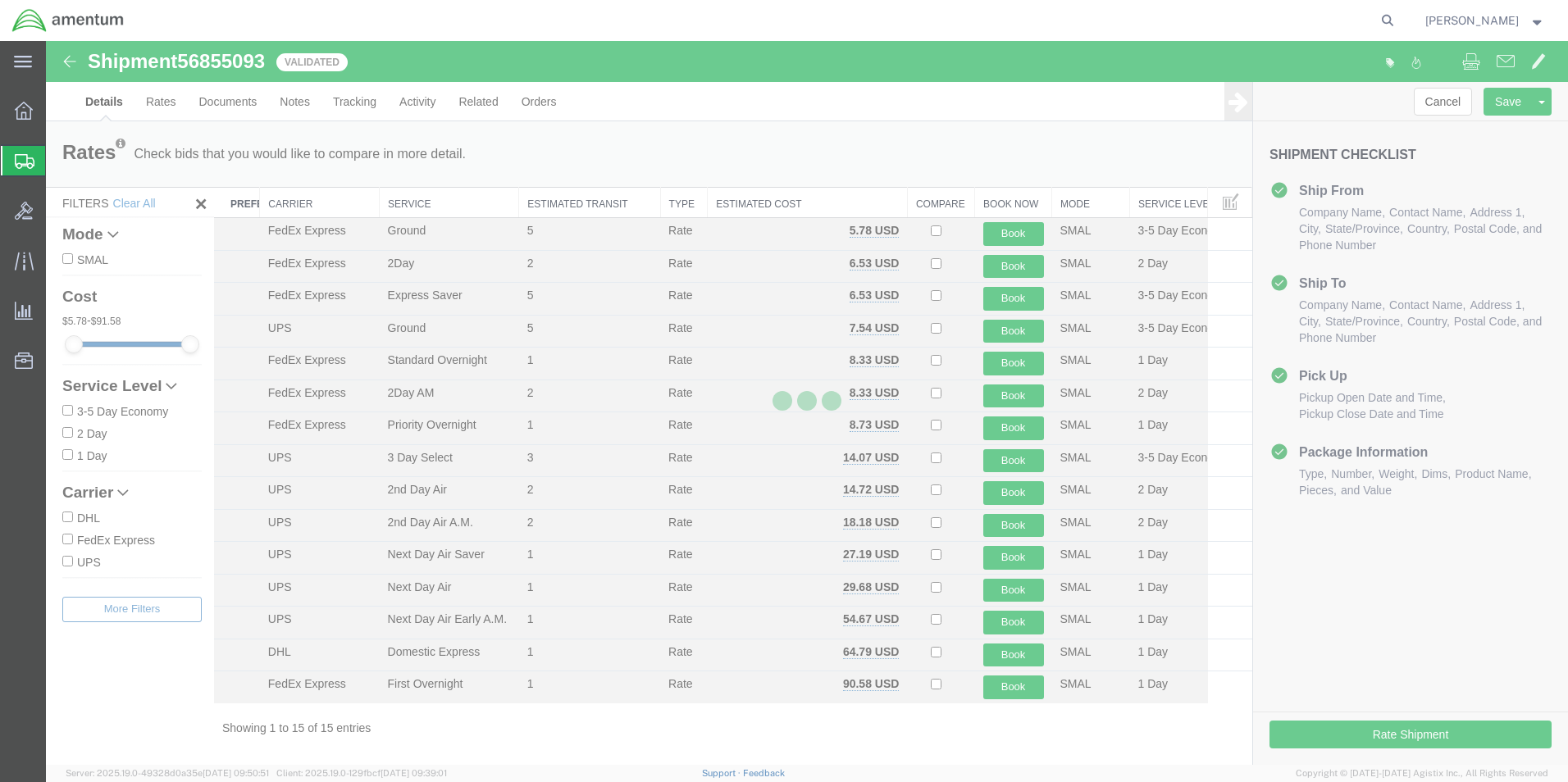
select select "49831"
select select "49927"
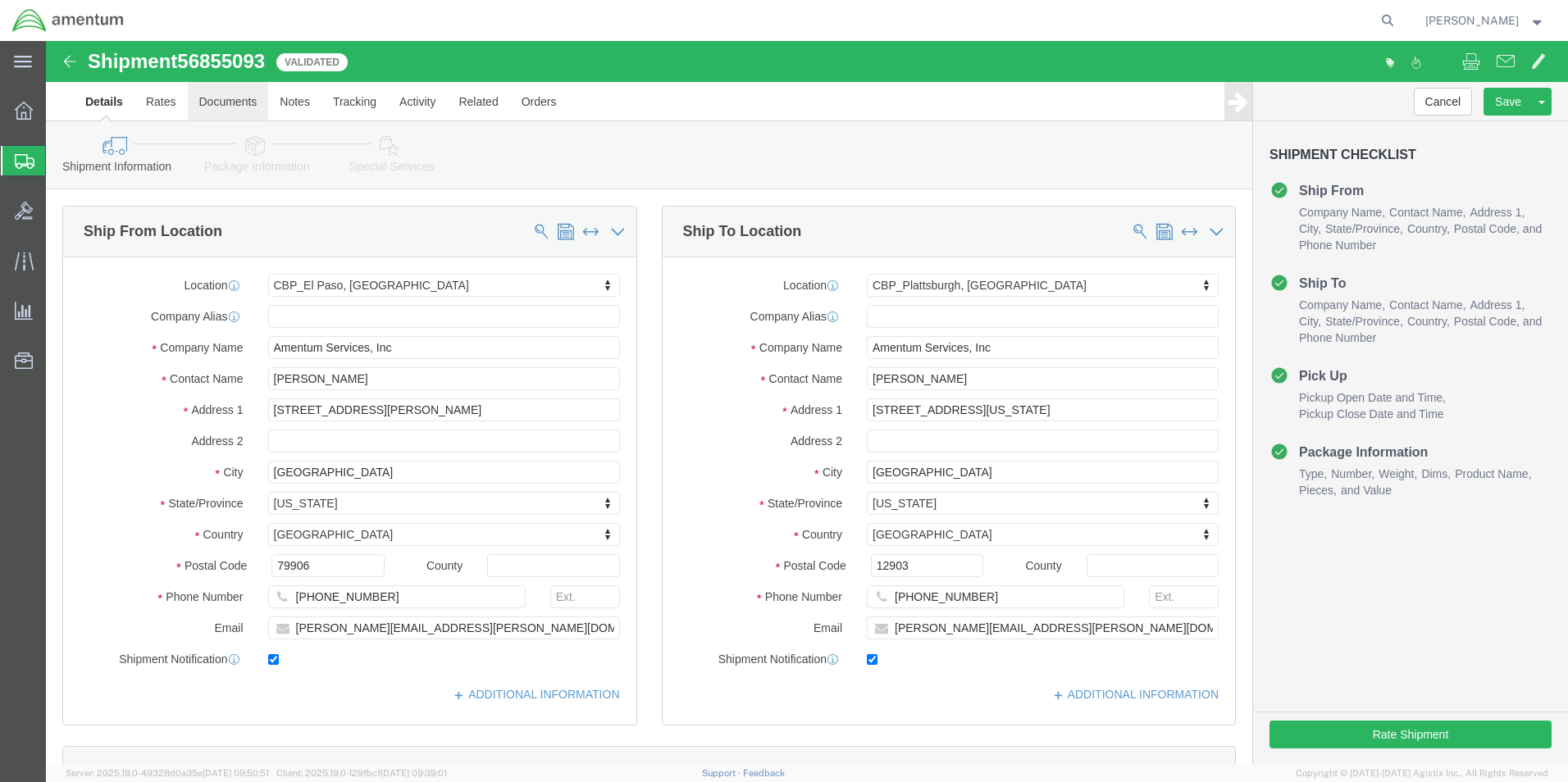
click link "Documents"
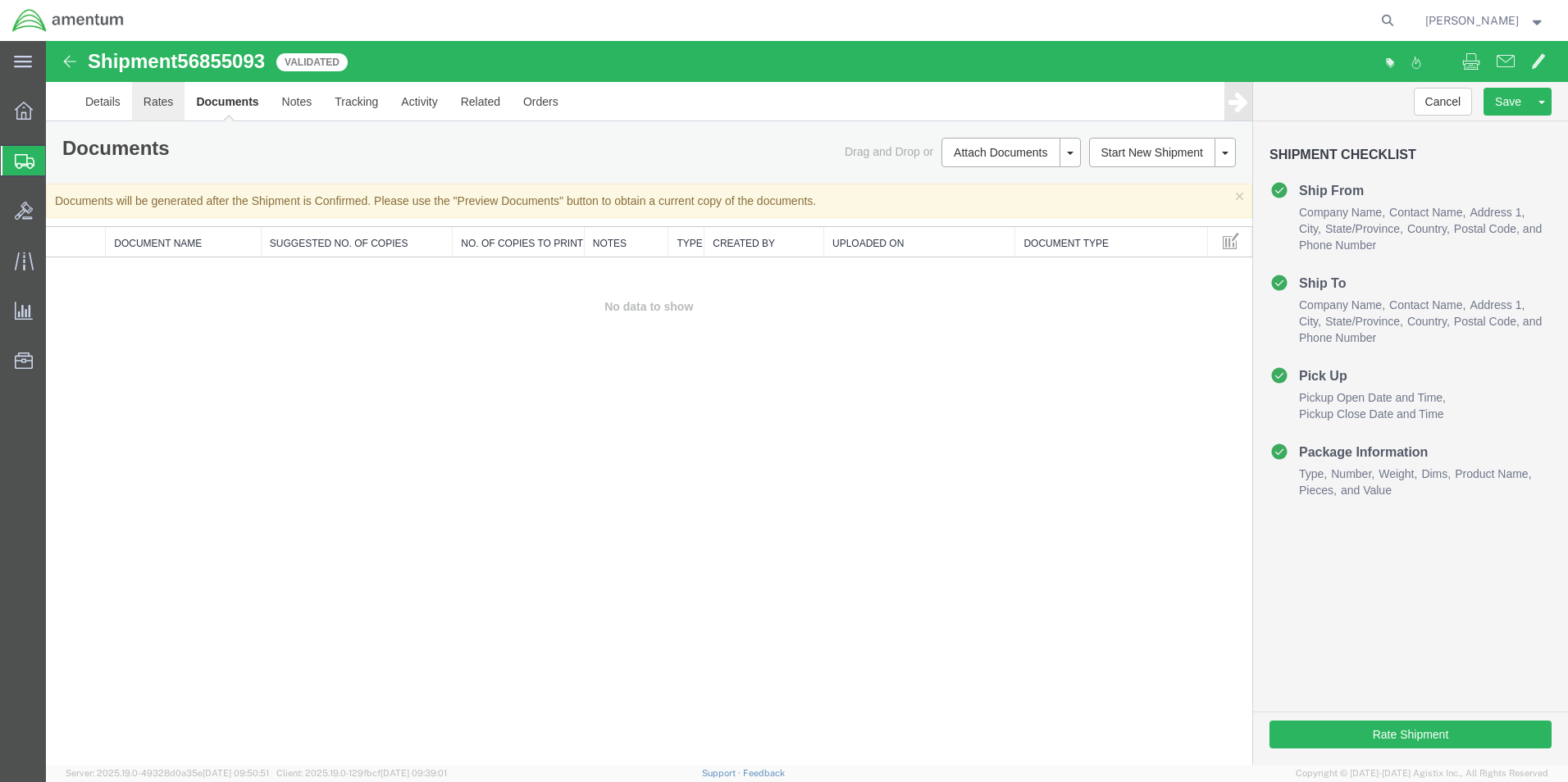
click at [157, 106] on link "Rates" at bounding box center [159, 102] width 54 height 40
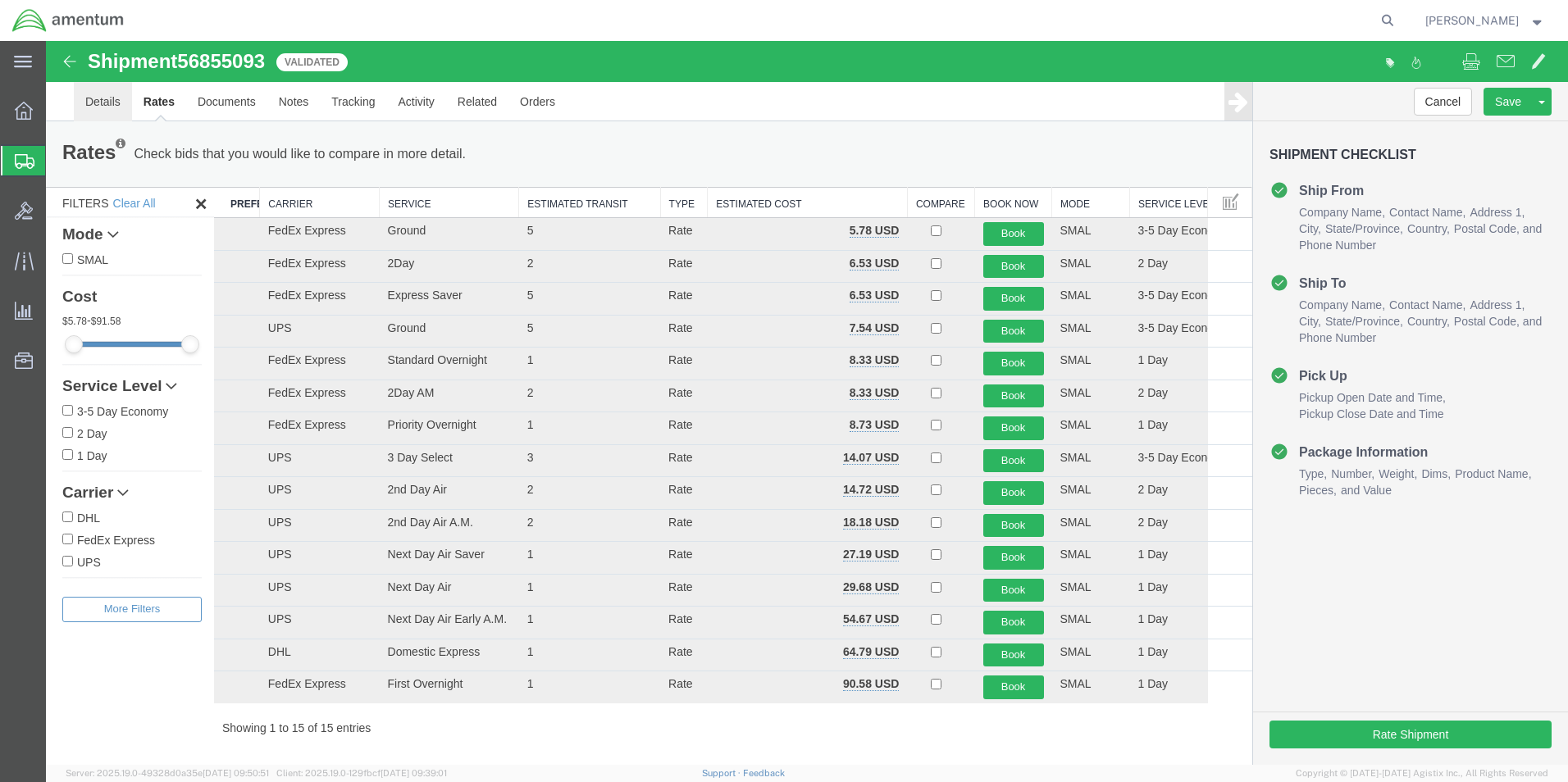
click at [109, 106] on link "Details" at bounding box center [103, 102] width 58 height 40
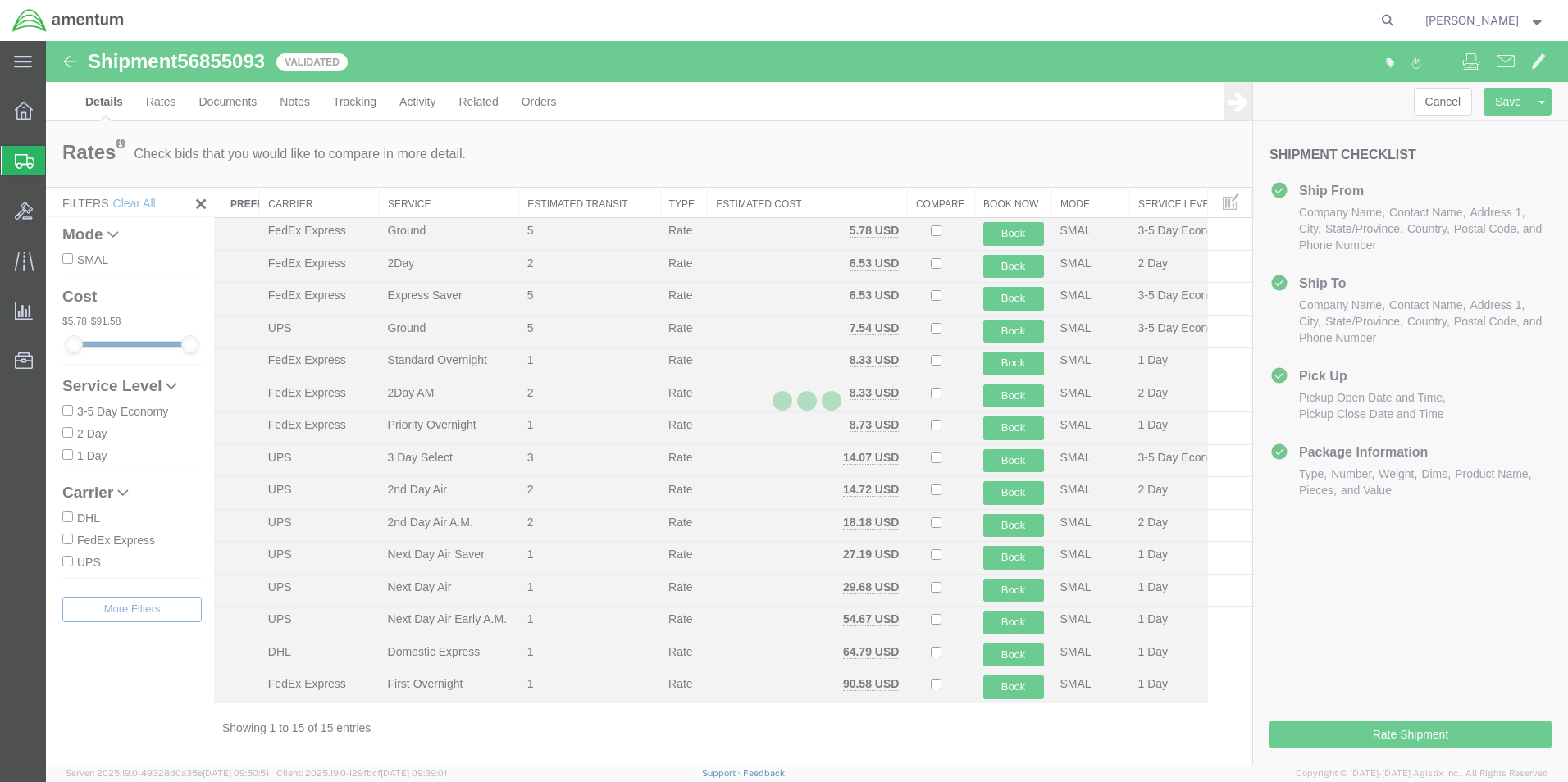
select select "49831"
select select "49927"
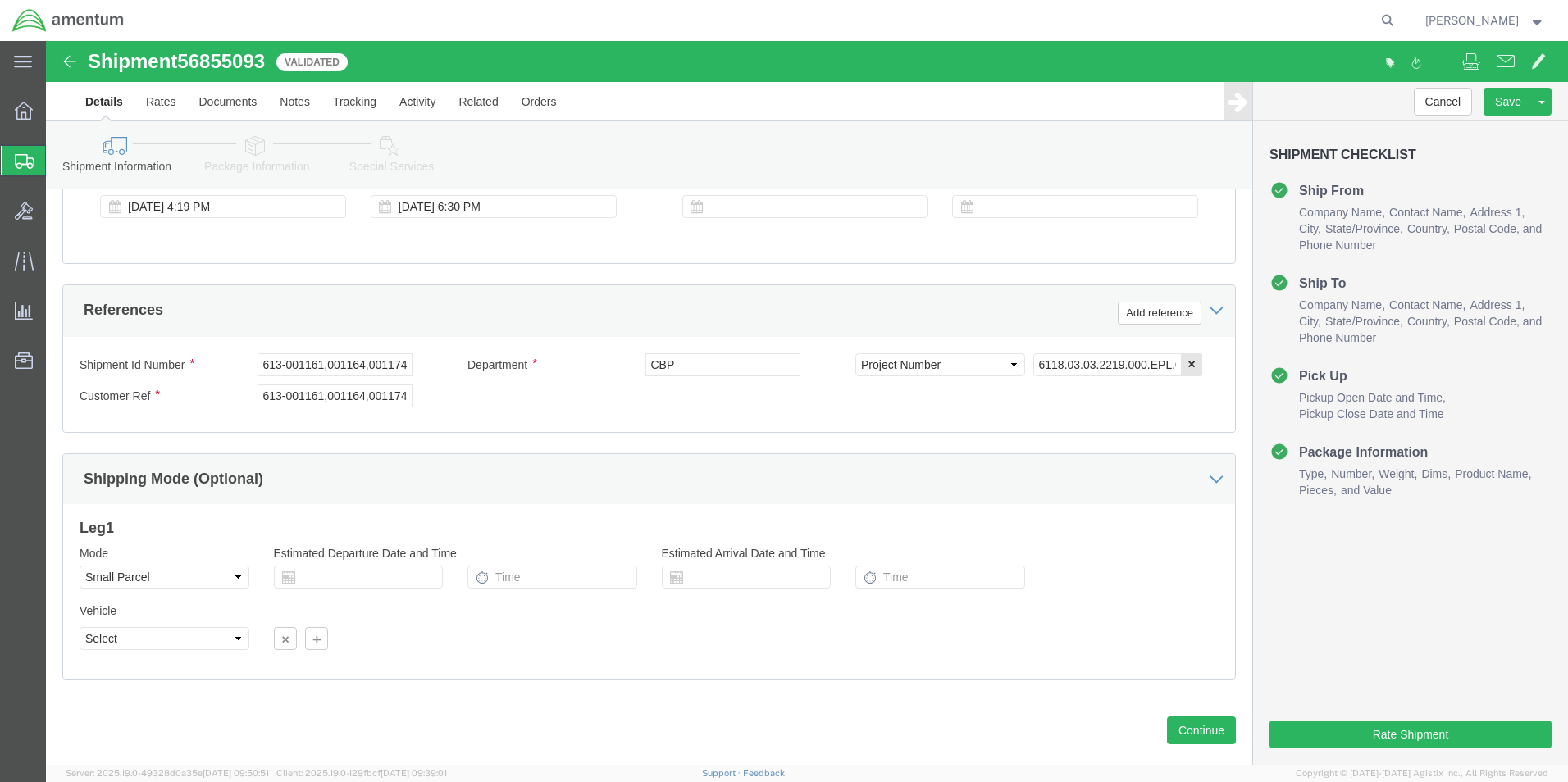
scroll to position [715, 0]
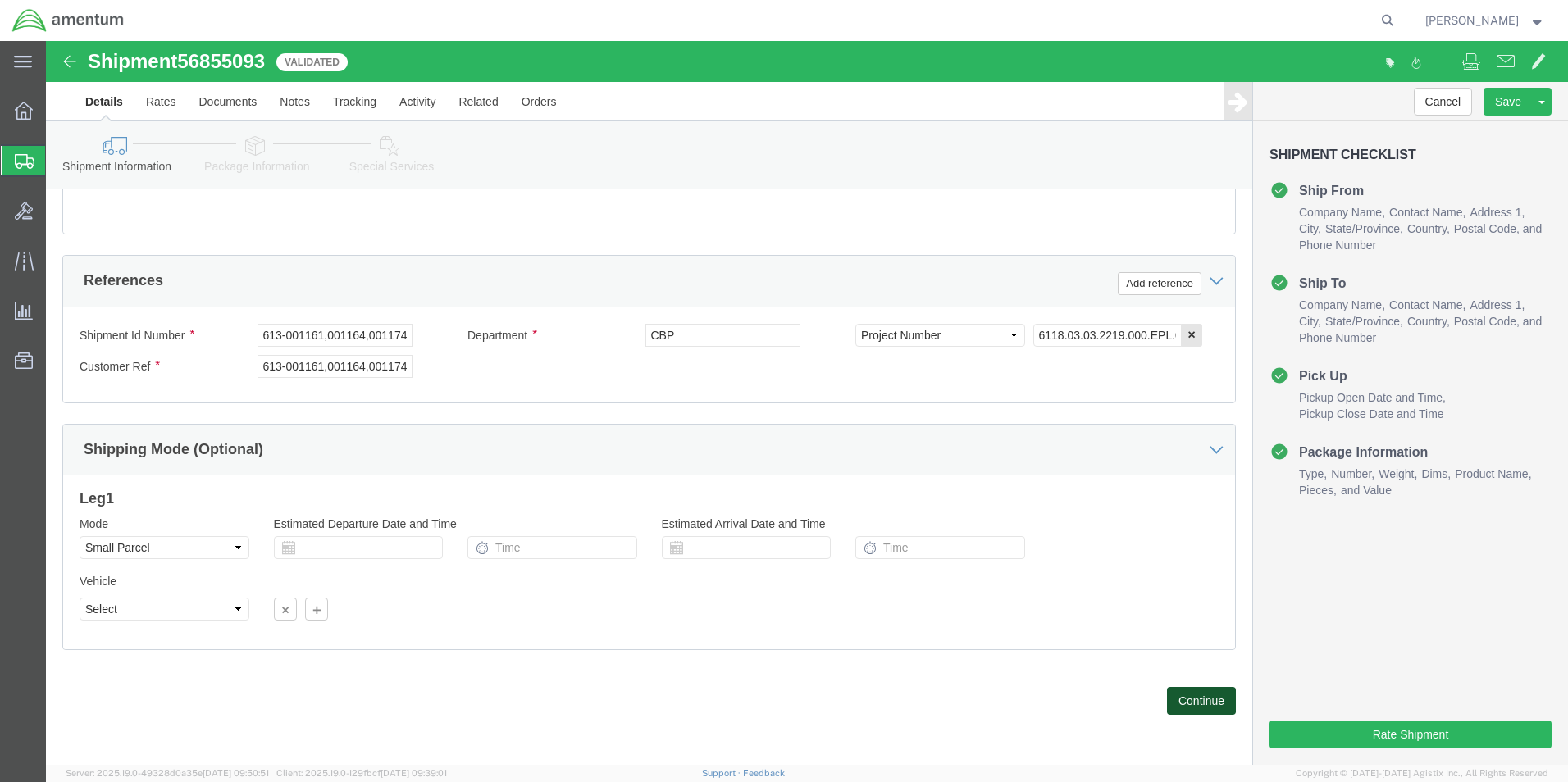
click button "Continue"
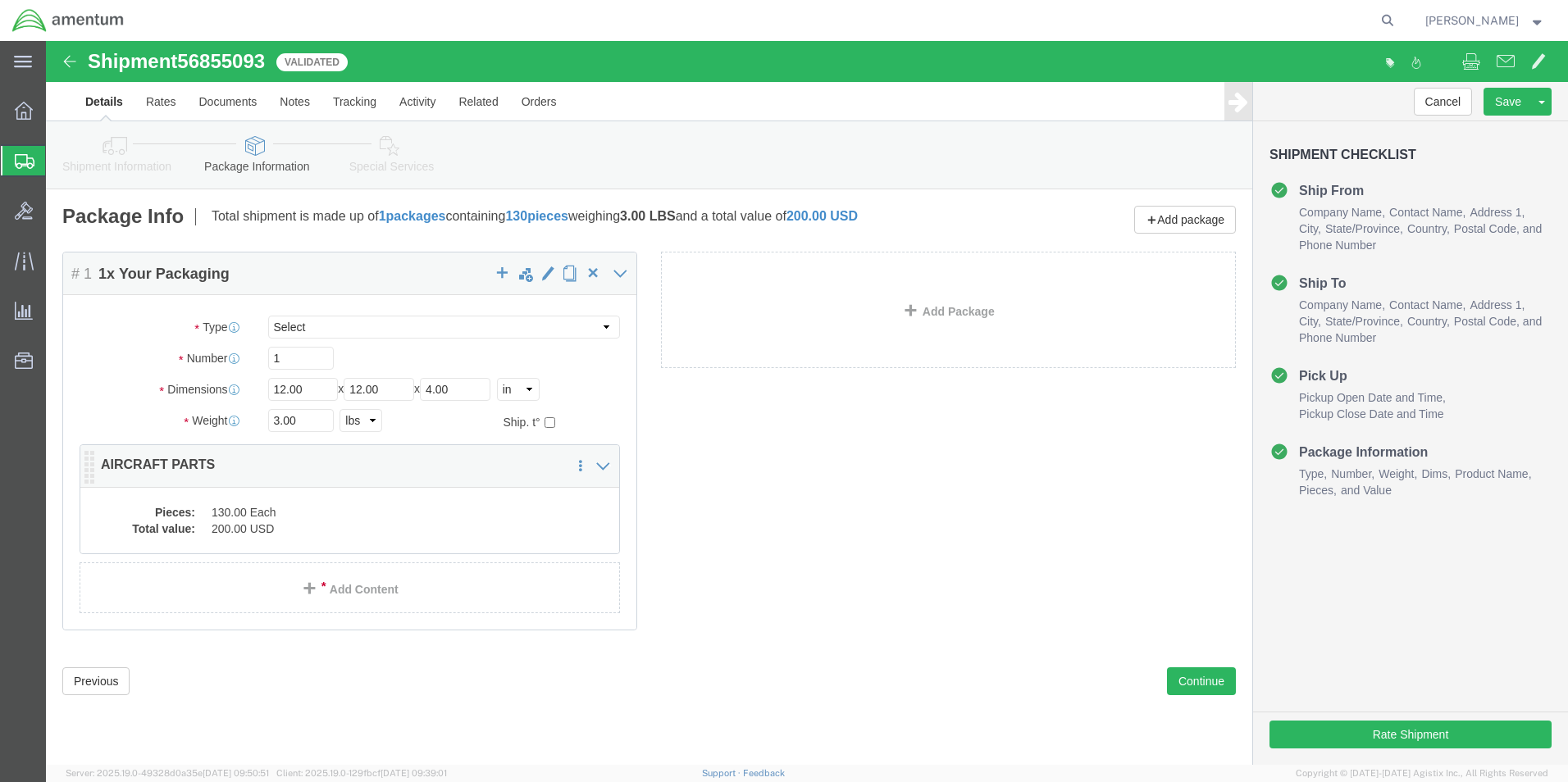
click div "Pieces: 130.00 Each Total value: 200.00 USD"
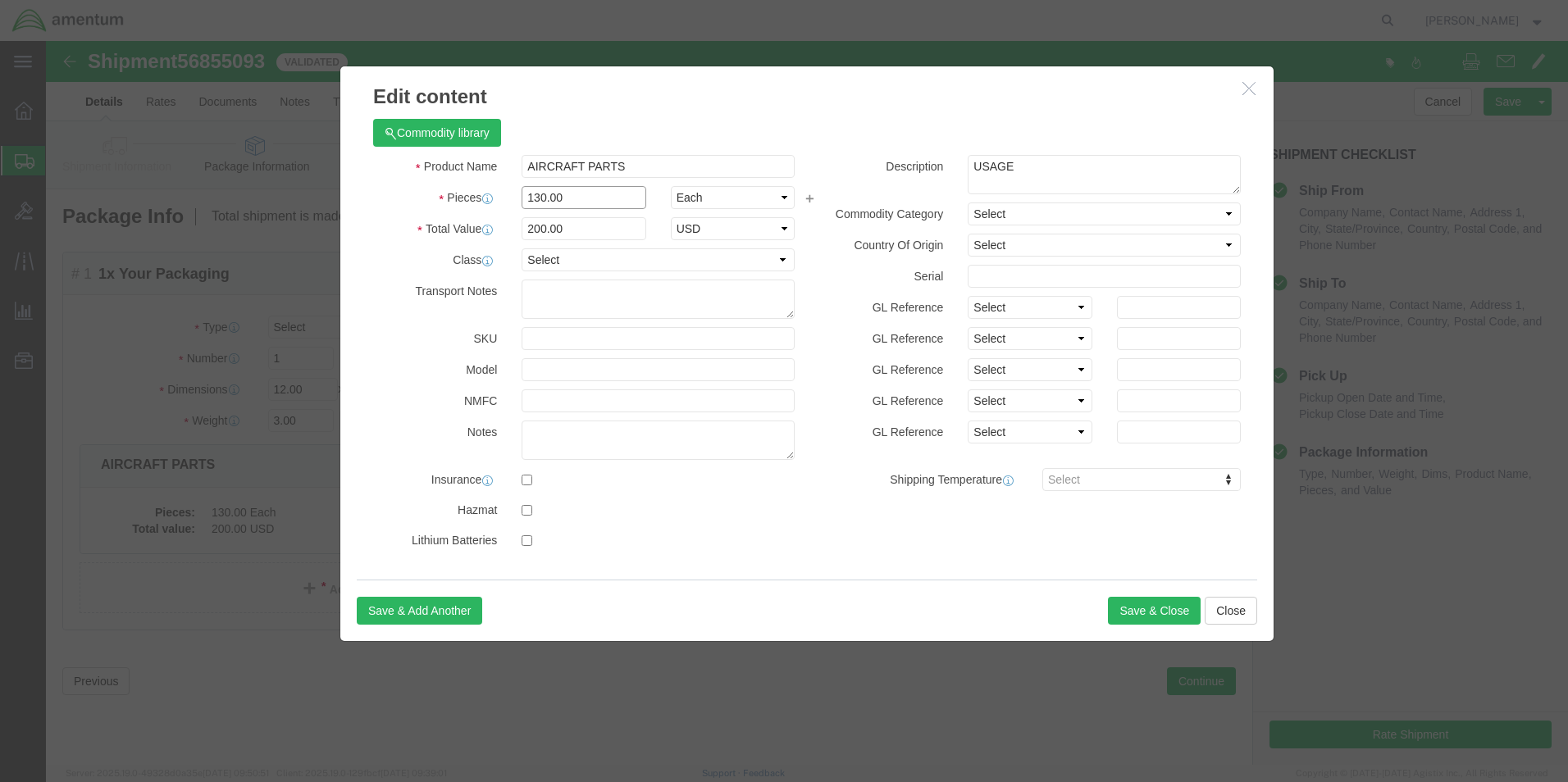
drag, startPoint x: 523, startPoint y: 157, endPoint x: 471, endPoint y: 164, distance: 52.5
click div "130.00"
type input "1"
click div "Commodity library"
drag, startPoint x: 530, startPoint y: 193, endPoint x: 435, endPoint y: 188, distance: 95.1
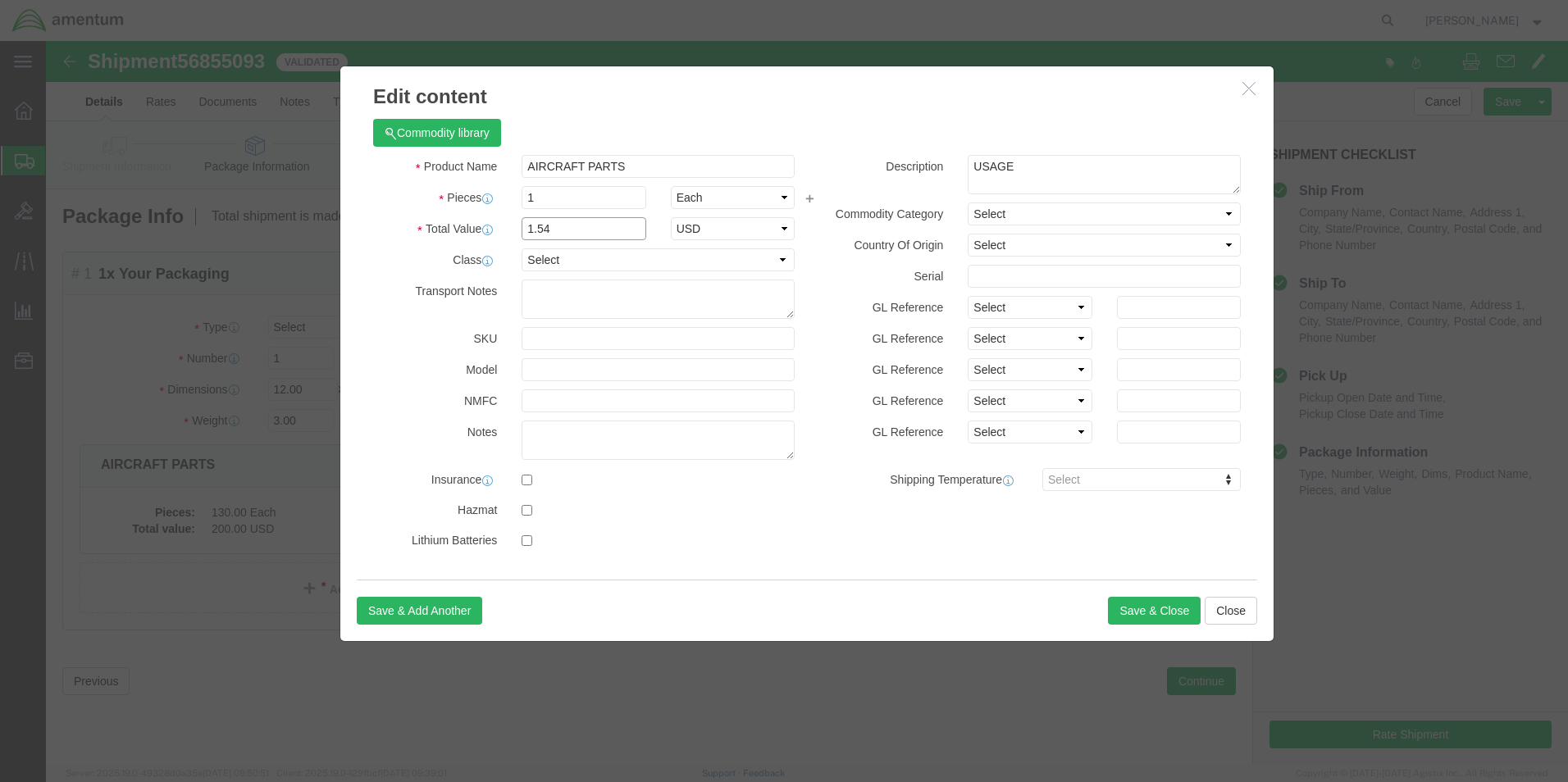
click div "Total Value 1.54 Select ADP AED AFN ALL AMD AOA ARS ATS AUD AWG AZN BAM BBD BDT…"
type input "100"
drag, startPoint x: 750, startPoint y: 95, endPoint x: 788, endPoint y: 116, distance: 43.4
click div "Commodity library"
click button "Save & Close"
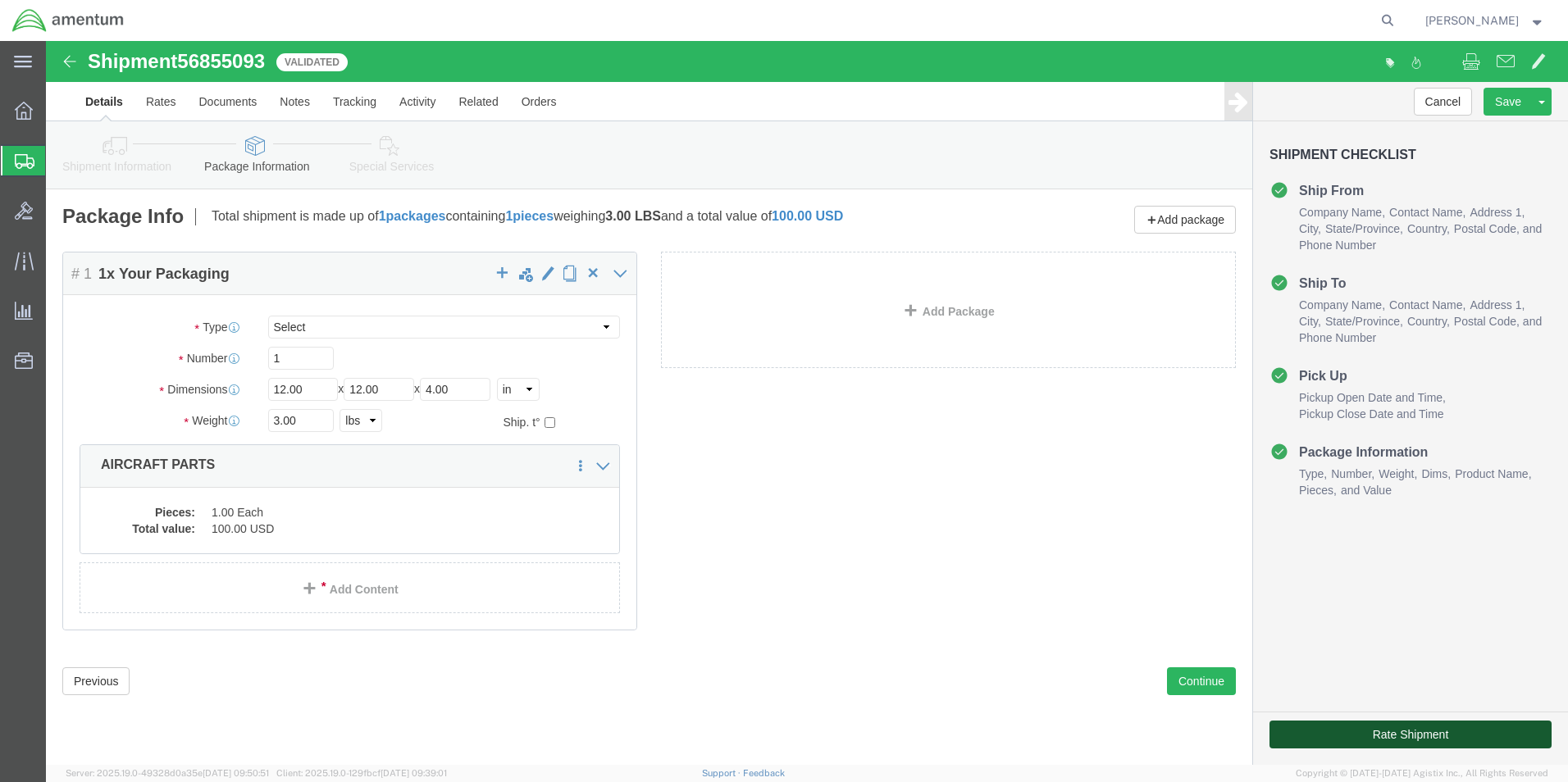
click button "Rate Shipment"
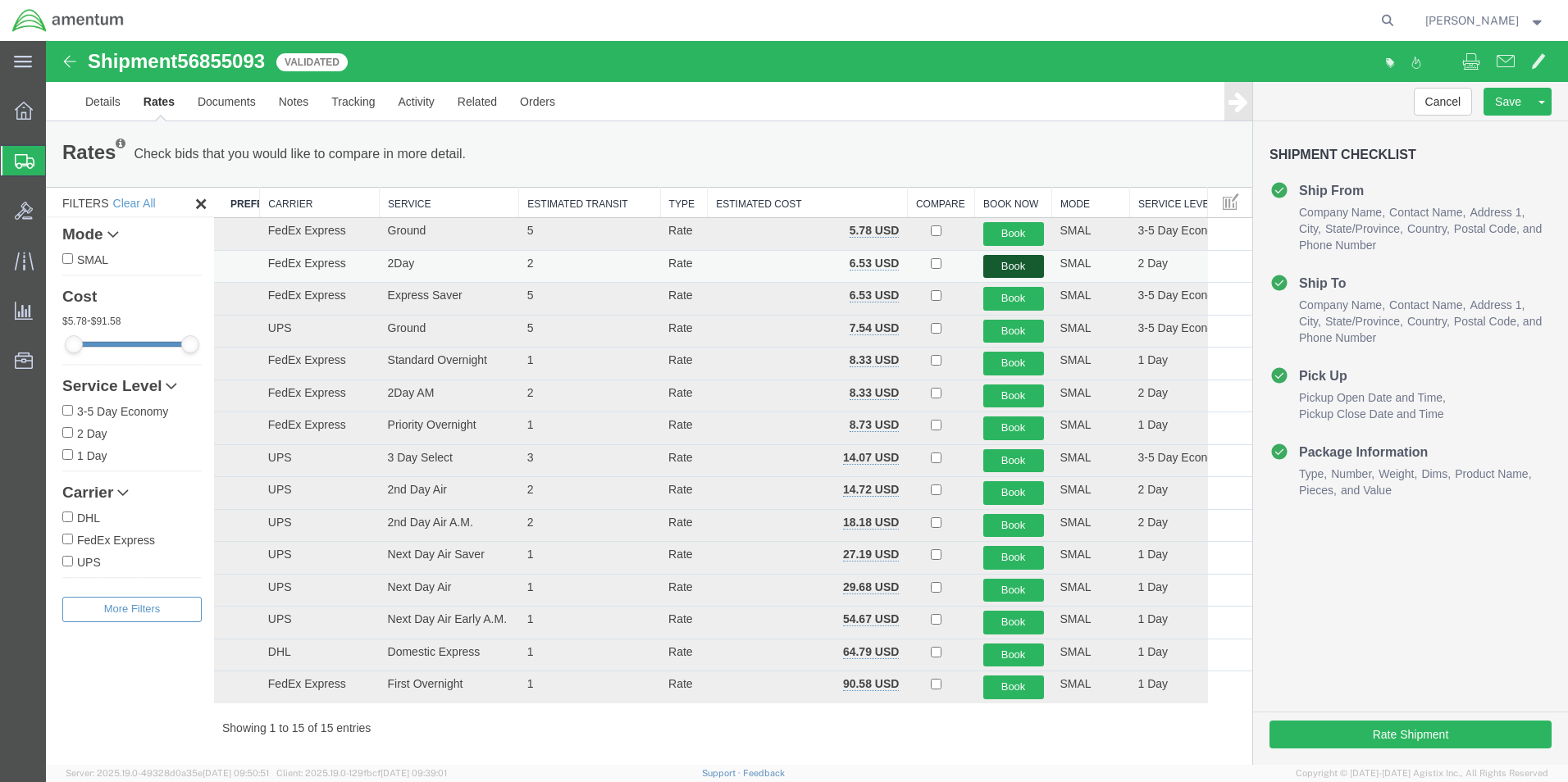
click at [995, 267] on button "Book" at bounding box center [1014, 267] width 61 height 24
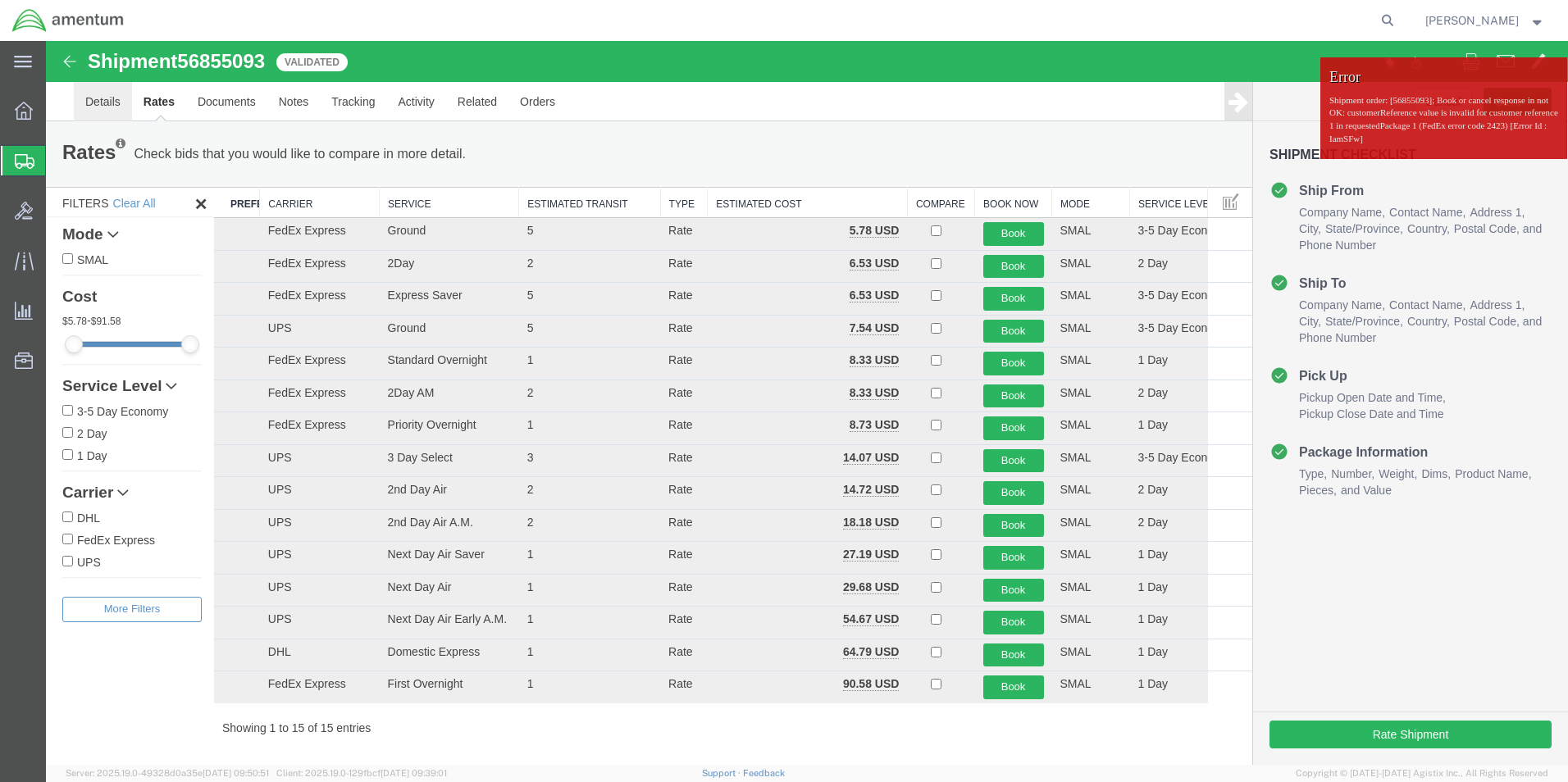
click at [92, 103] on link "Details" at bounding box center [103, 102] width 58 height 40
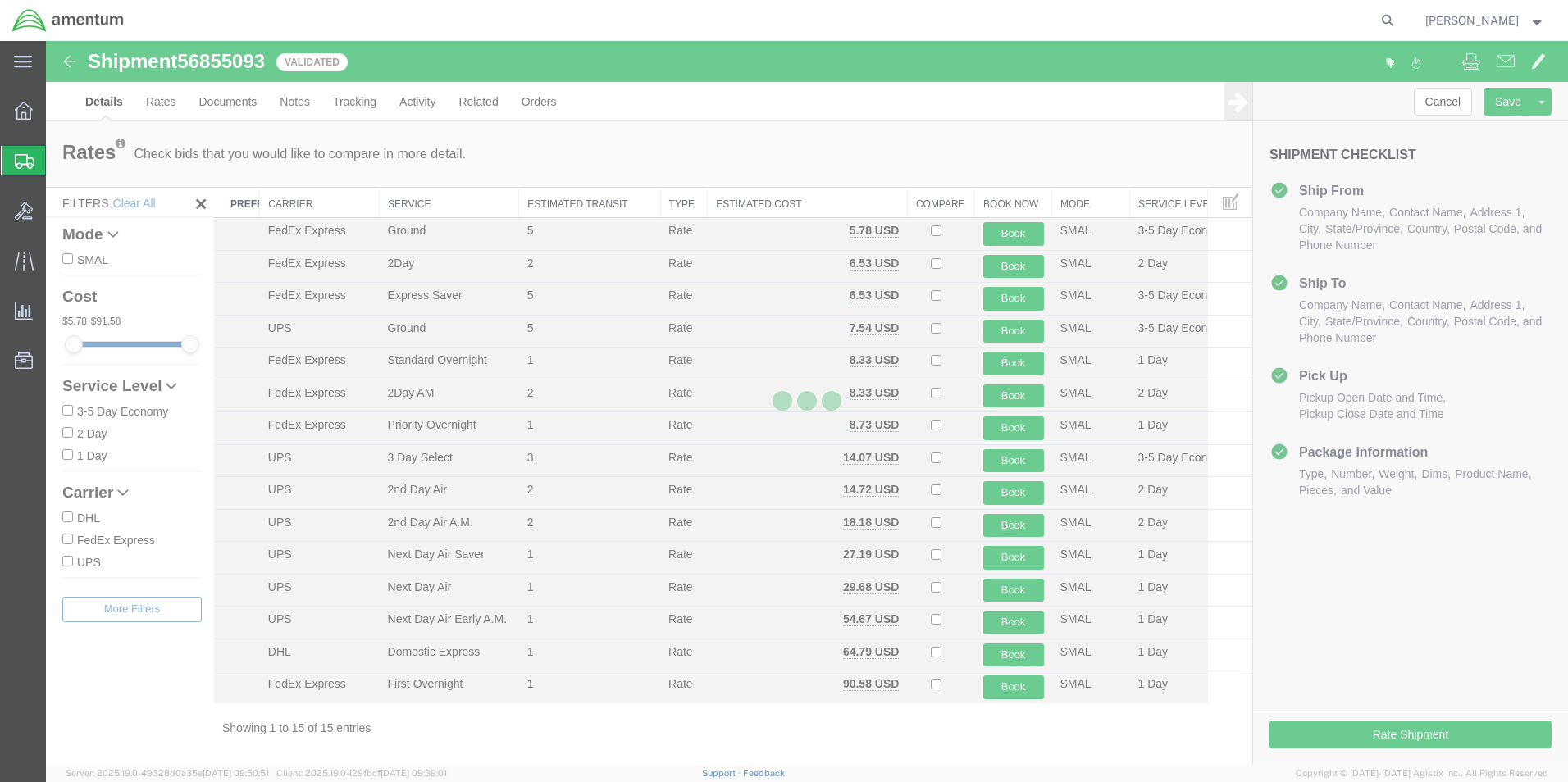
select select "49831"
select select "49927"
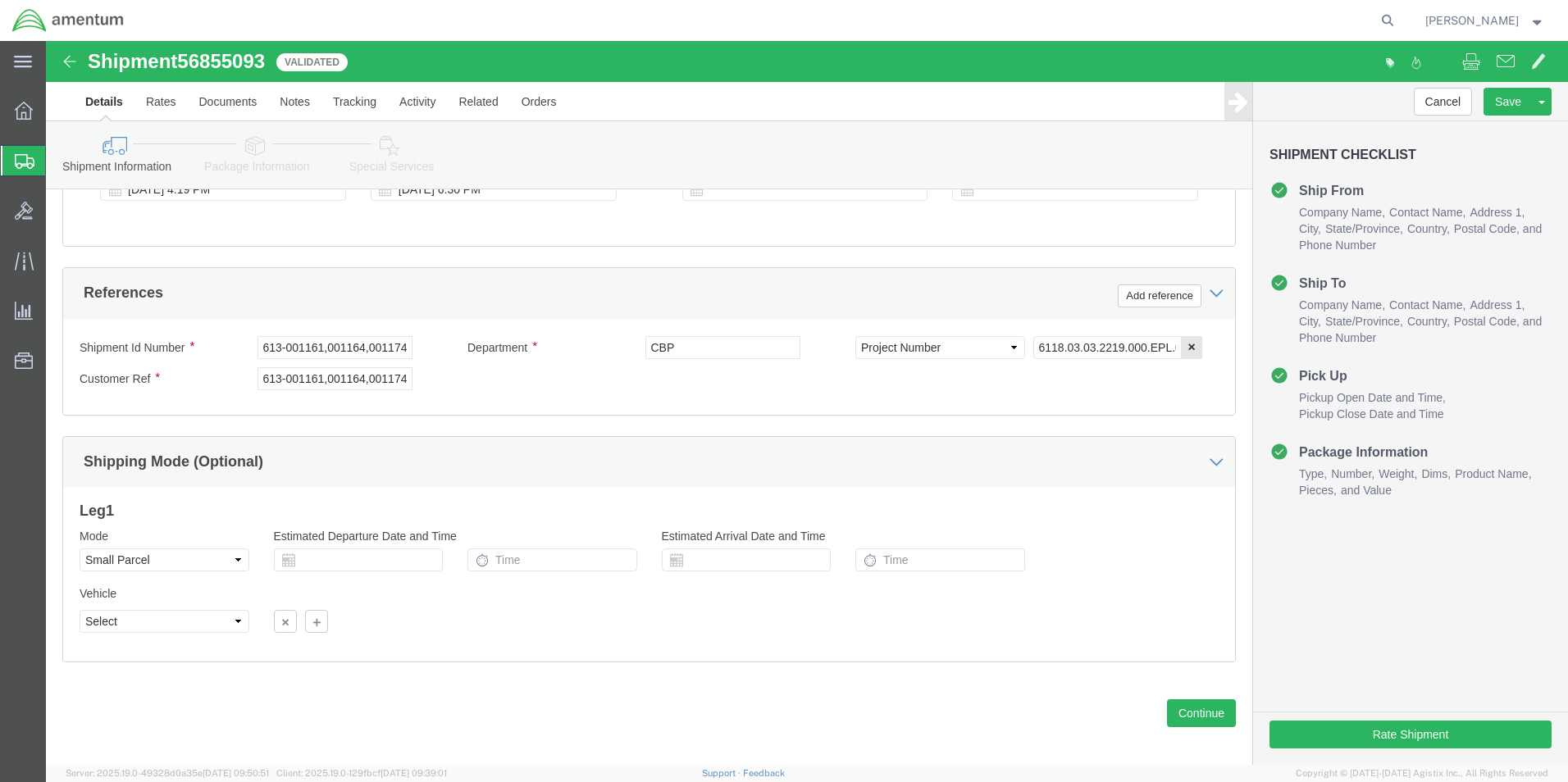
scroll to position [715, 0]
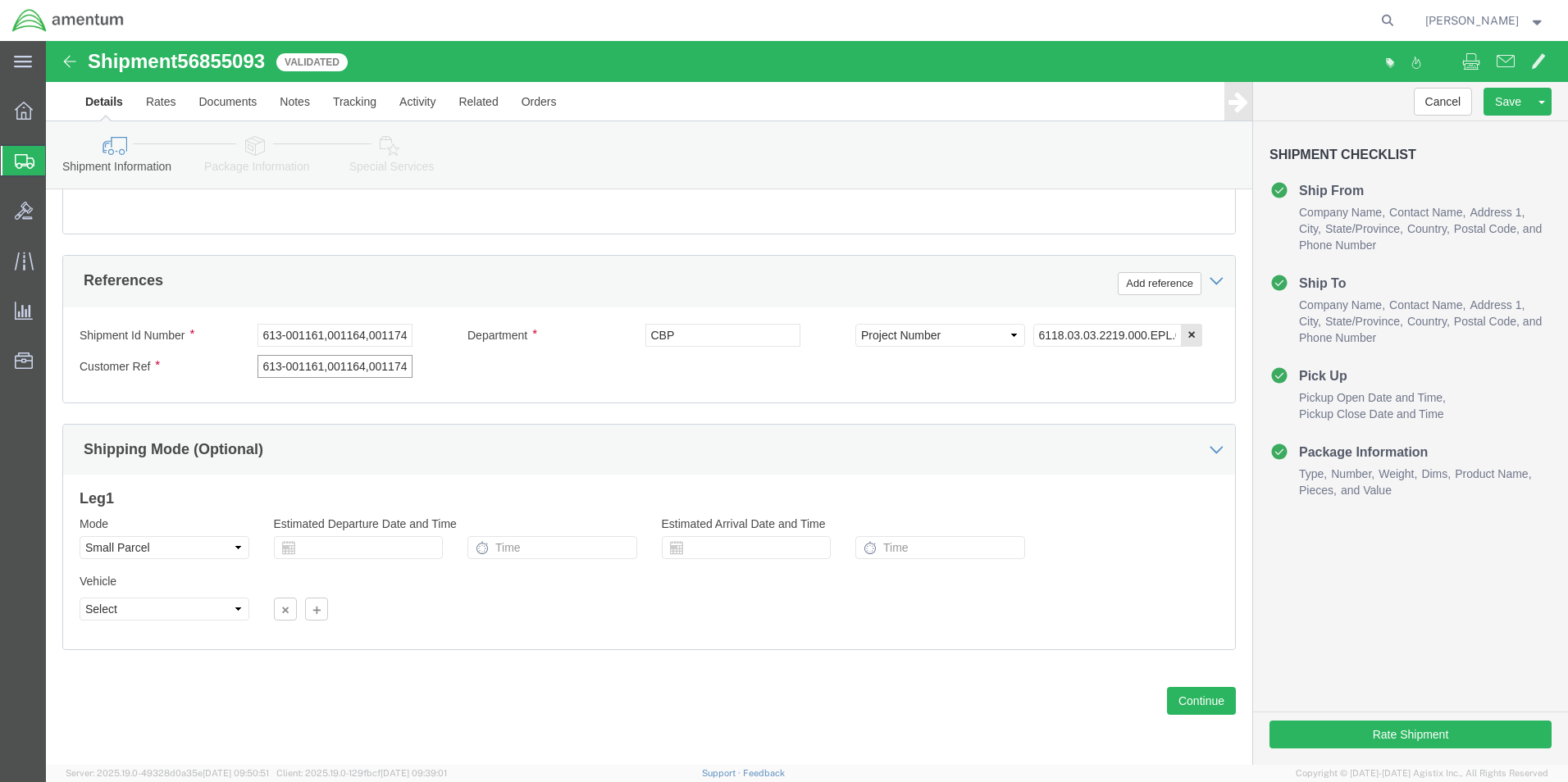
click input "613-001161,001164,001174,001176,001177,001180,001181,001184,001219"
drag, startPoint x: 344, startPoint y: 327, endPoint x: 435, endPoint y: 326, distance: 91.0
click div "Shipment Id Number 613-001161,001164,001174,001176,001177,001180,001181,001184,…"
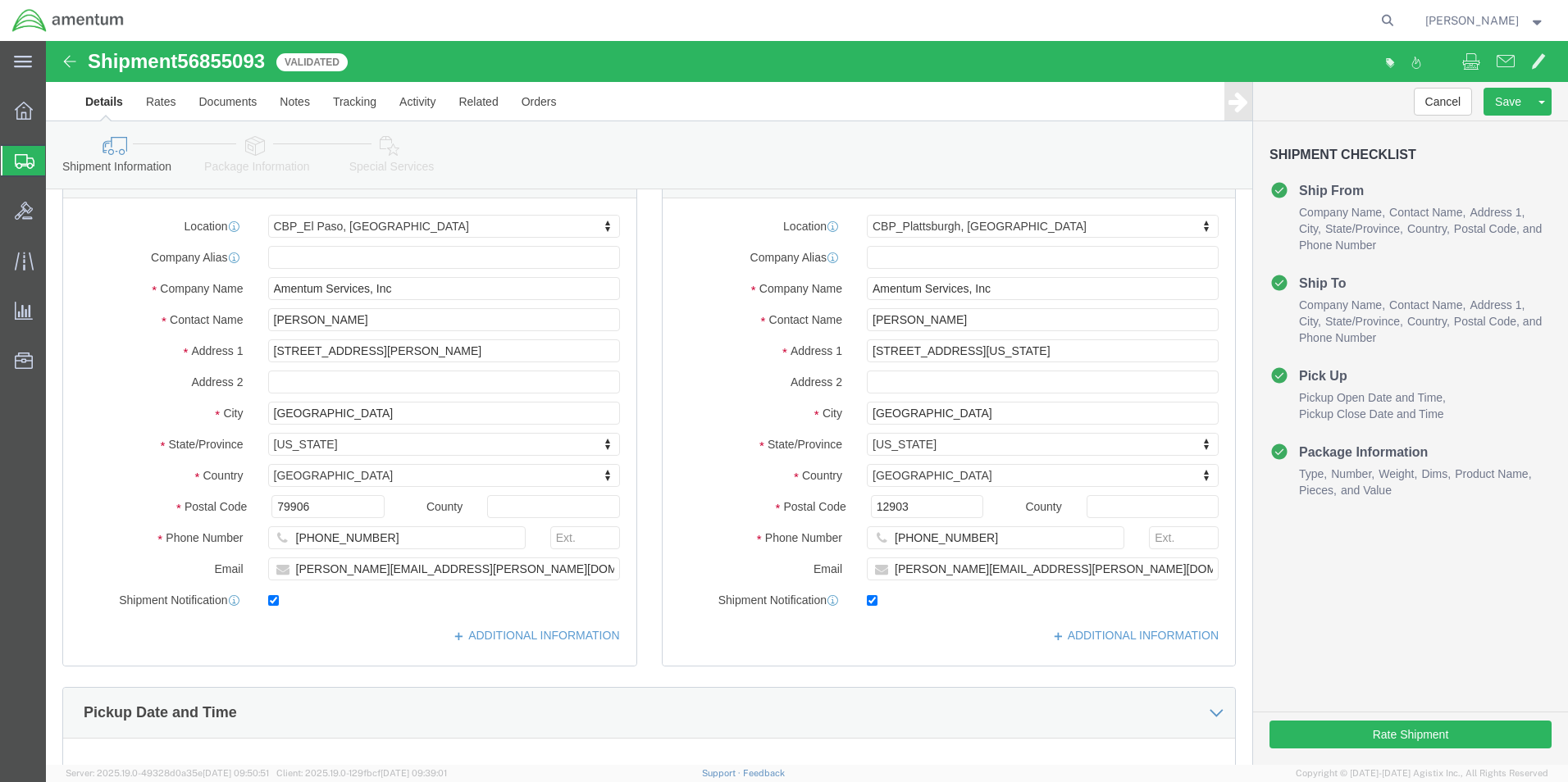
scroll to position [0, 0]
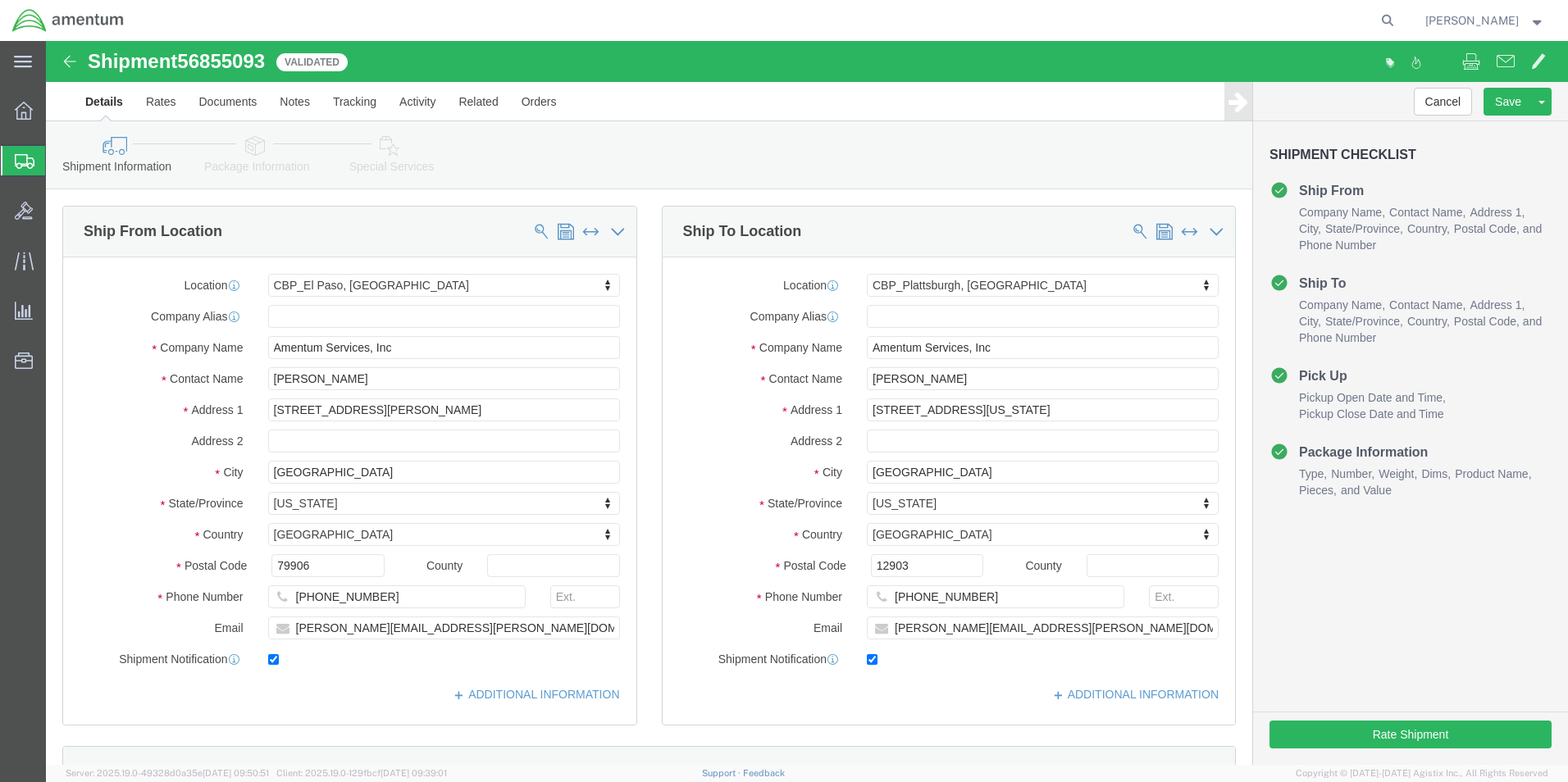
click icon
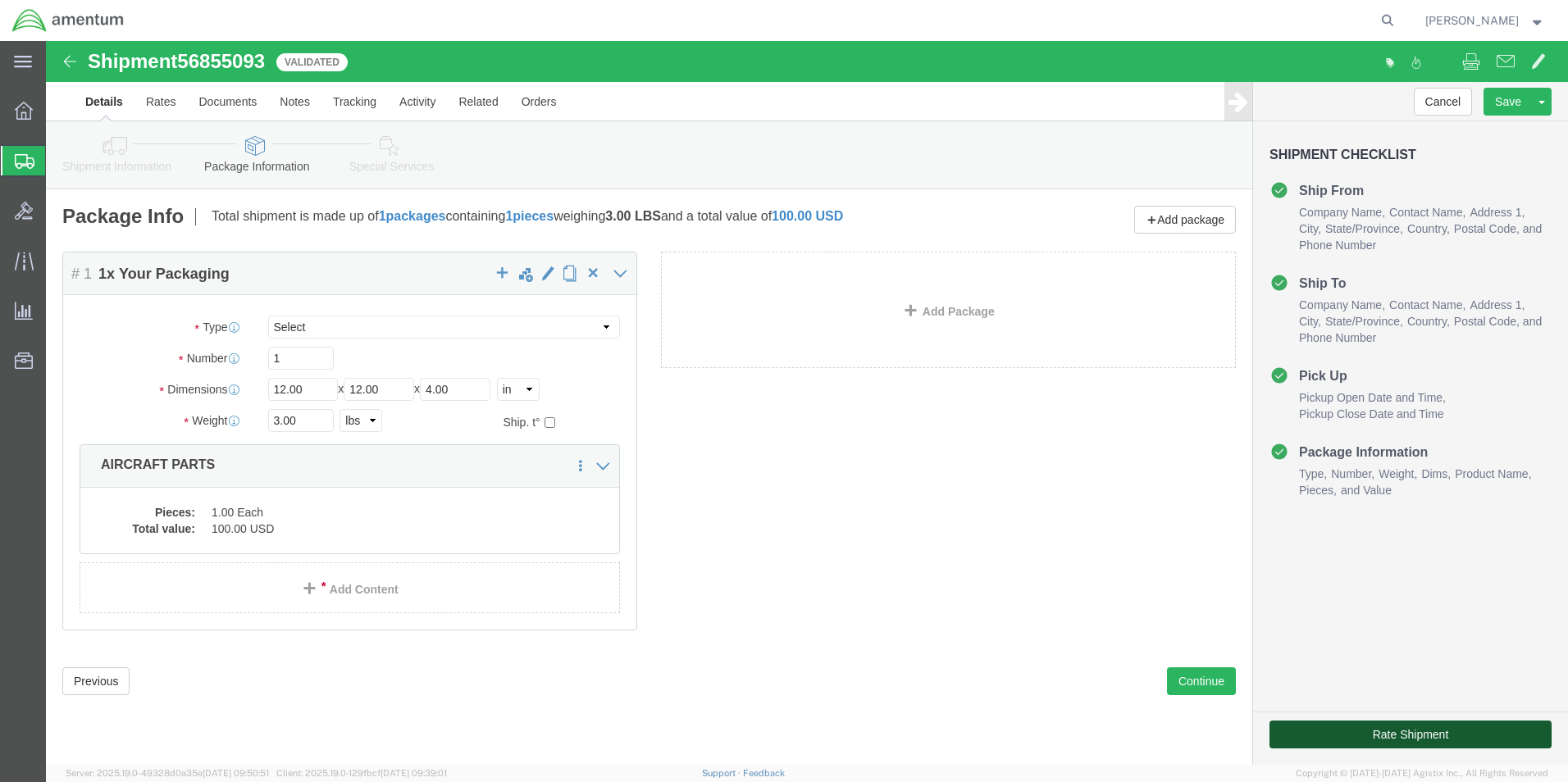
click button "Rate Shipment"
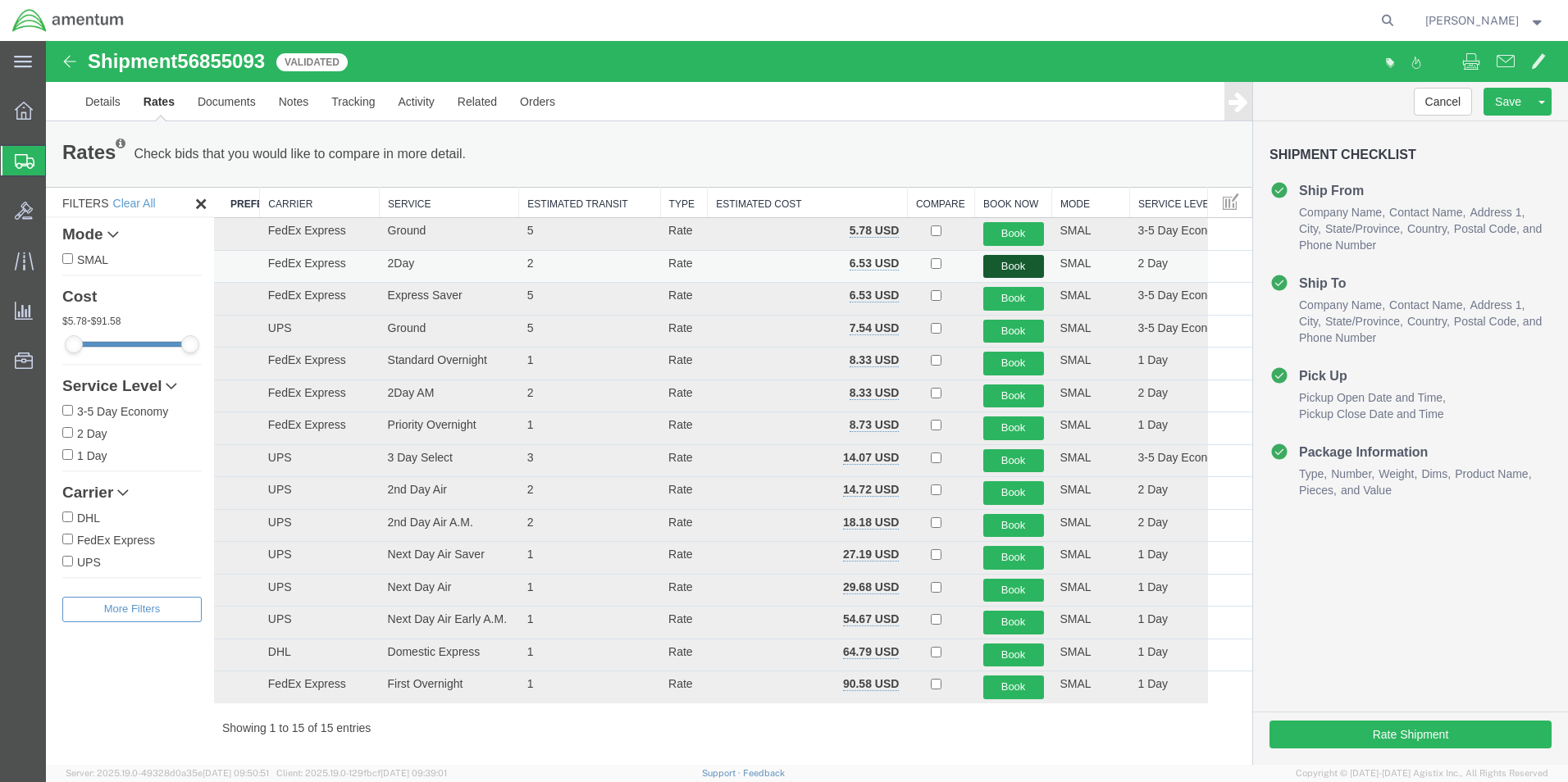
click at [999, 274] on button "Book" at bounding box center [1014, 267] width 61 height 24
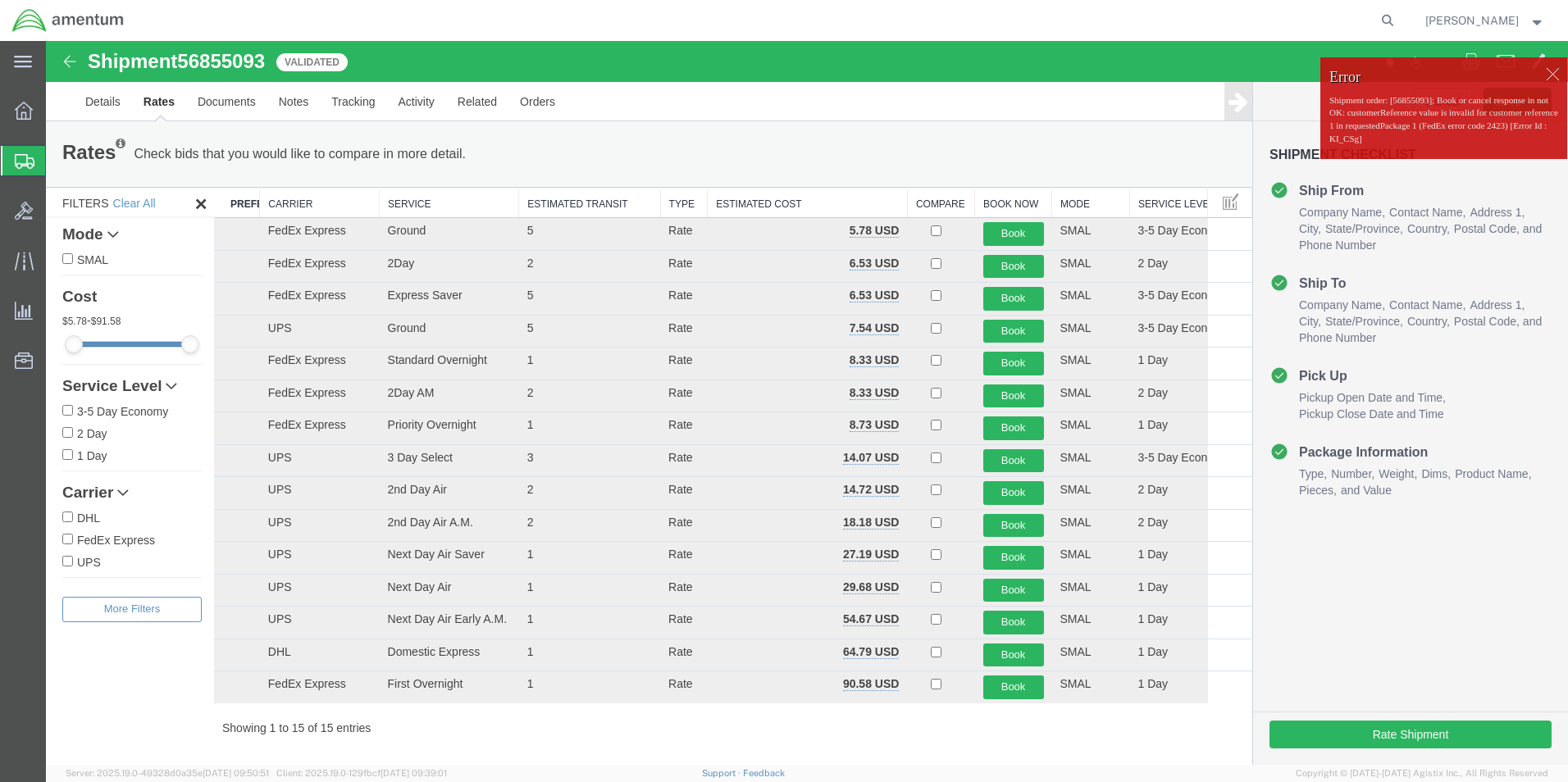
click at [1357, 140] on p "Shipment order: [56855093]; Book or cancel response in not OK: customerReferenc…" at bounding box center [1443, 120] width 229 height 52
click at [103, 105] on link "Details" at bounding box center [103, 102] width 58 height 40
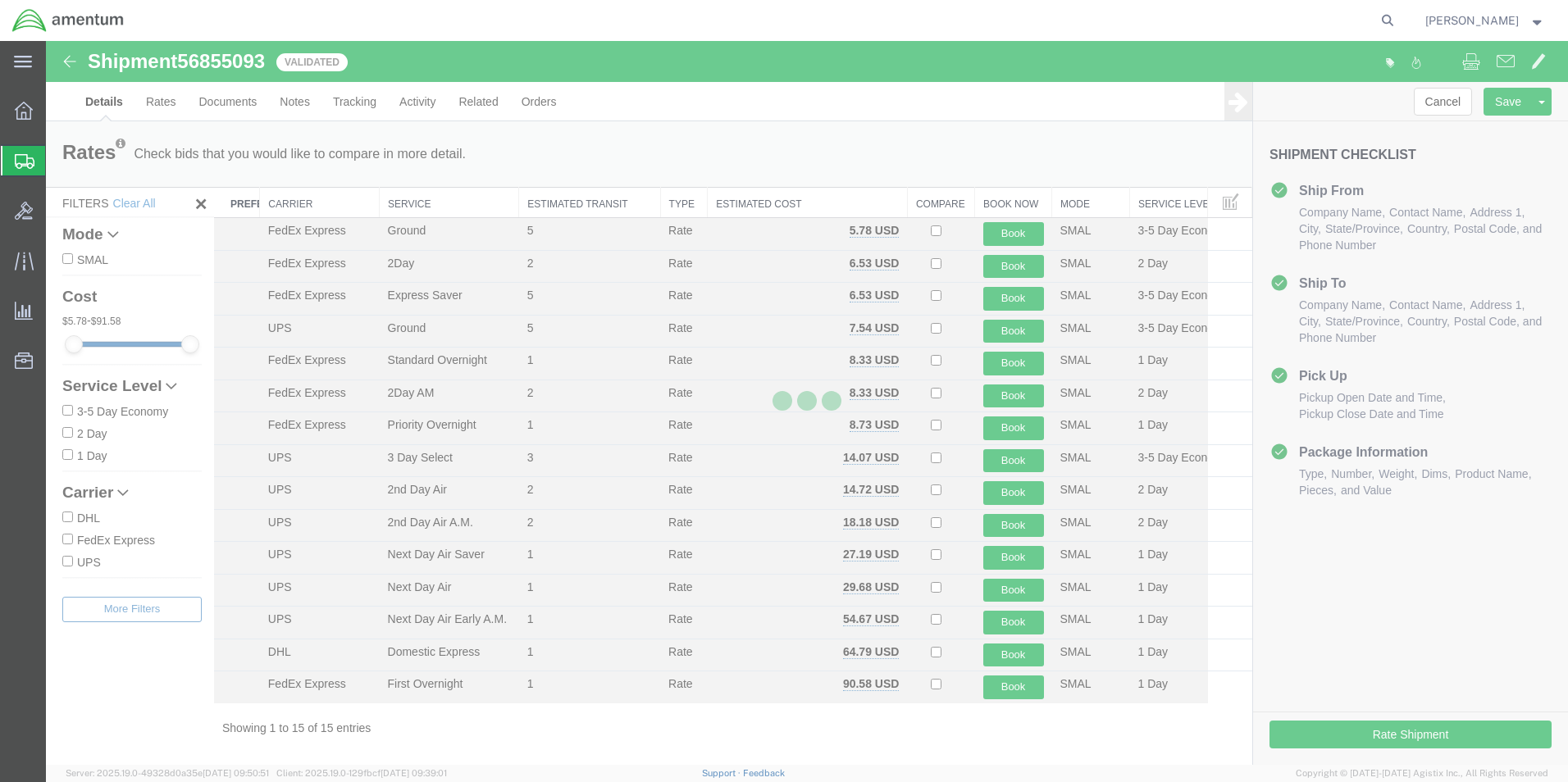
select select "49831"
select select "49927"
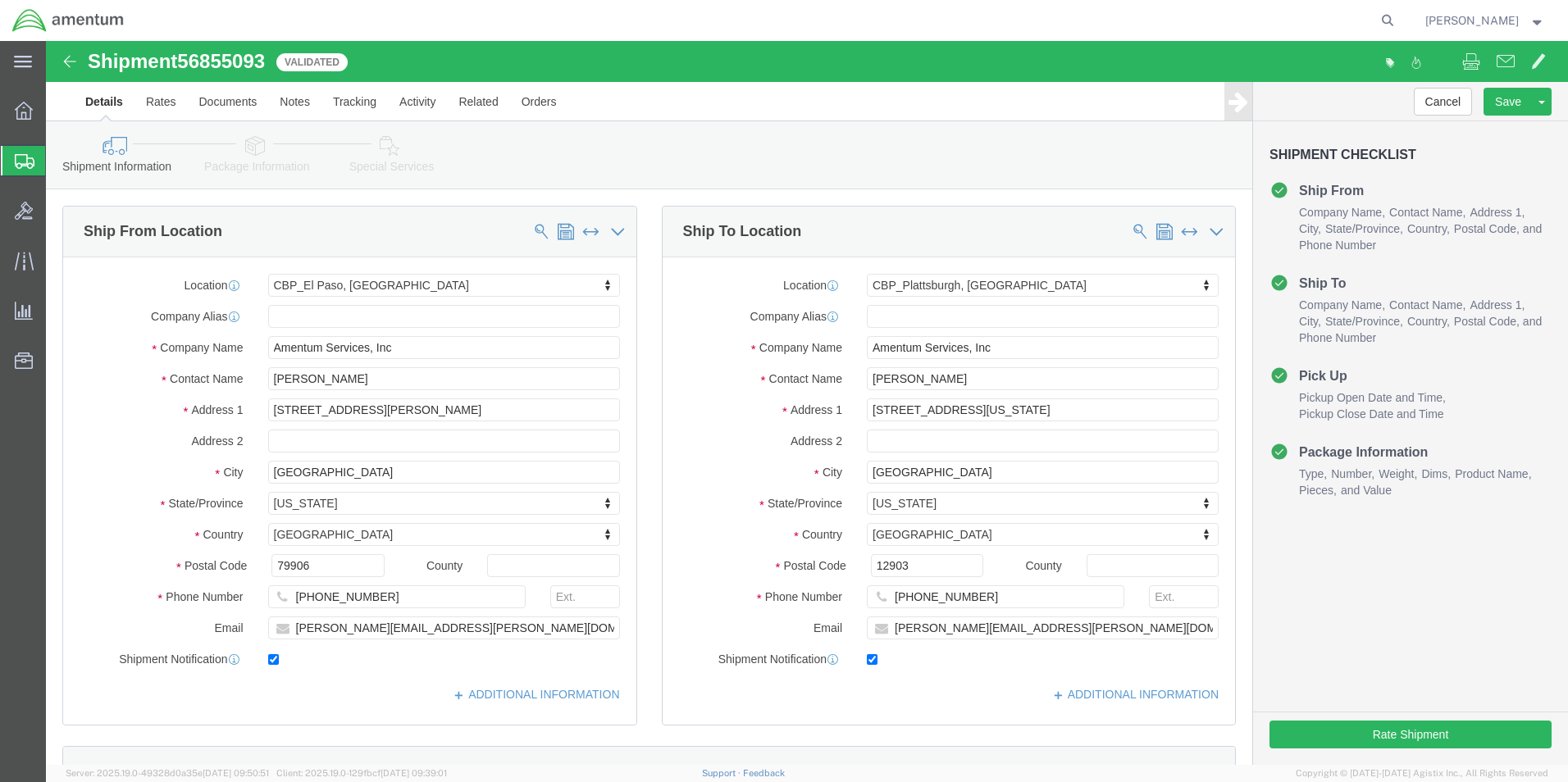
click icon
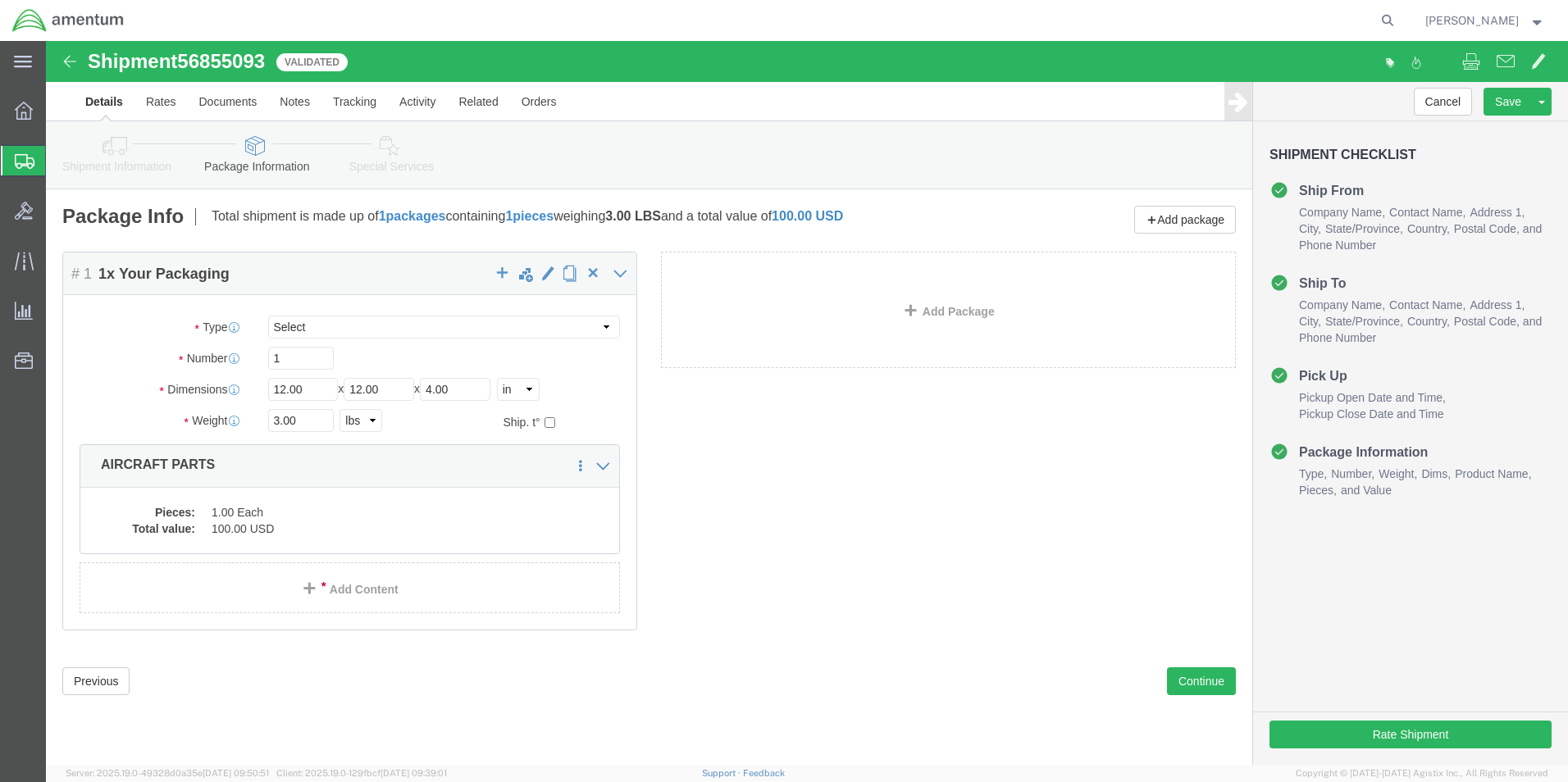
click icon
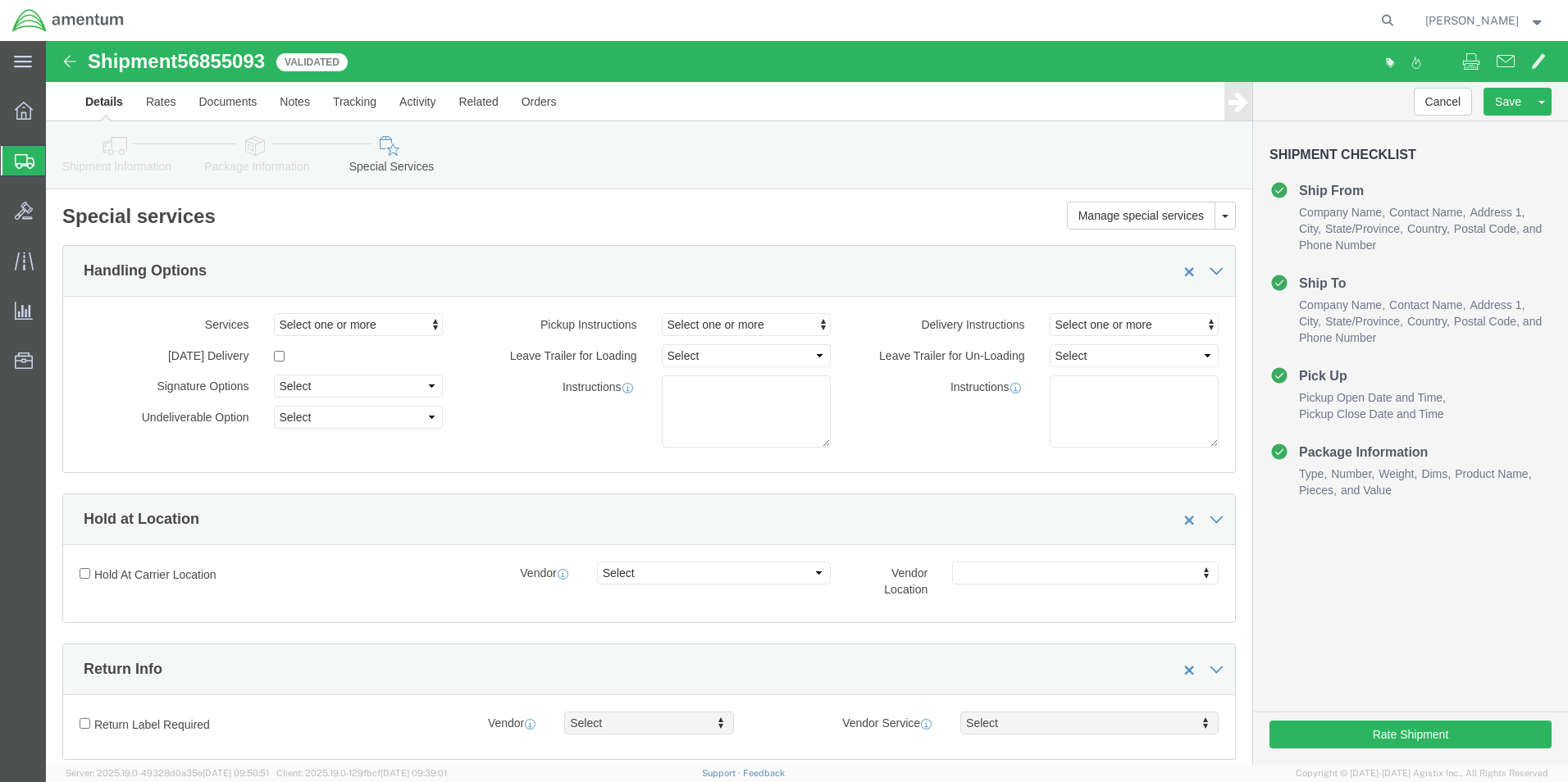
click icon
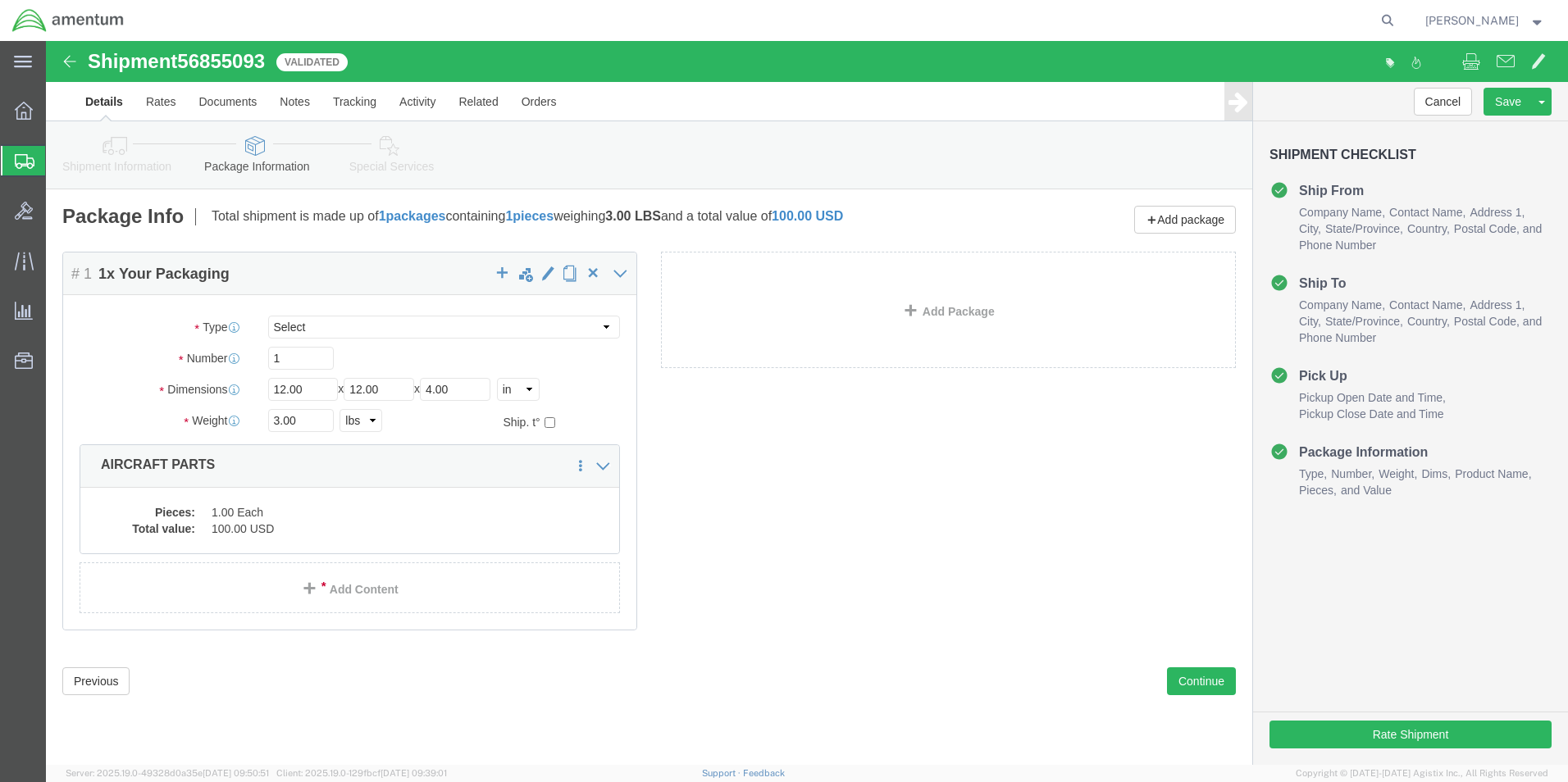
click icon
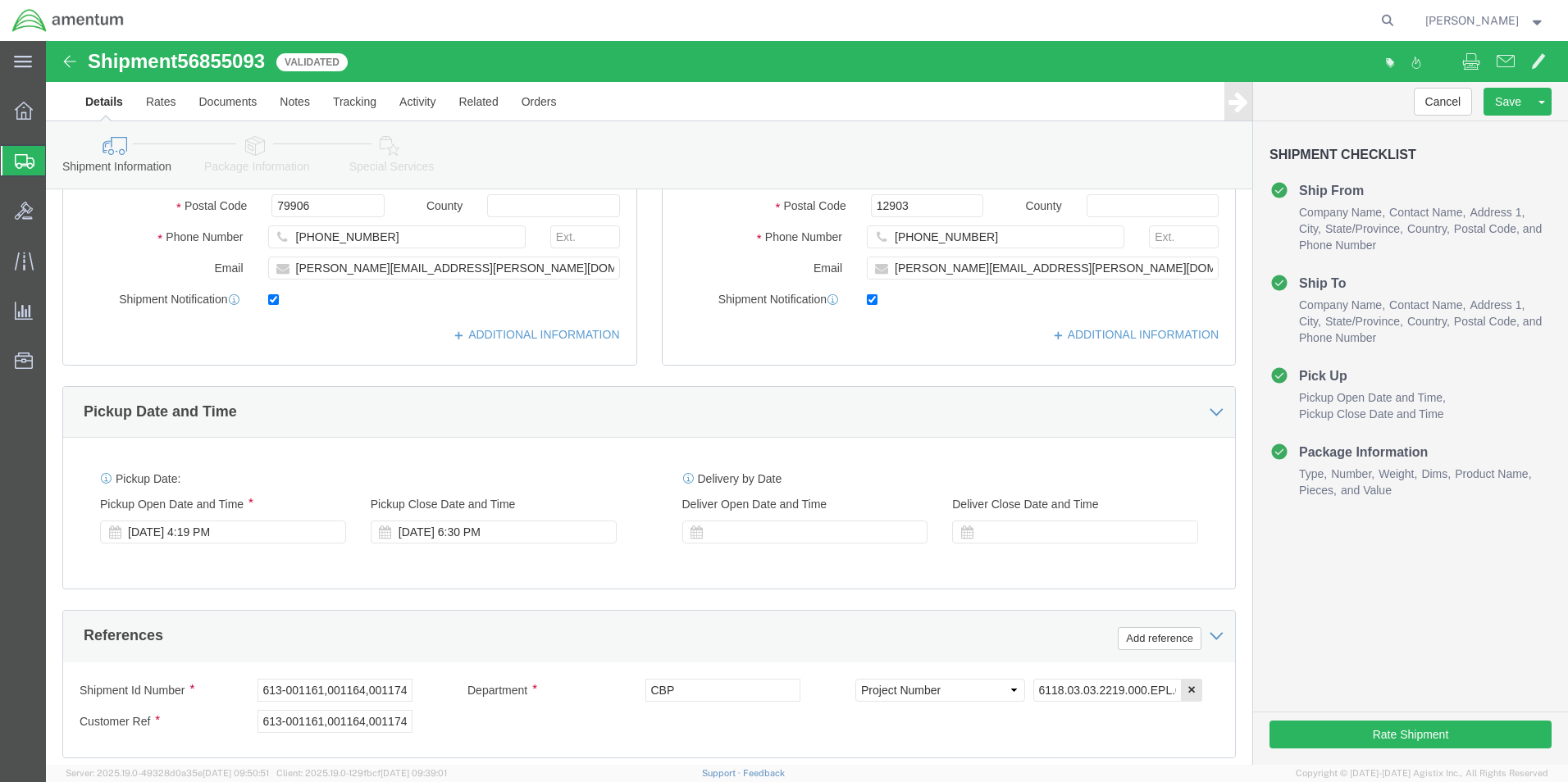
scroll to position [656, 0]
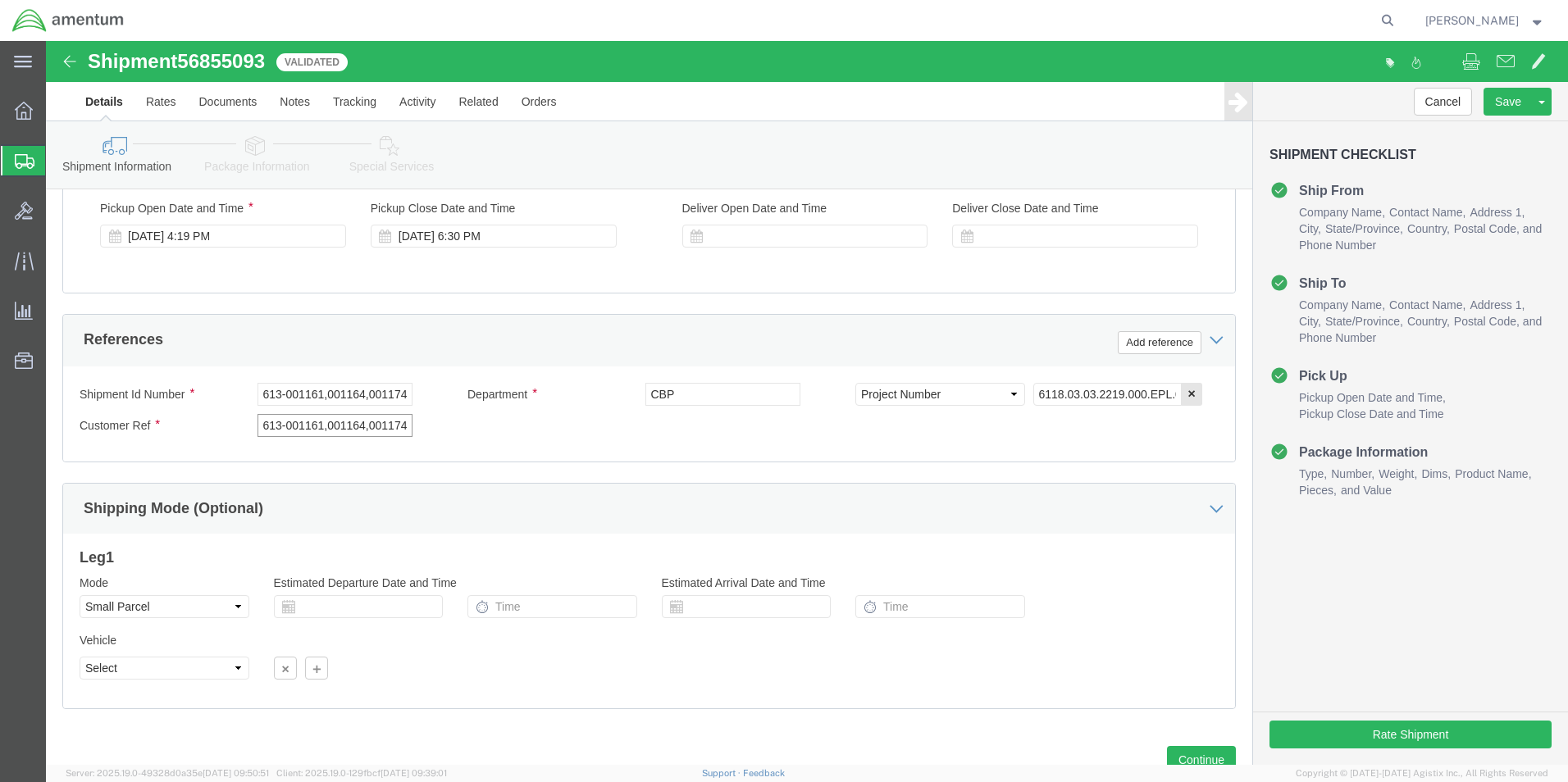
click input "613-001161,001164,001174,001176,001177,001180,001181,001184,001219"
drag, startPoint x: 325, startPoint y: 382, endPoint x: 549, endPoint y: 398, distance: 224.6
click div "Shipment Id Number 613-001161,001164,001174,001176,001177,001180,001181,001184,…"
click input "613-001161,001164,001174,001176,001177,001180,001181,001184,001219"
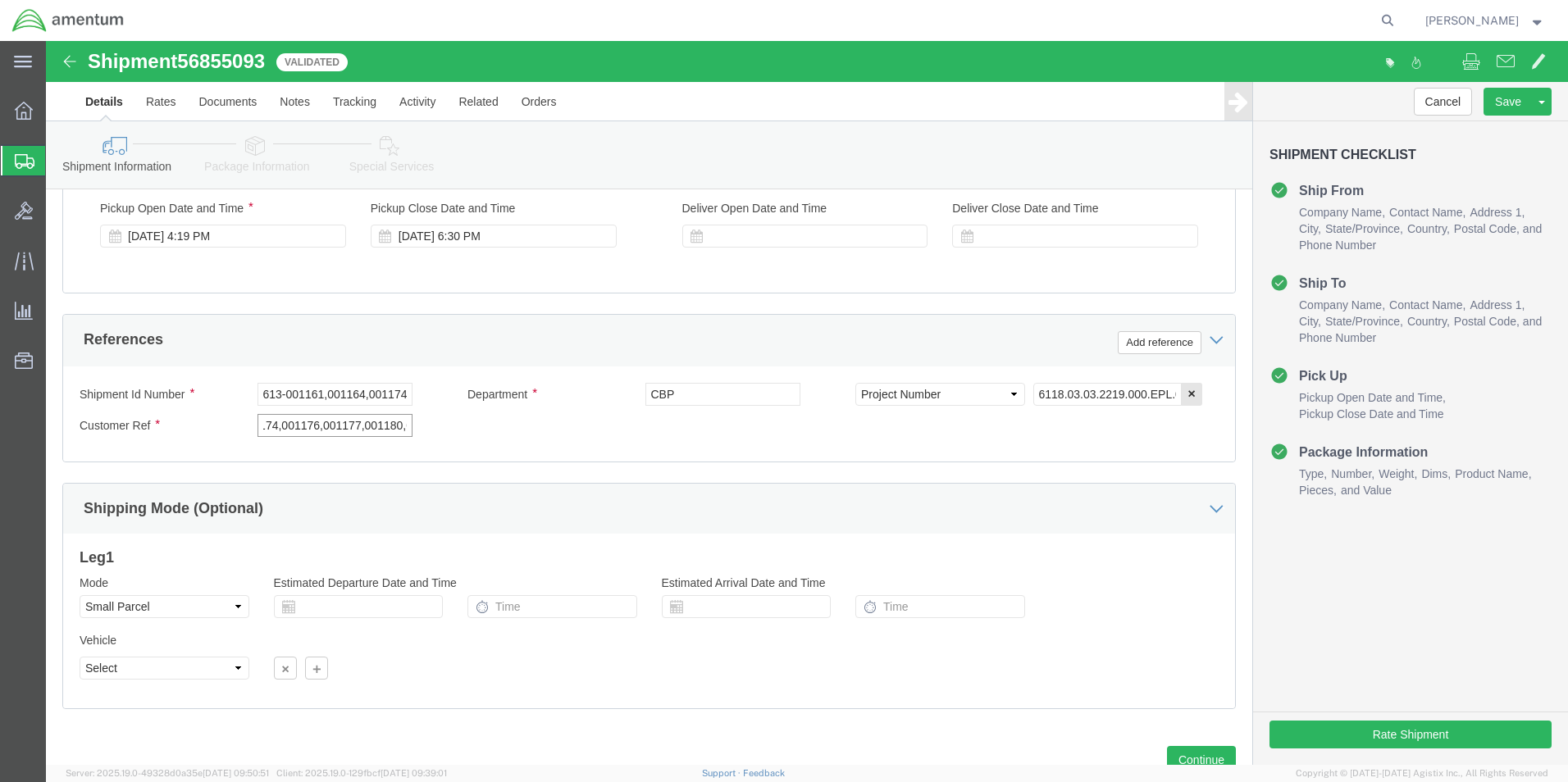
scroll to position [0, 0]
drag, startPoint x: 355, startPoint y: 384, endPoint x: 275, endPoint y: 394, distance: 80.6
click input "613-001161,001164,001174,001176,001177,001180,001181,001184,001219"
type input "613-001161"
drag, startPoint x: 288, startPoint y: 362, endPoint x: 280, endPoint y: 358, distance: 8.9
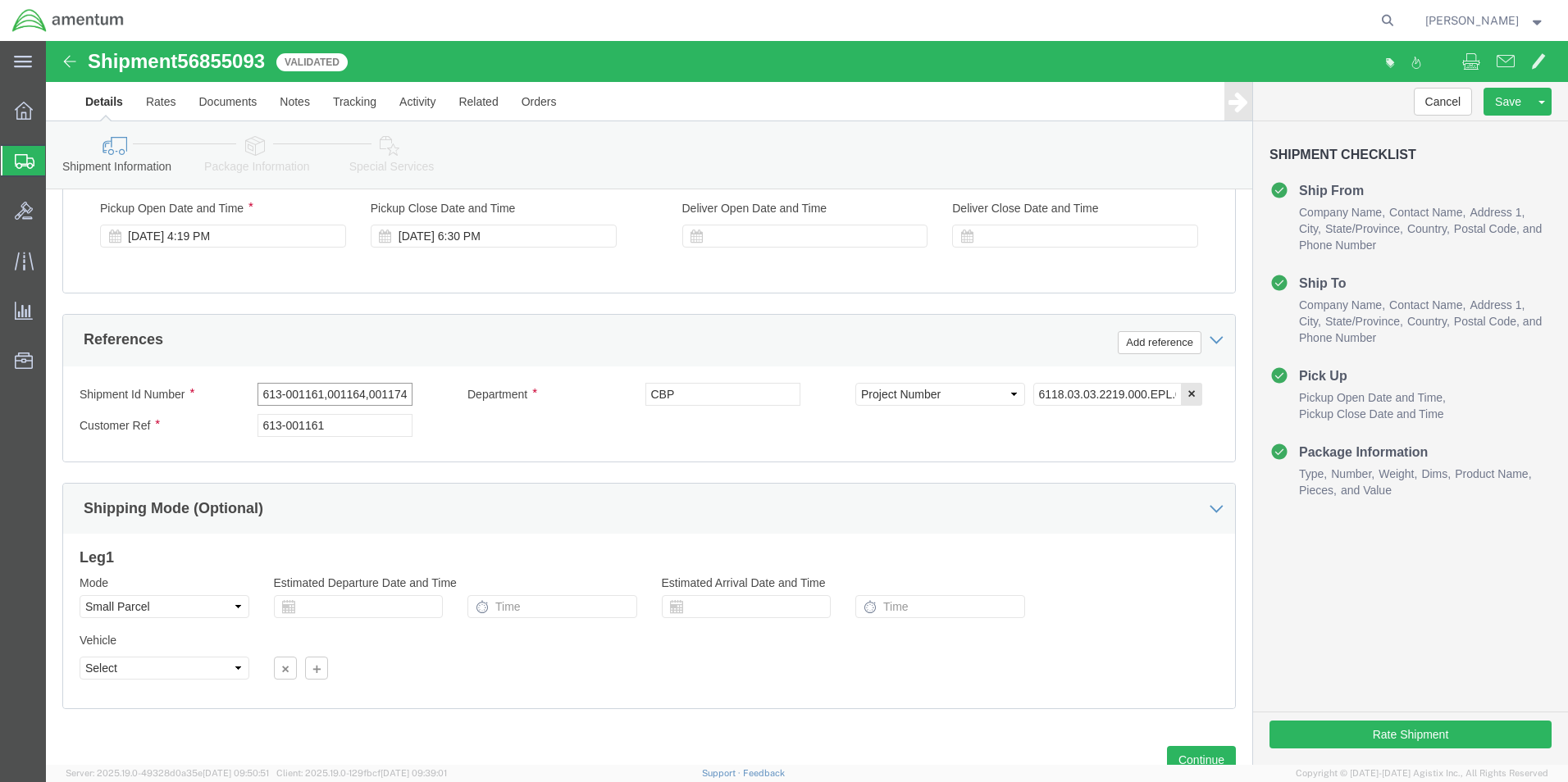
click input "613-001161,001164,001174,001176,001177,001180,001181,001184,001219"
drag, startPoint x: 275, startPoint y: 358, endPoint x: 501, endPoint y: 356, distance: 226.0
click div "Shipment Id Number 613-001161,001164,001174,001176,001177,001180,001181,001184,…"
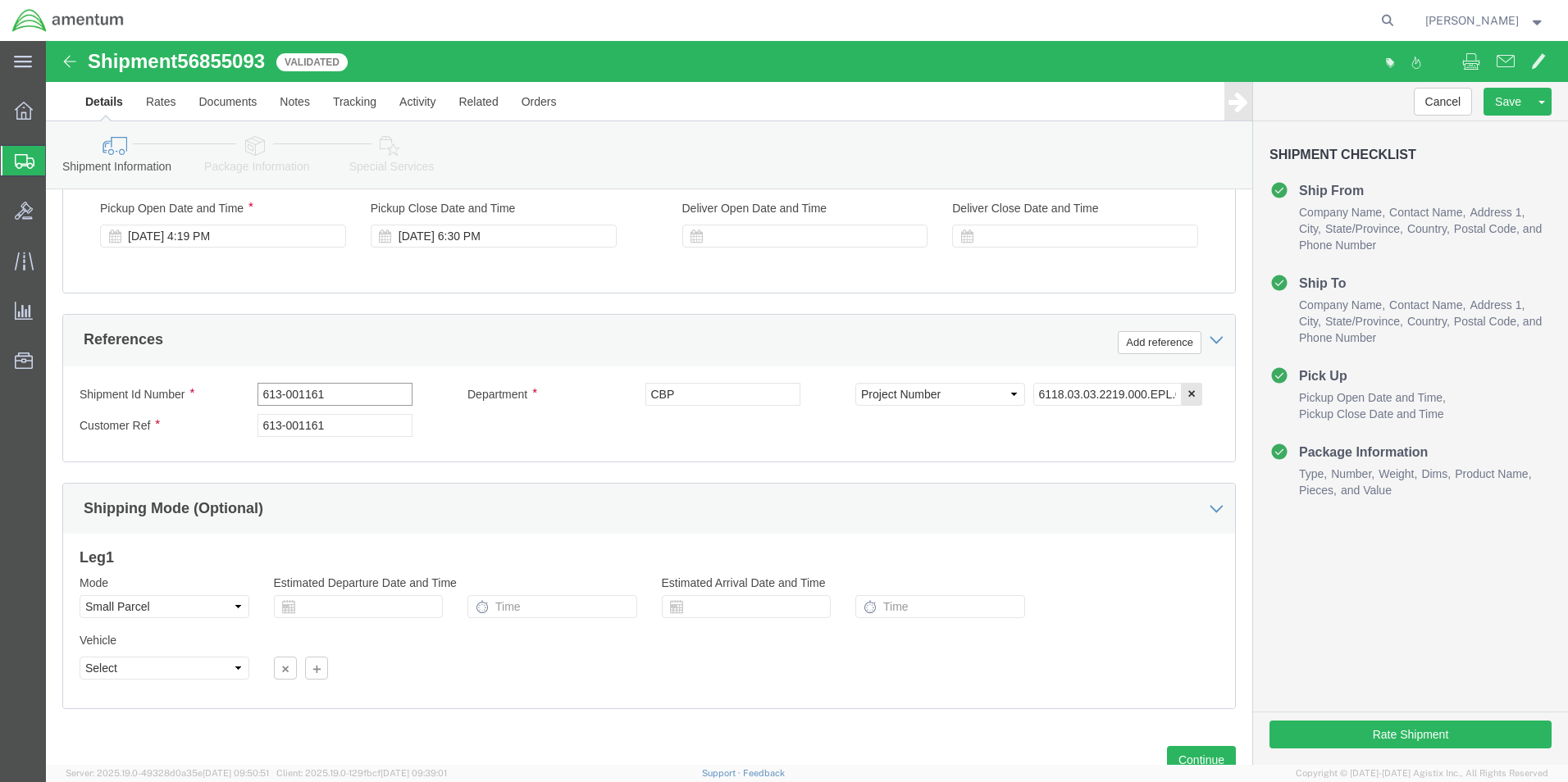
type input "613-001161"
click div "Shipping Mode (Optional)"
click button "Rate Shipment"
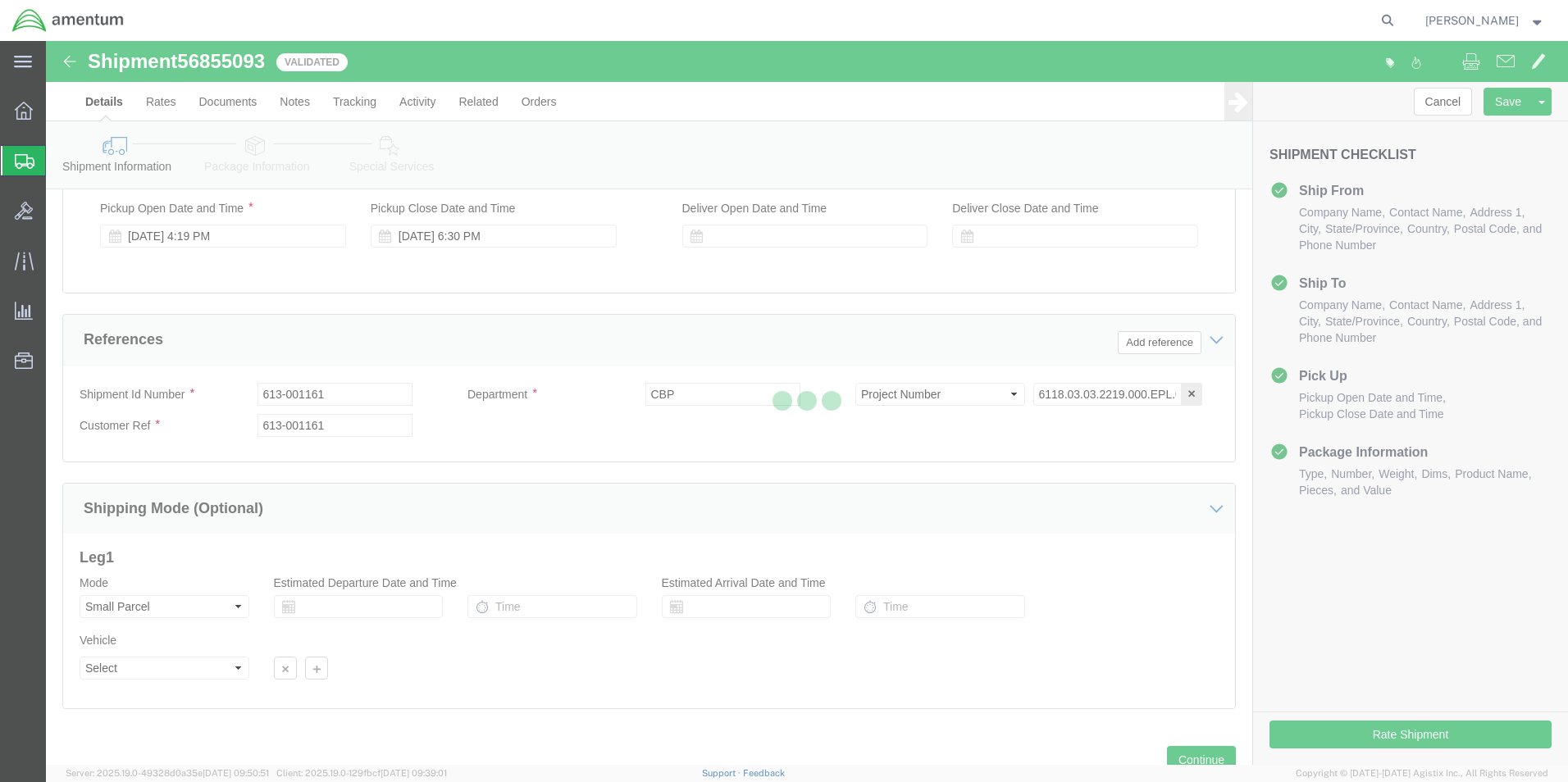
scroll to position [67, 0]
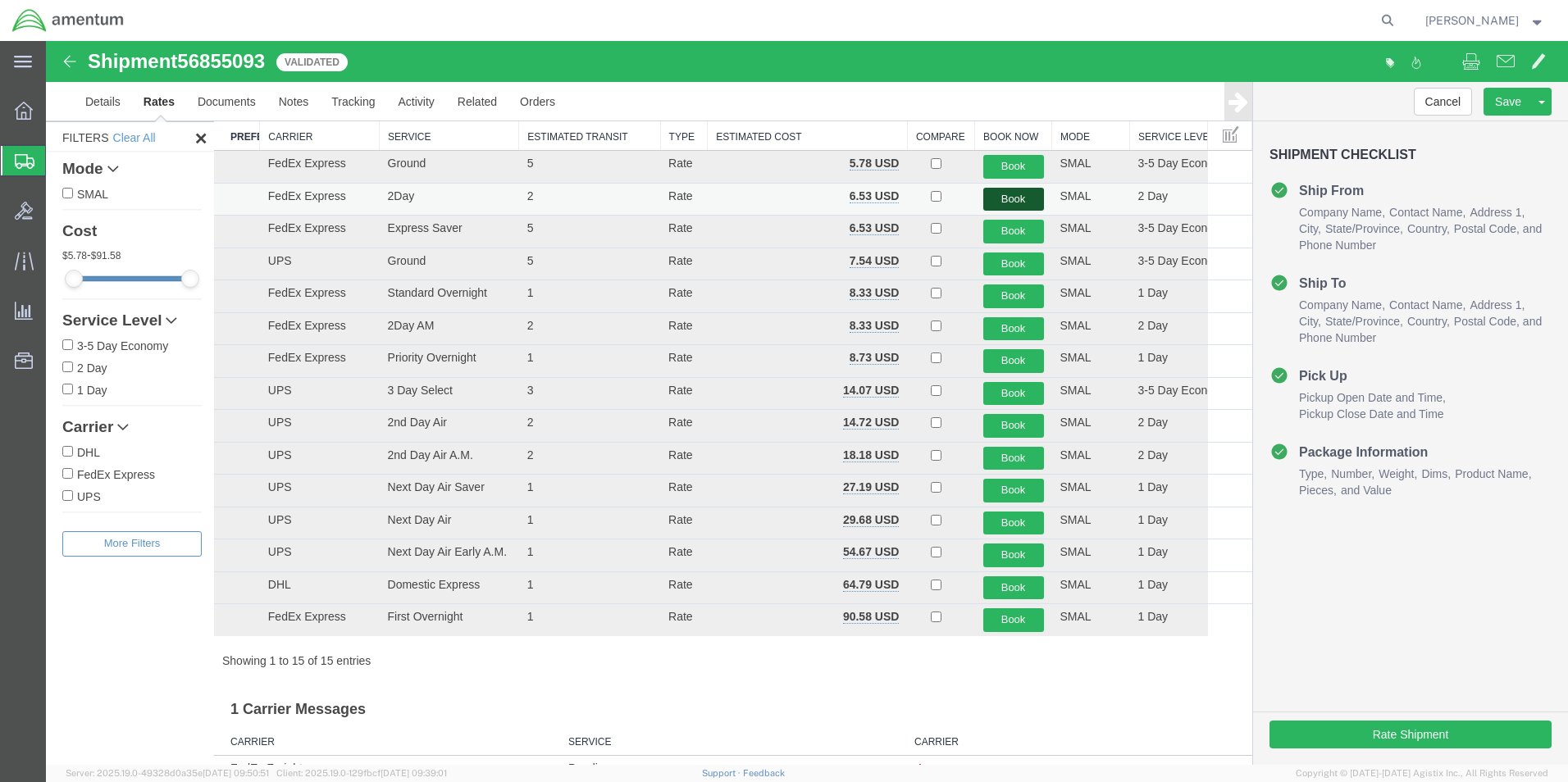
click at [990, 198] on button "Book" at bounding box center [1014, 199] width 61 height 24
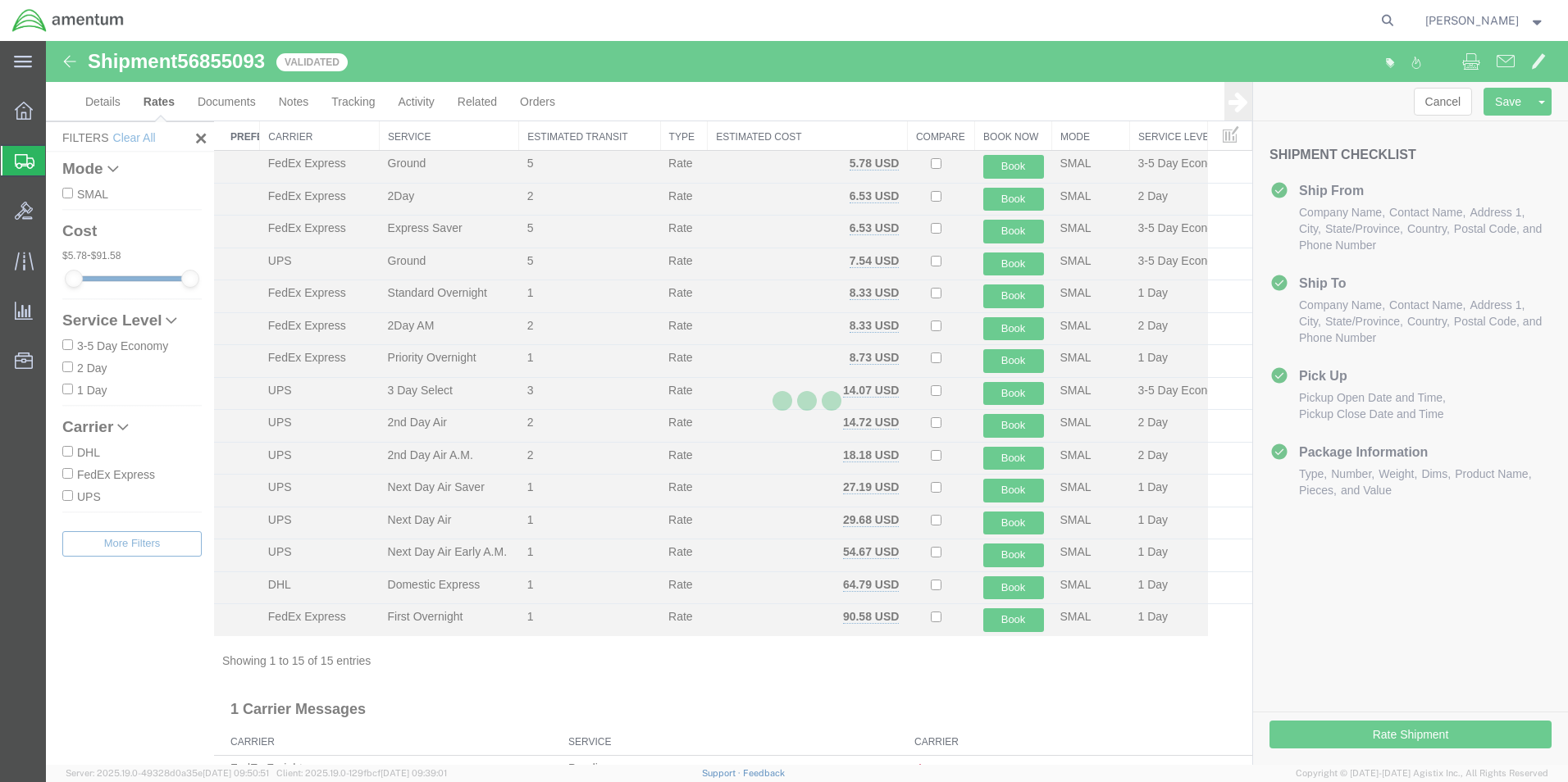
scroll to position [0, 0]
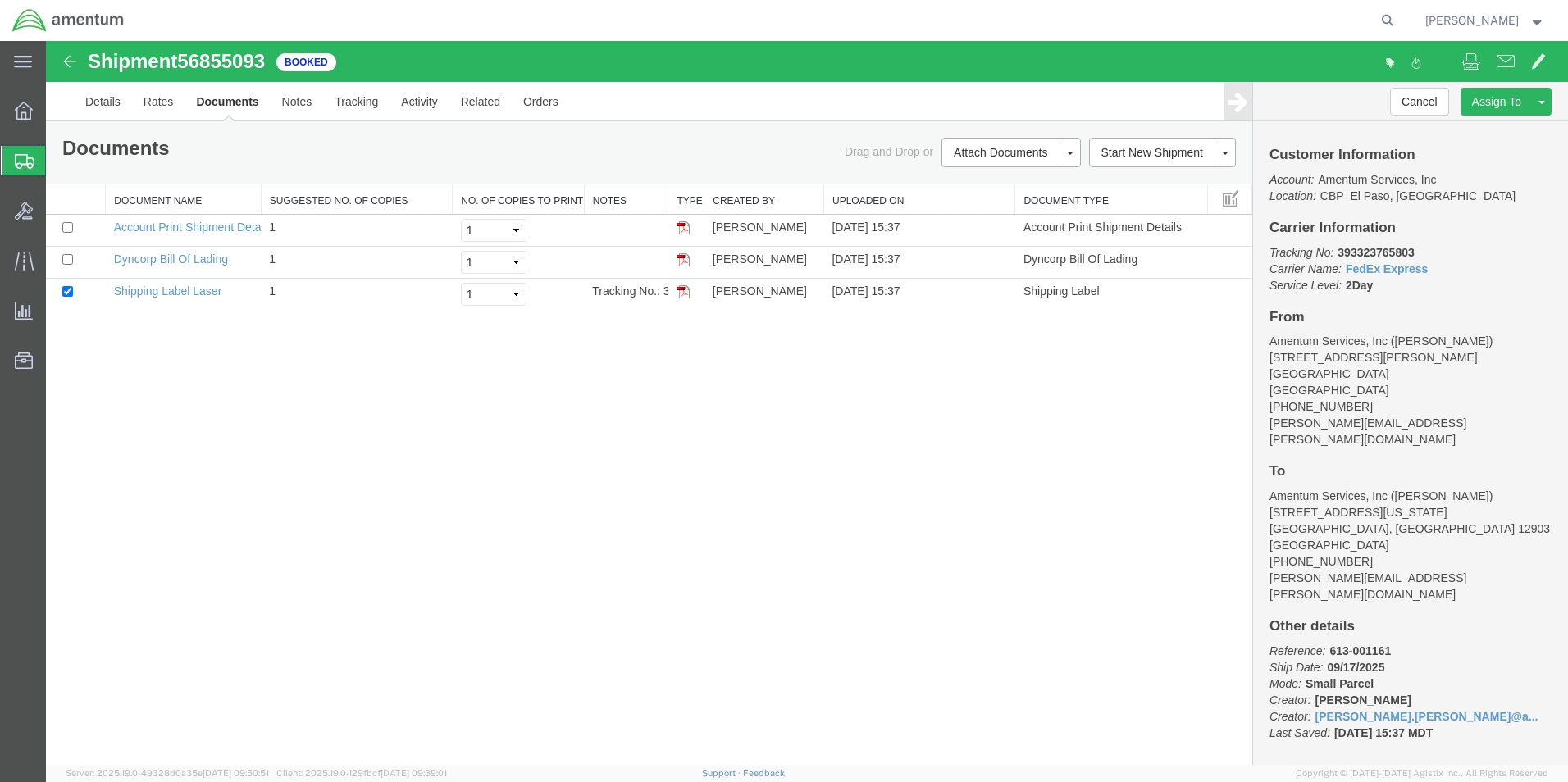
drag, startPoint x: 680, startPoint y: 291, endPoint x: 709, endPoint y: 314, distance: 37.0
click at [680, 291] on img at bounding box center [683, 292] width 13 height 13
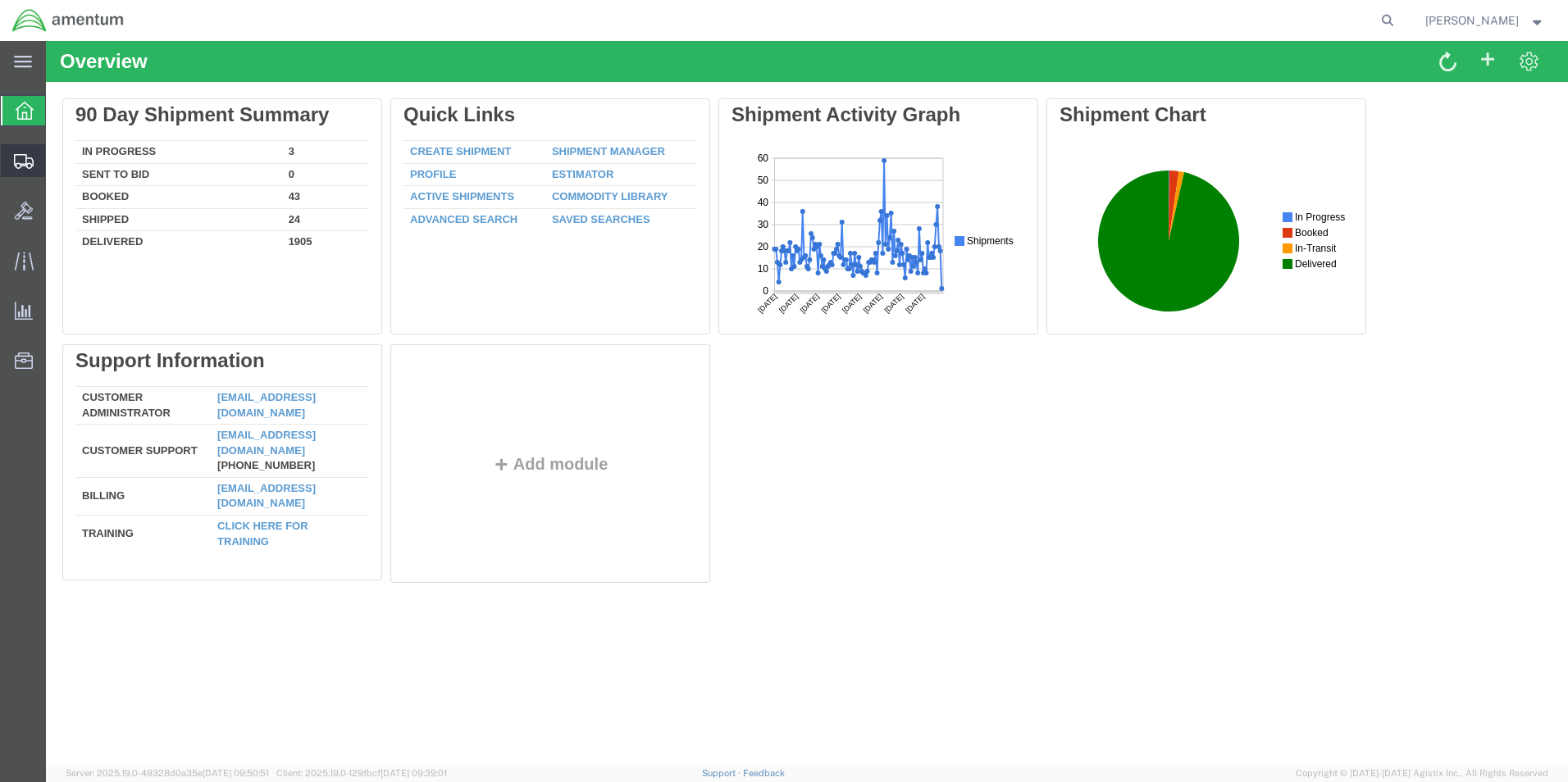
click at [0, 0] on span "Create from Template" at bounding box center [0, 0] width 0 height 0
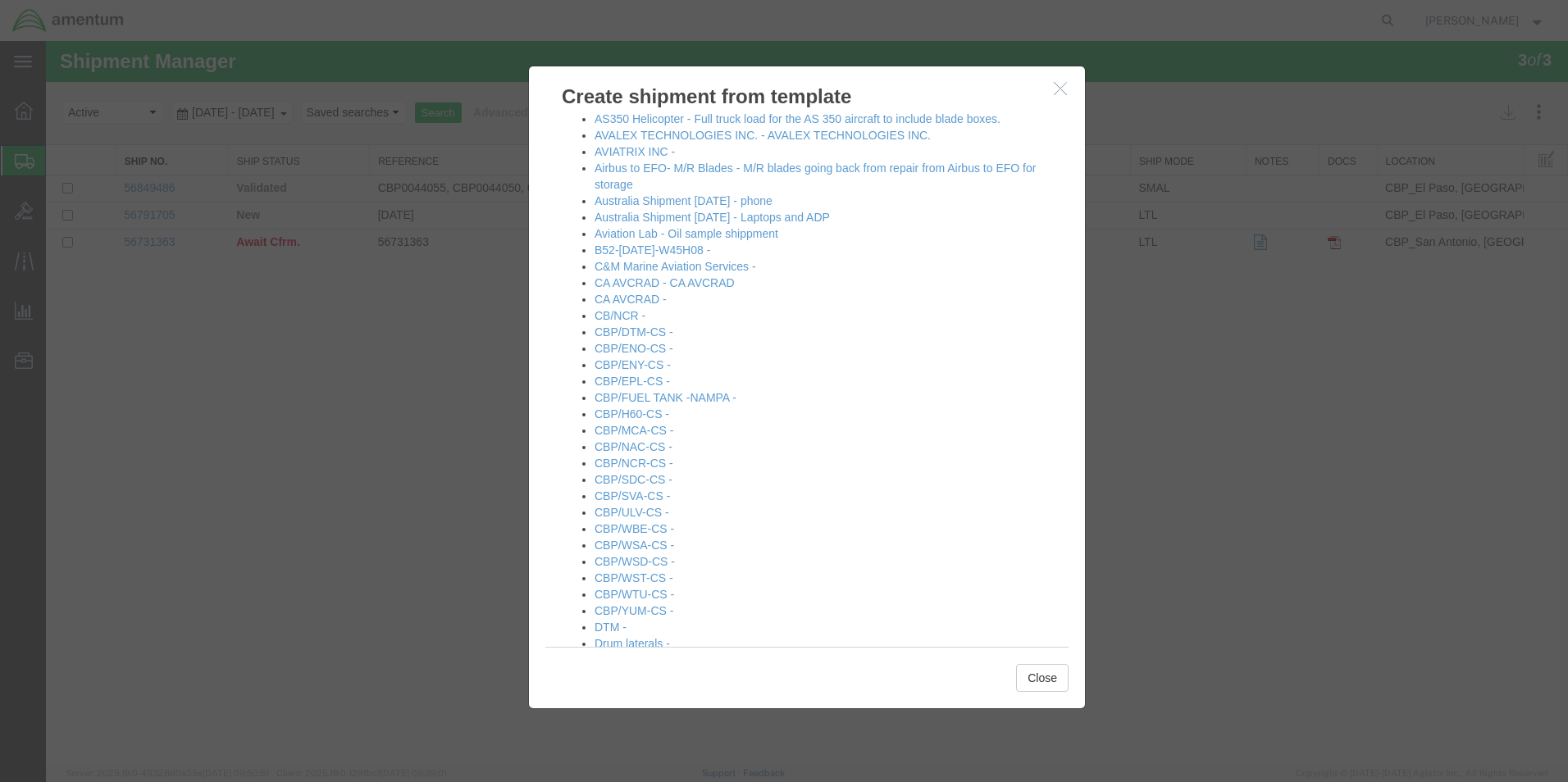
scroll to position [246, 0]
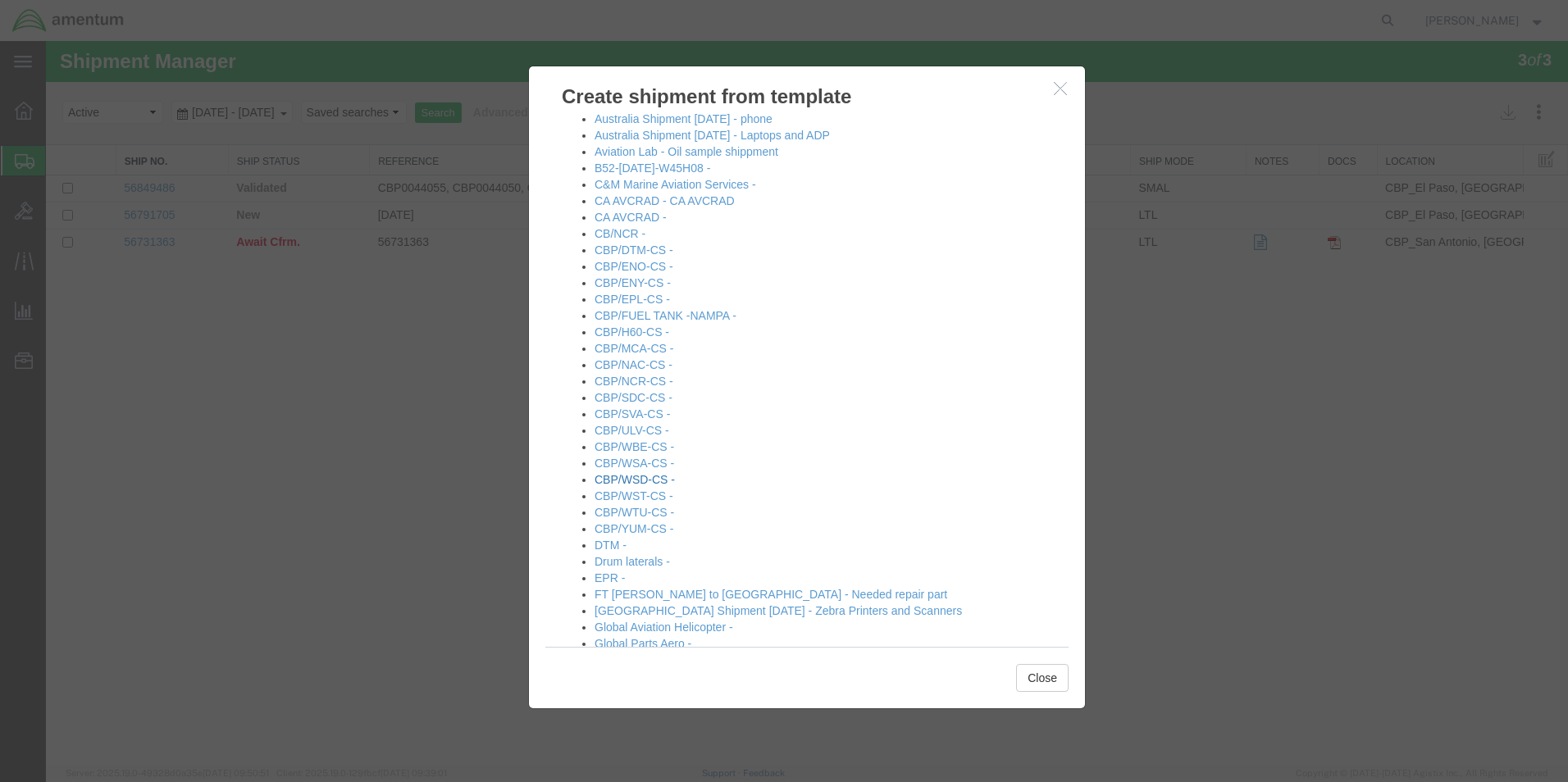
click at [645, 479] on link "CBP/WSD-CS -" at bounding box center [634, 479] width 80 height 13
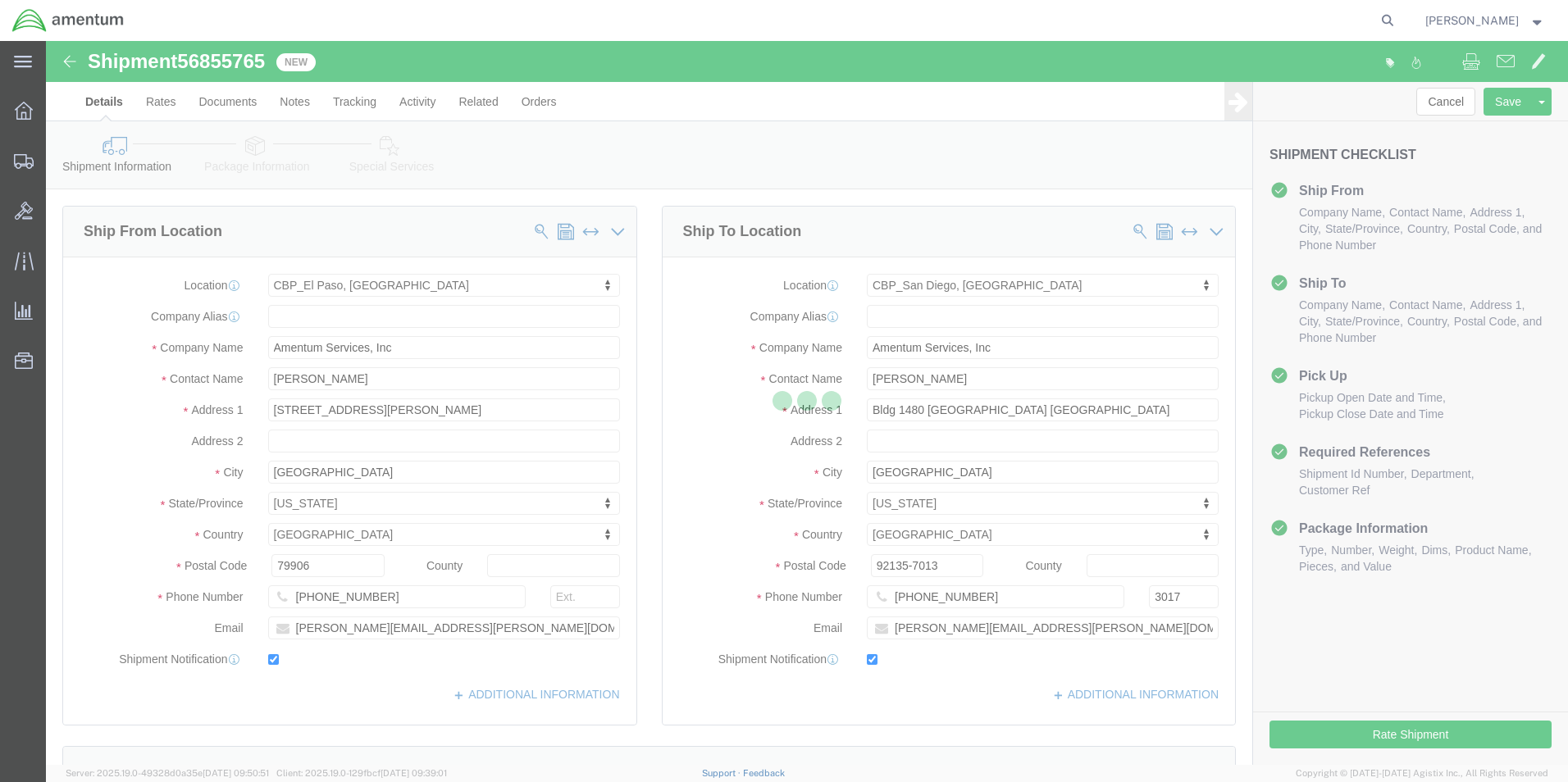
select select "49831"
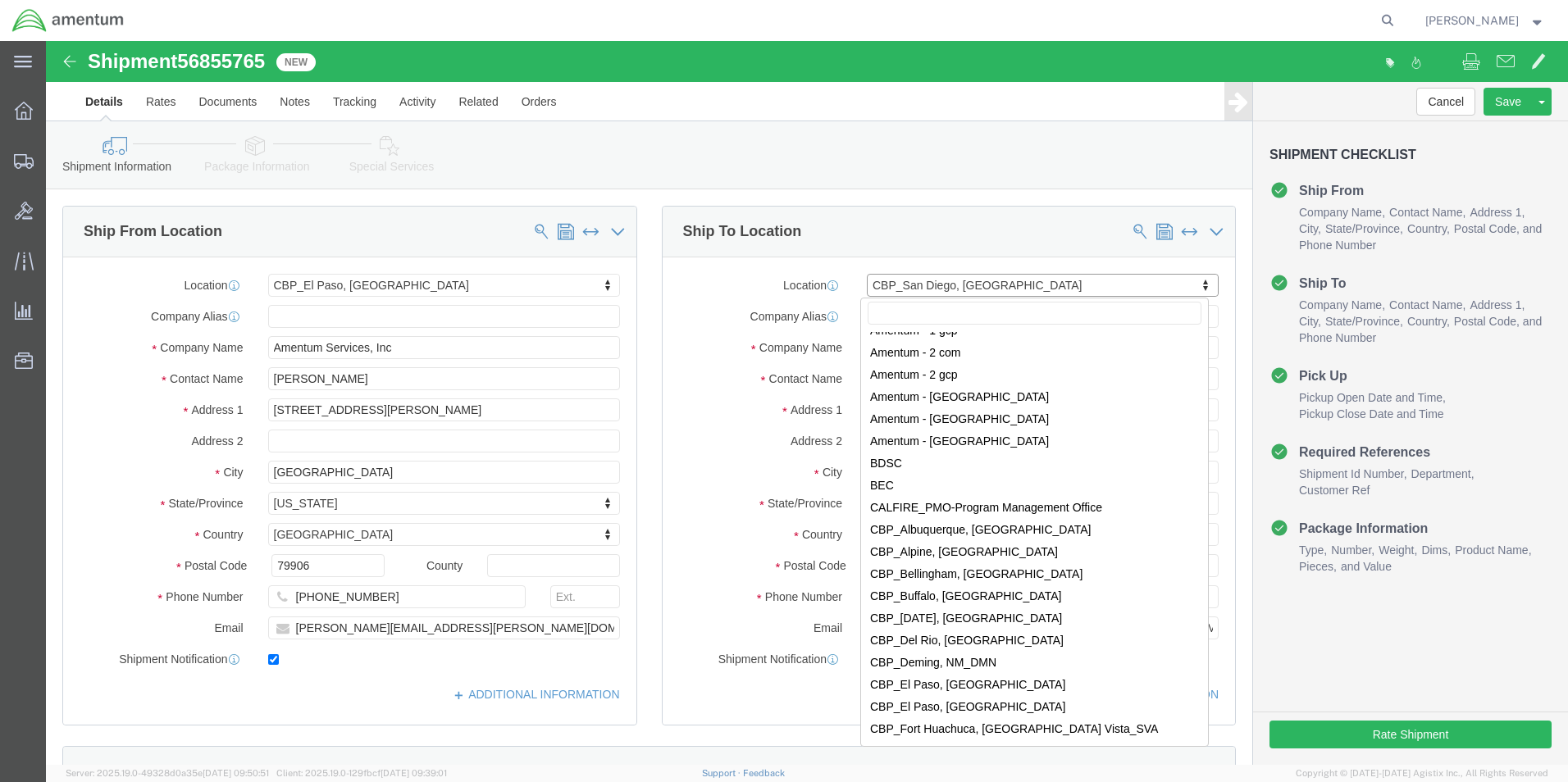
scroll to position [2932, 0]
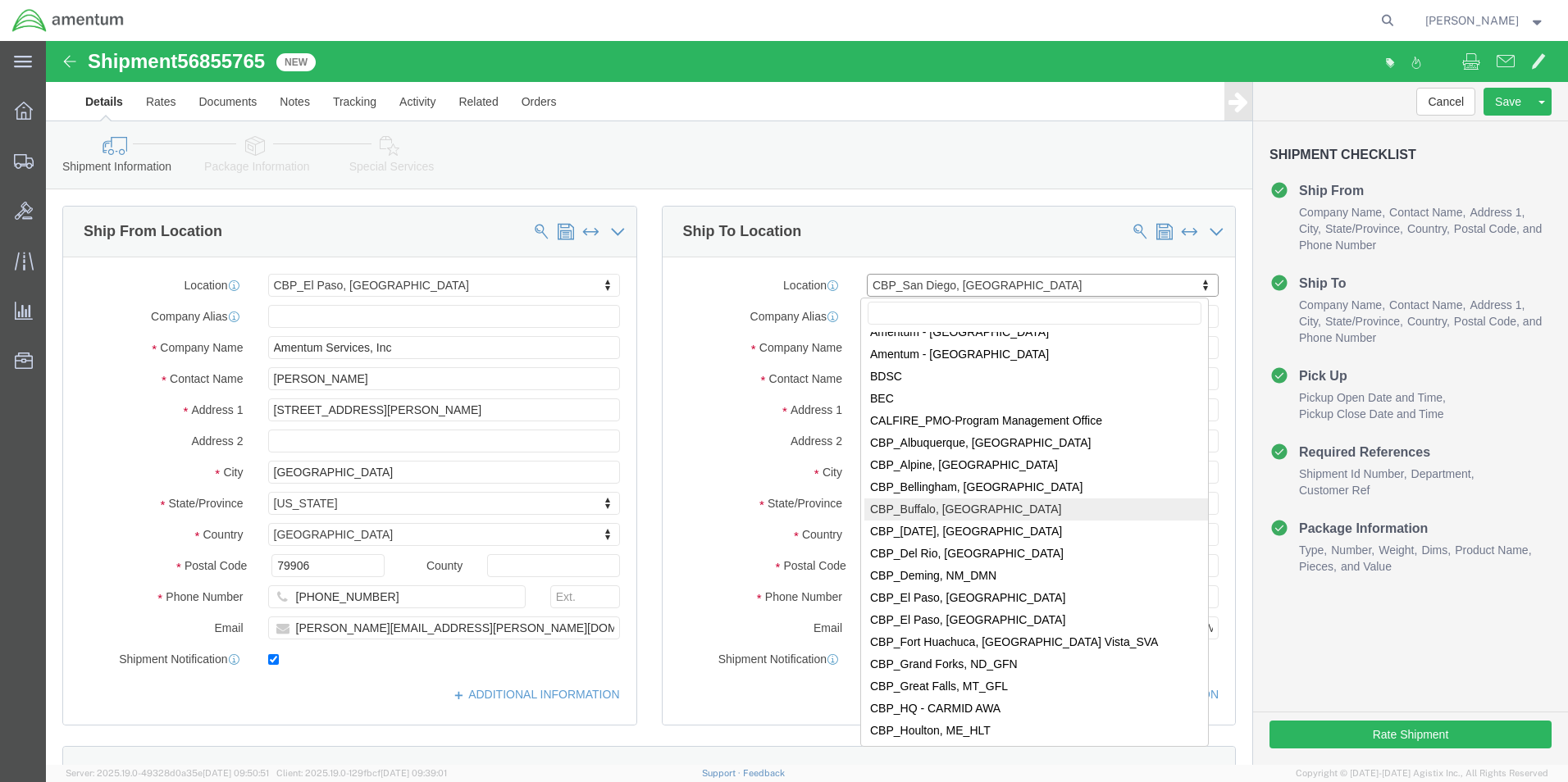
select select "49919"
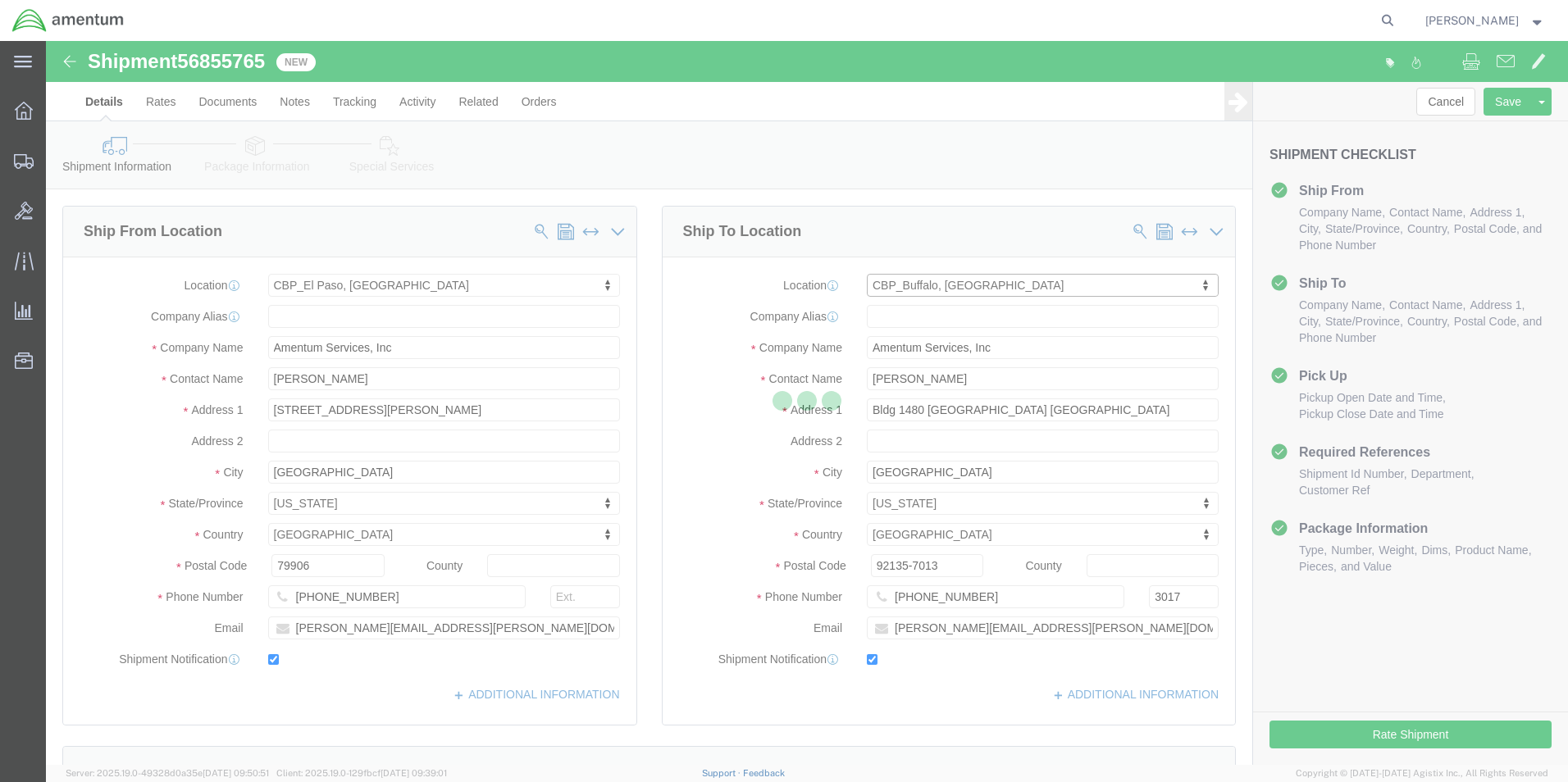
type input "Mike Mundy"
type input "2041 Niagara Falls Blvd"
type input "Niagara Falls"
type input "14304-1617"
type input "716-298-3609"
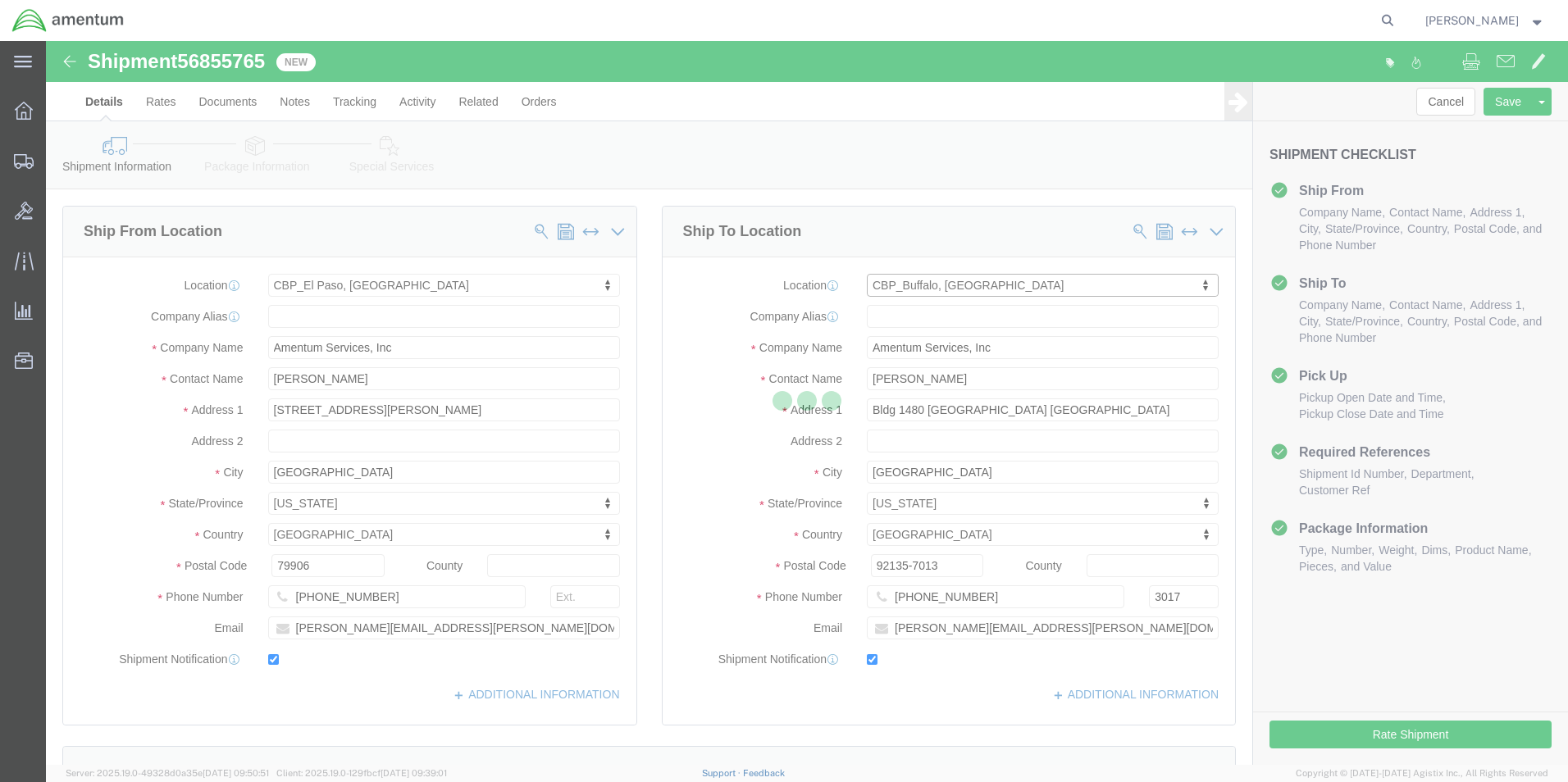
type input "mike.mundy@cbp.dhs.gov"
select select "NY"
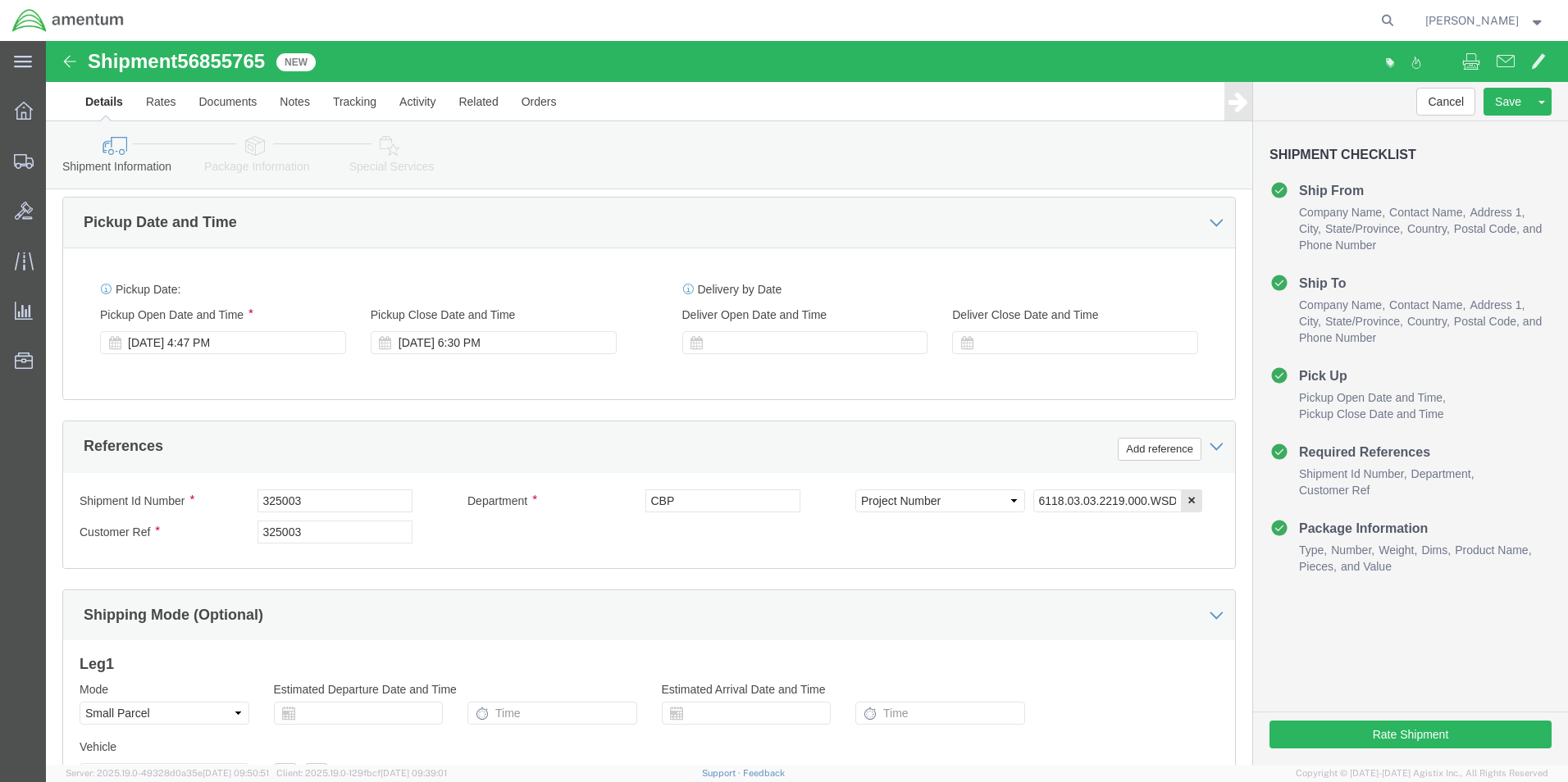
scroll to position [574, 0]
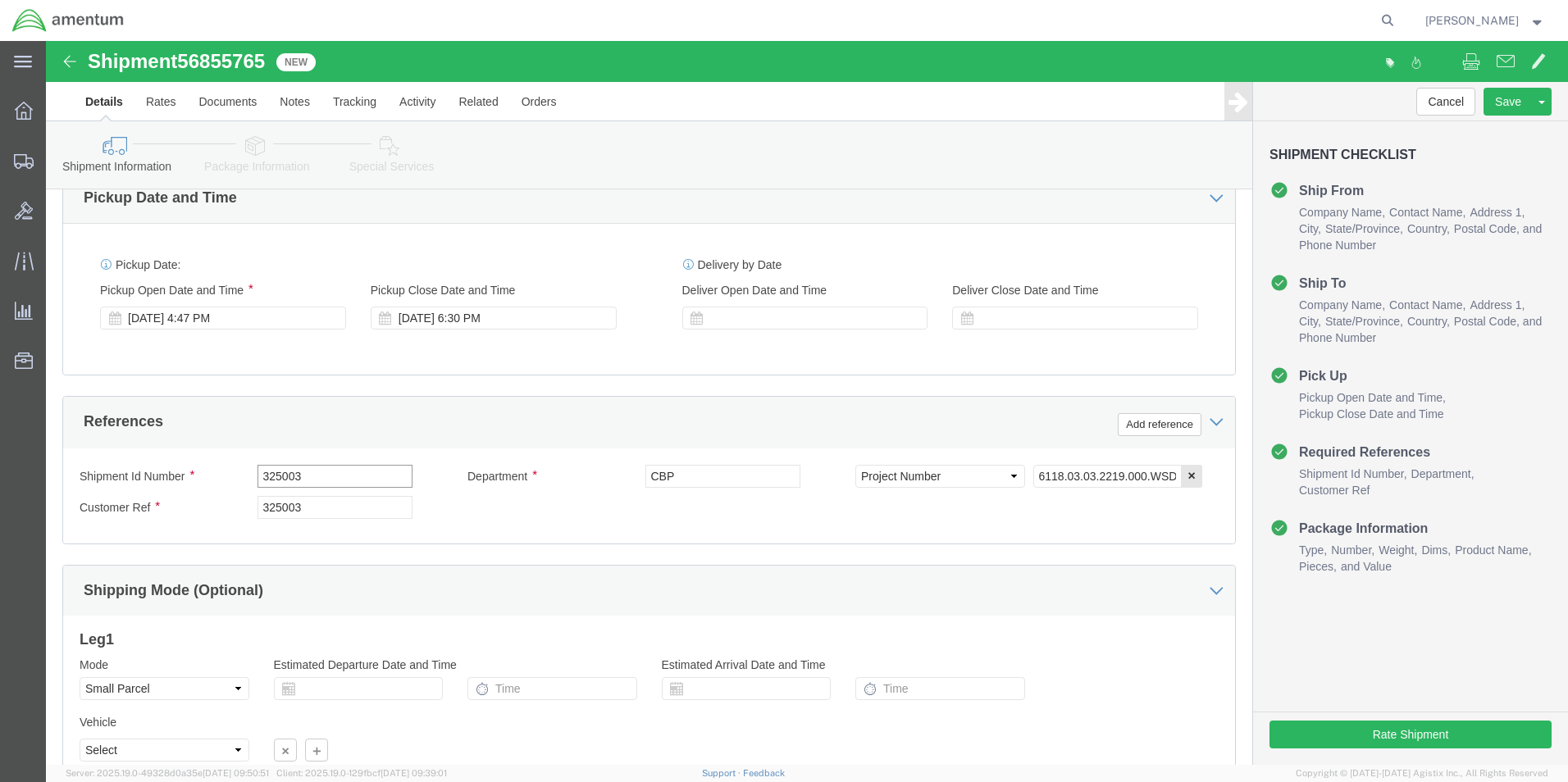
drag, startPoint x: 245, startPoint y: 433, endPoint x: 169, endPoint y: 438, distance: 76.2
click div "Shipment Id Number 325003"
type input "613-001310"
drag, startPoint x: 285, startPoint y: 467, endPoint x: 187, endPoint y: 462, distance: 98.1
click div "Customer Ref 325003"
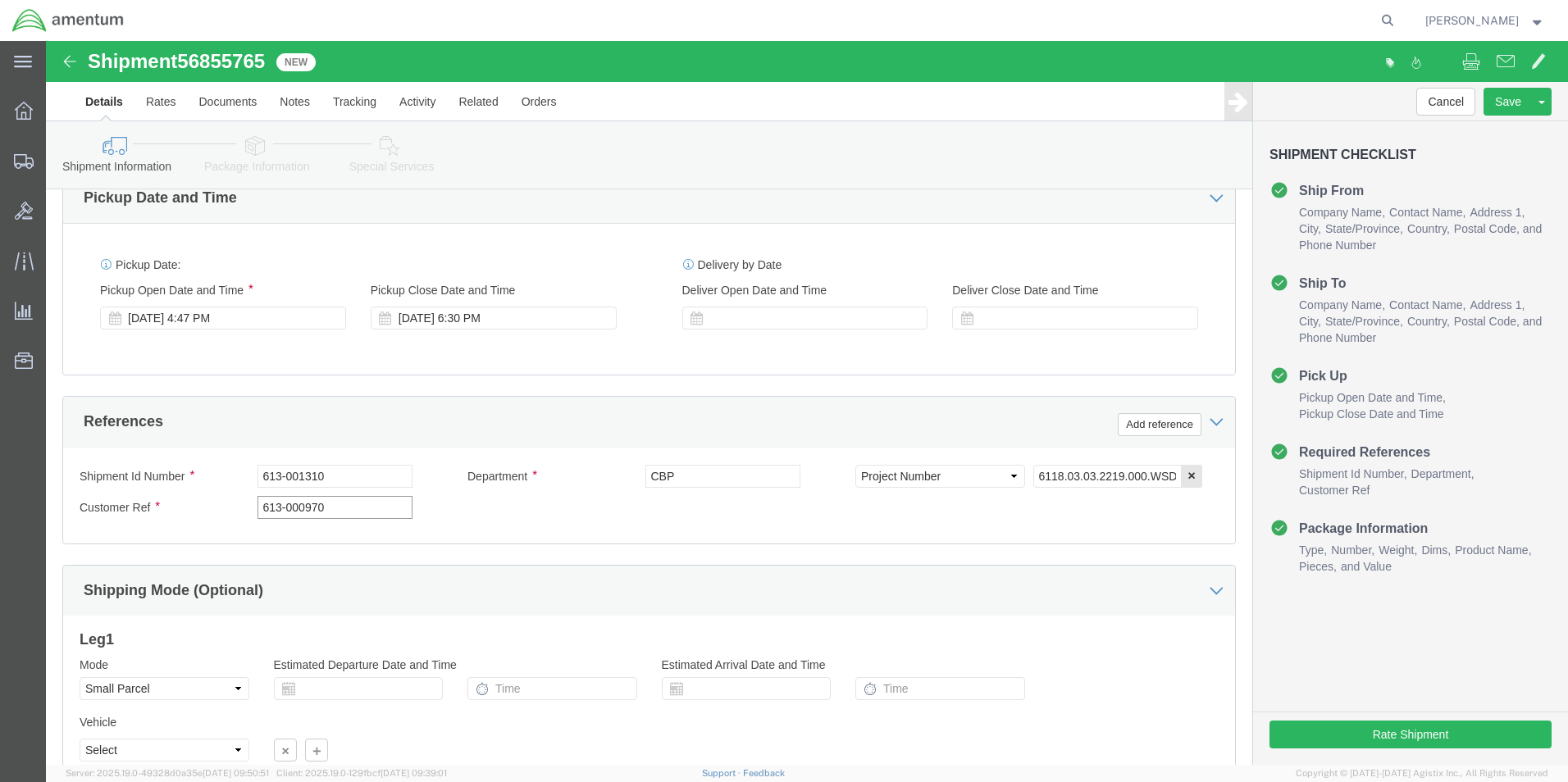
type input "613-000970"
click input "6118.03.03.2219.000.WSD.0000"
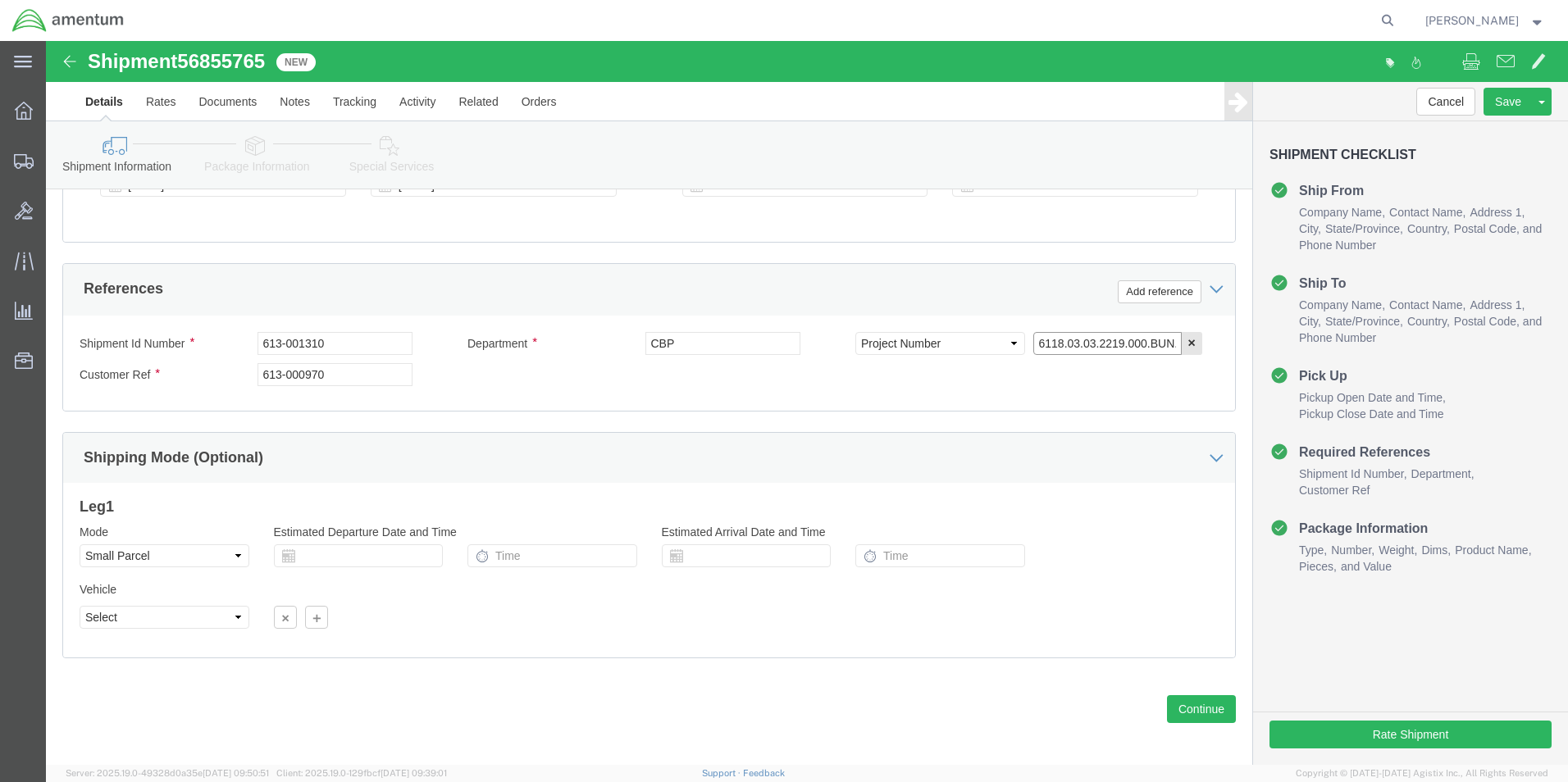
scroll to position [715, 0]
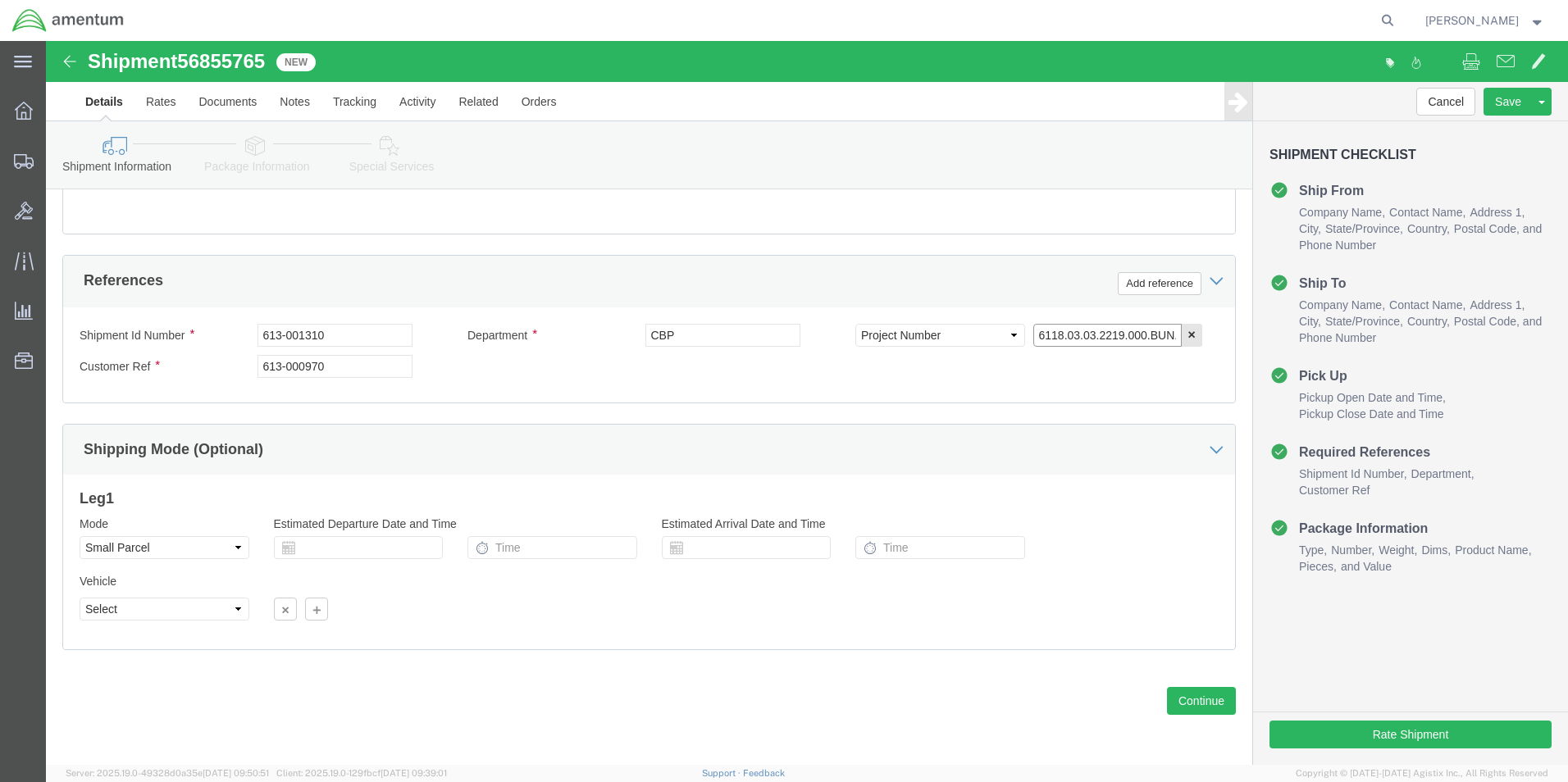
type input "6118.03.03.2219.000.BUN.0000"
click div "Previous Continue"
click button "Continue"
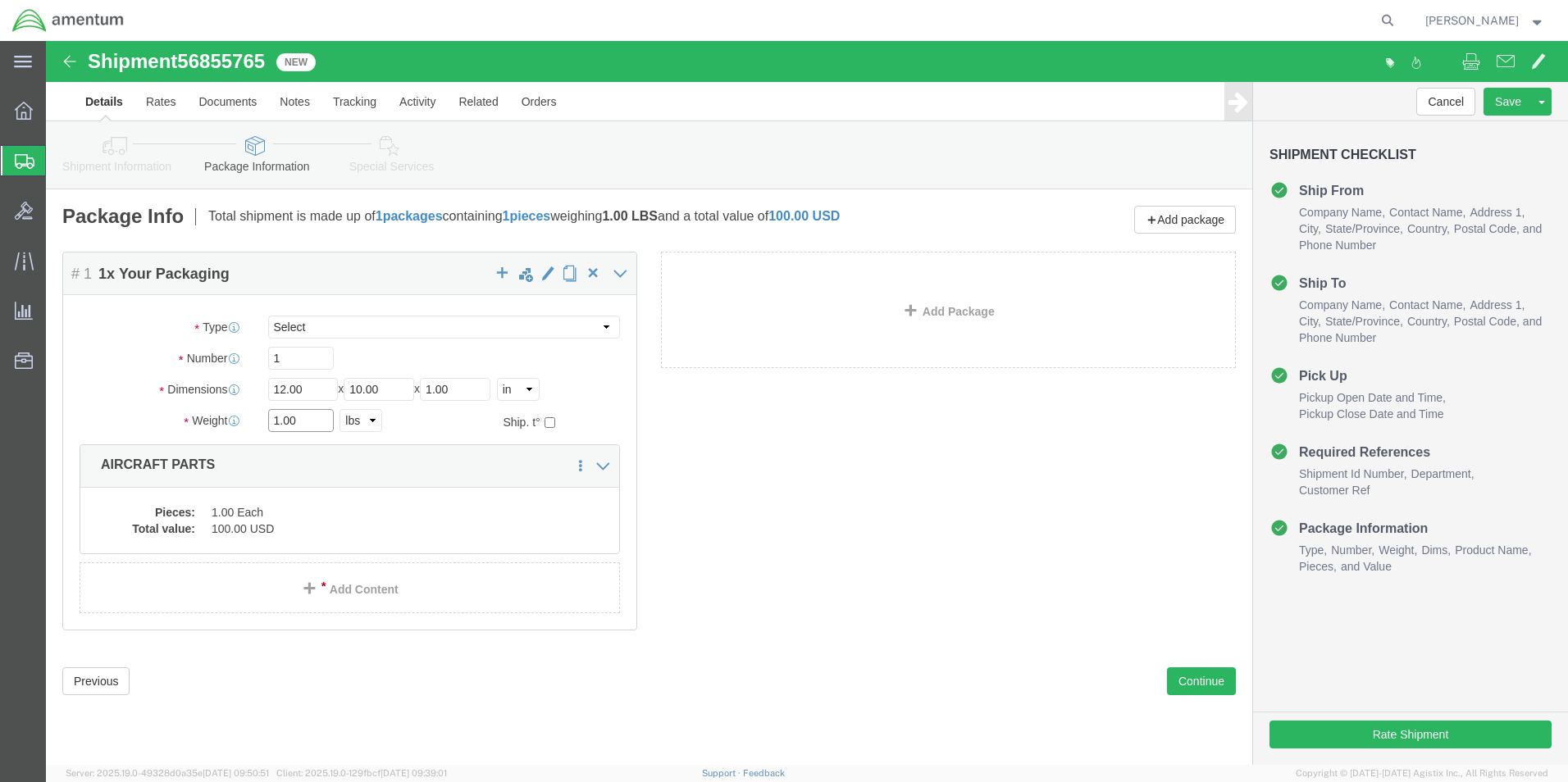
click div "Weight 1.00 Select kgs lbs Ship. t°"
type input "5"
click input "12.00"
type input "12"
type input "6"
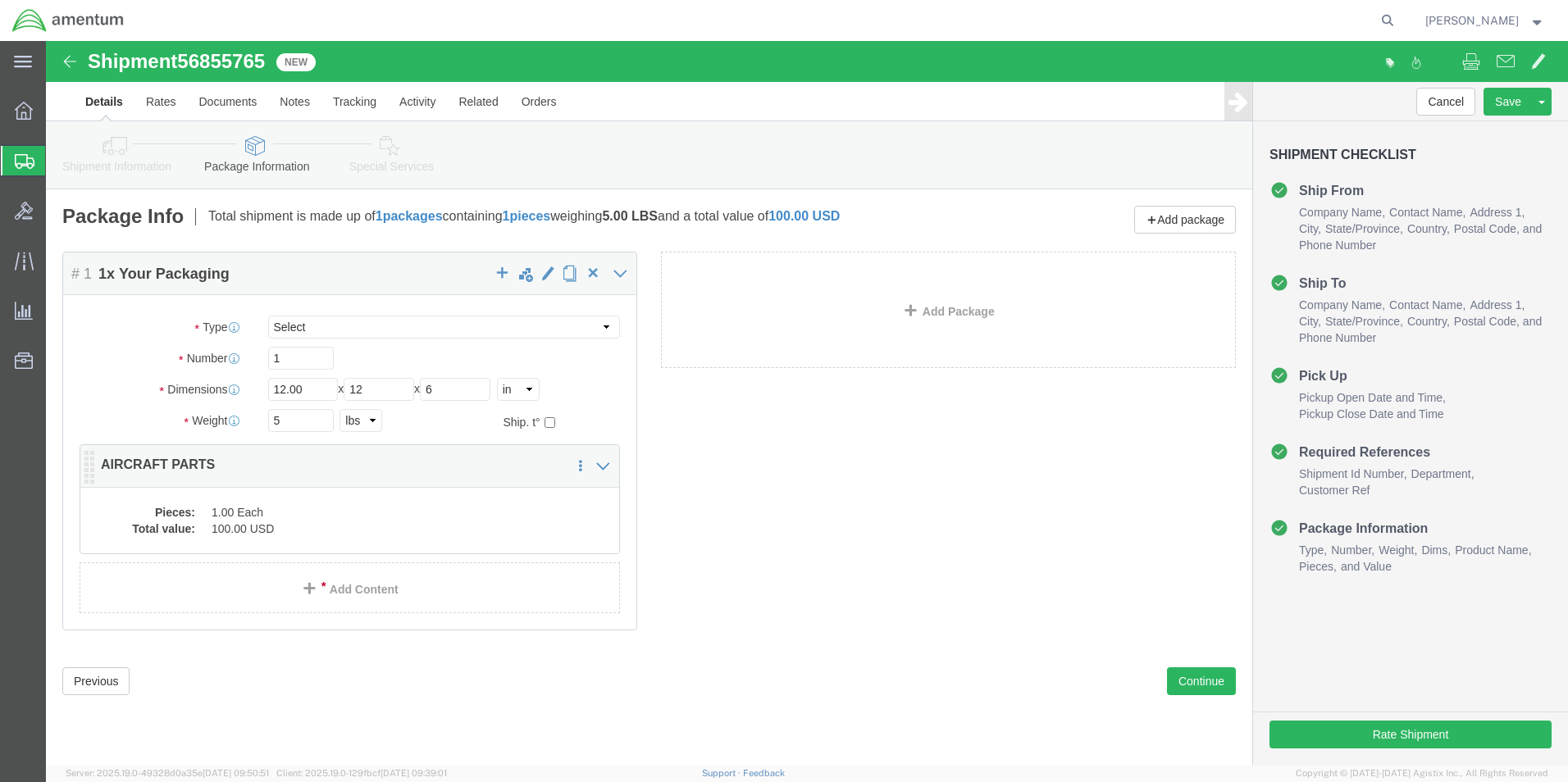
click dd "1.00 Each"
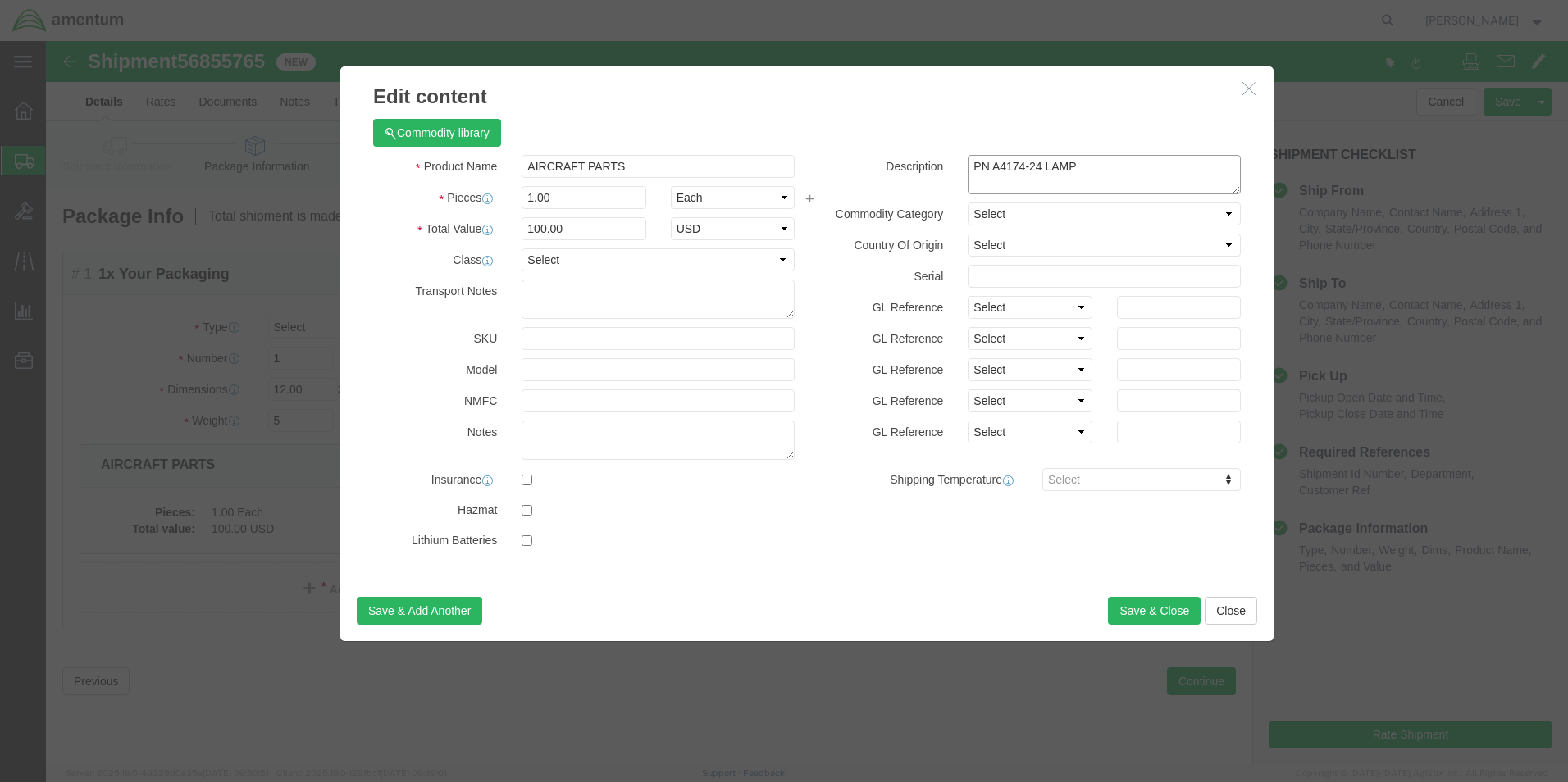
drag, startPoint x: 914, startPoint y: 129, endPoint x: 857, endPoint y: 134, distance: 57.2
click div "Description PN A4174-24 LAMP"
type textarea "USAGE"
click button "Save & Close"
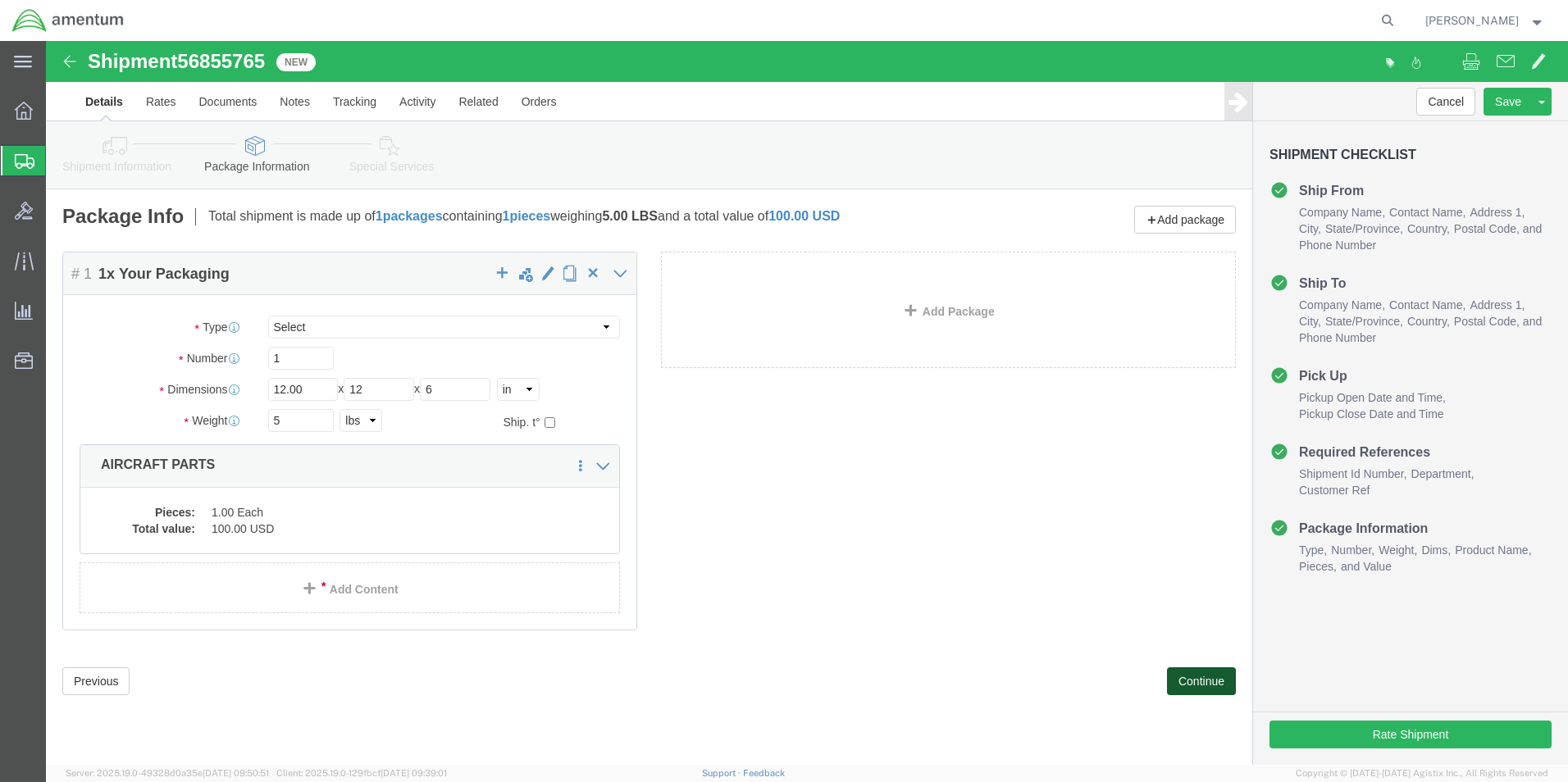
click button "Continue"
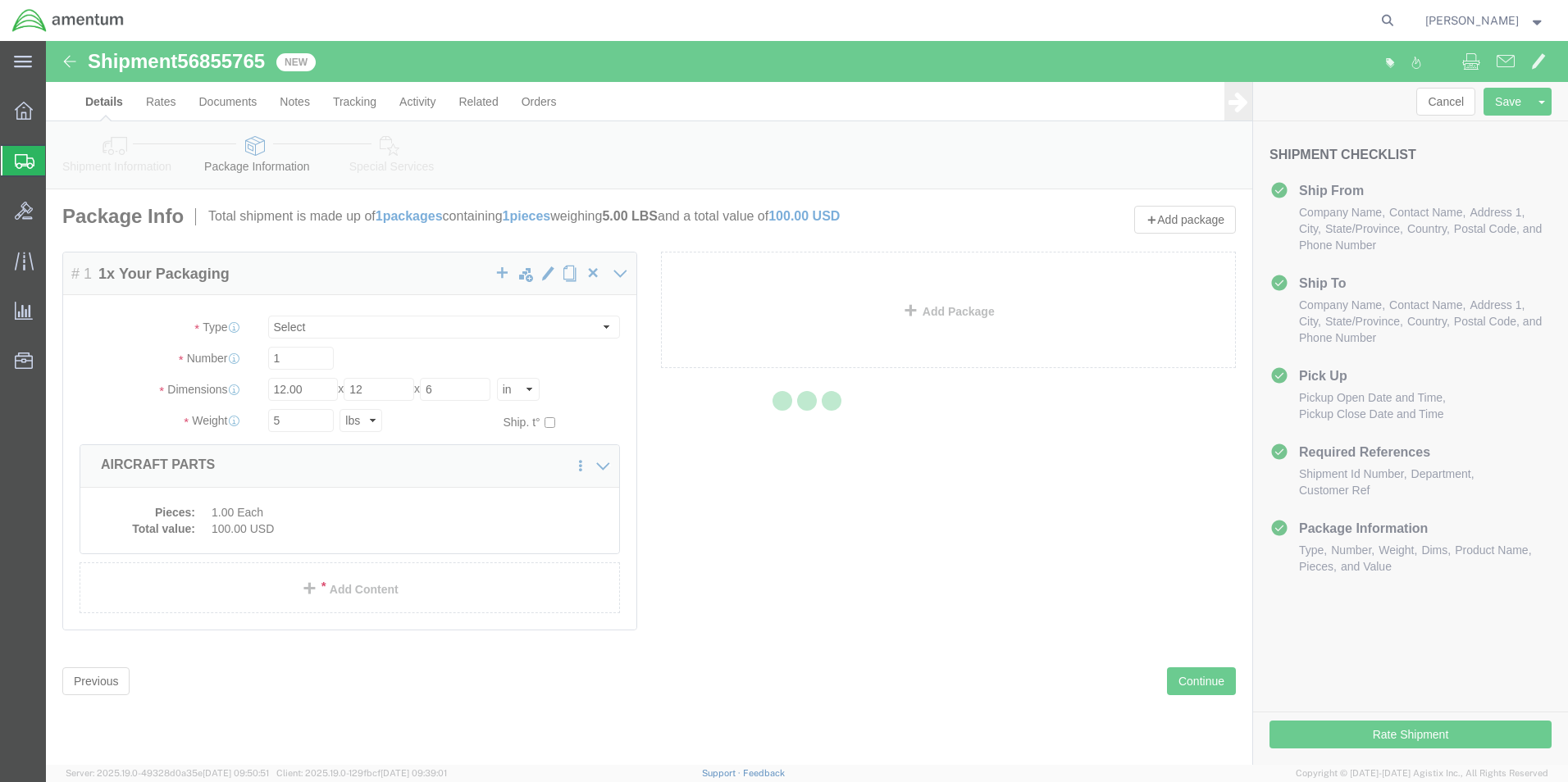
select select
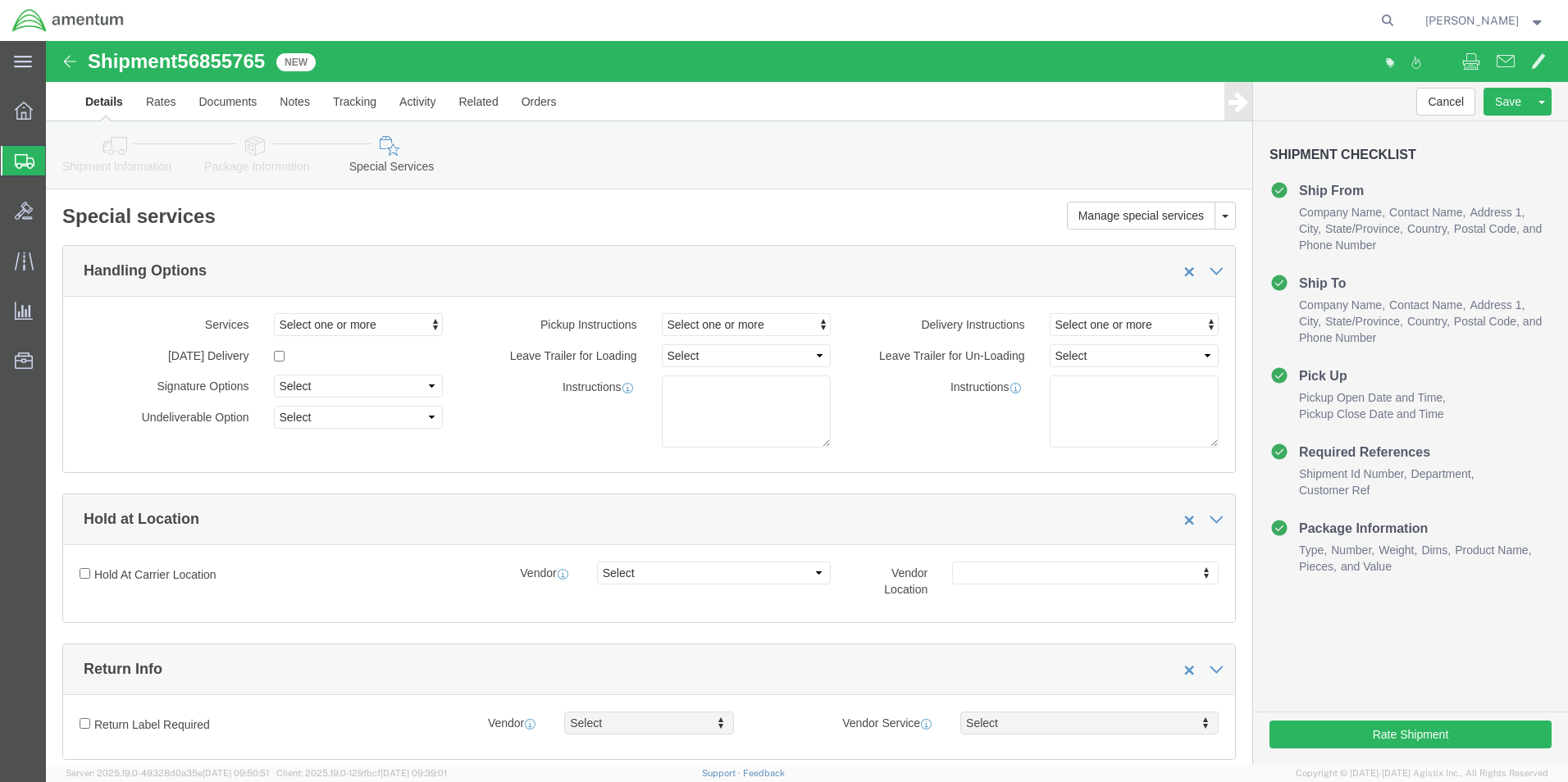
select select "DEPARTMENT"
click link "Save As Template"
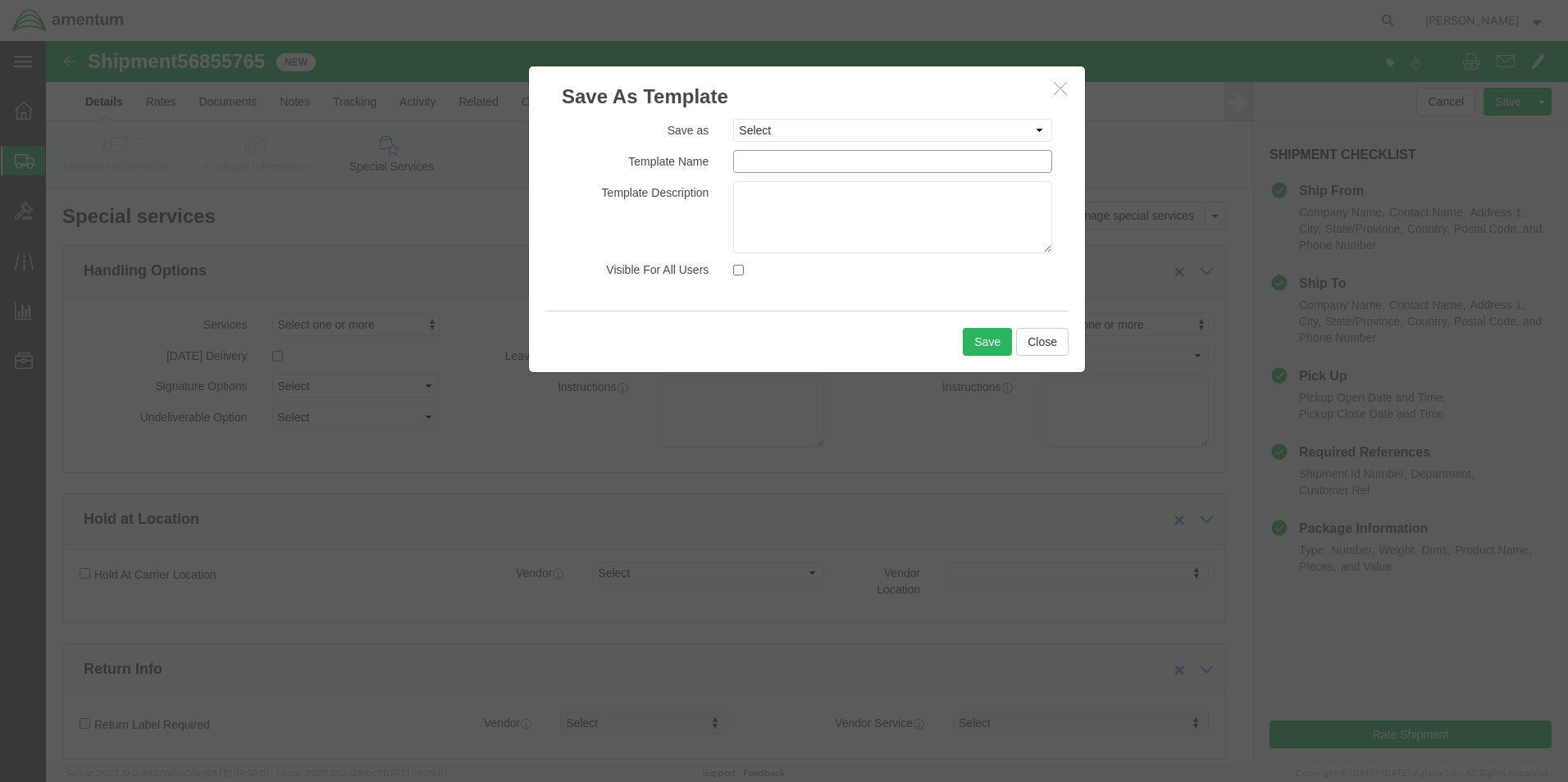
click input "text"
type input "CBP/BUN-CS"
click button "Save"
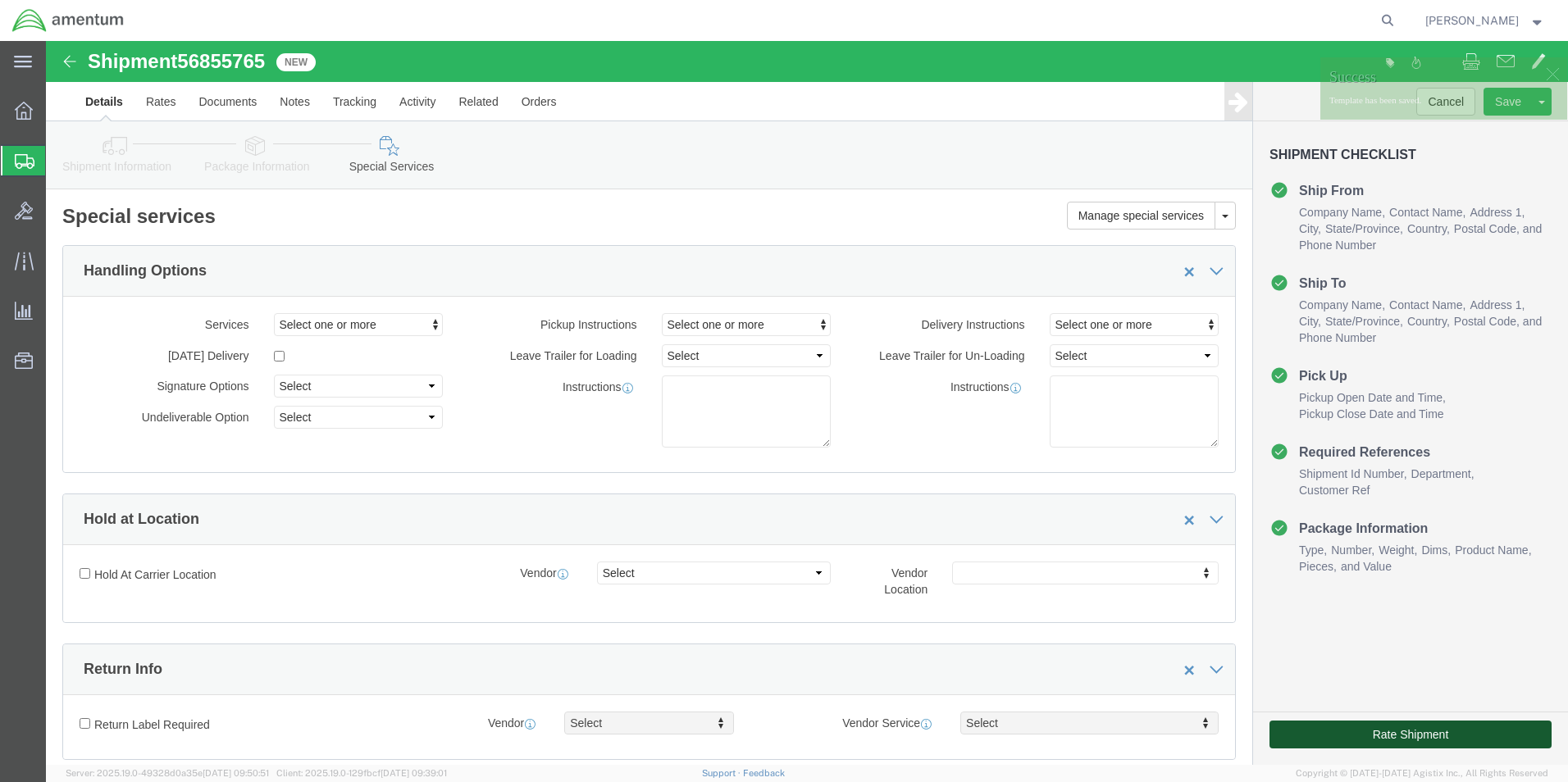
click button "Rate Shipment"
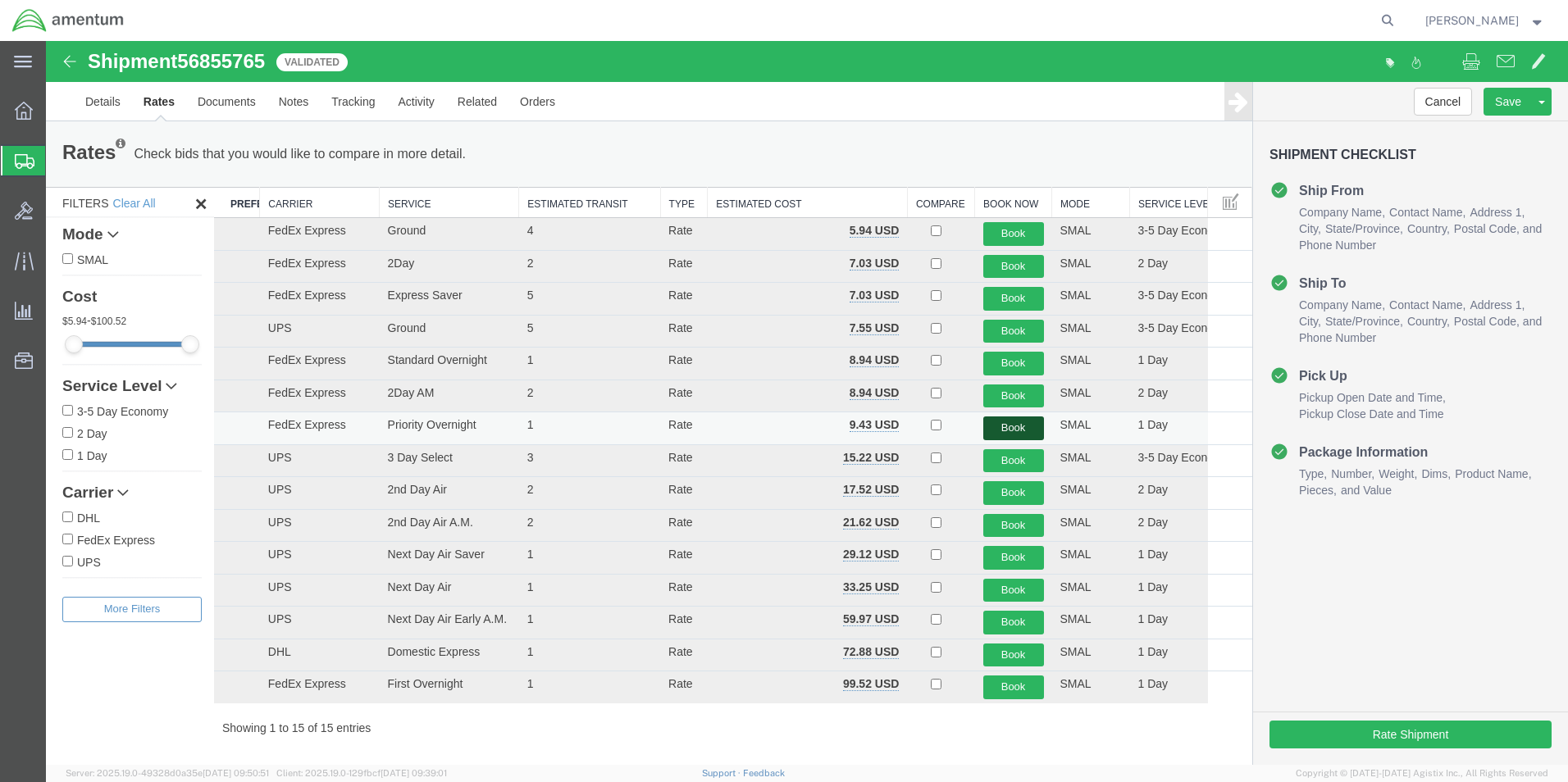
click at [998, 427] on button "Book" at bounding box center [1014, 428] width 61 height 24
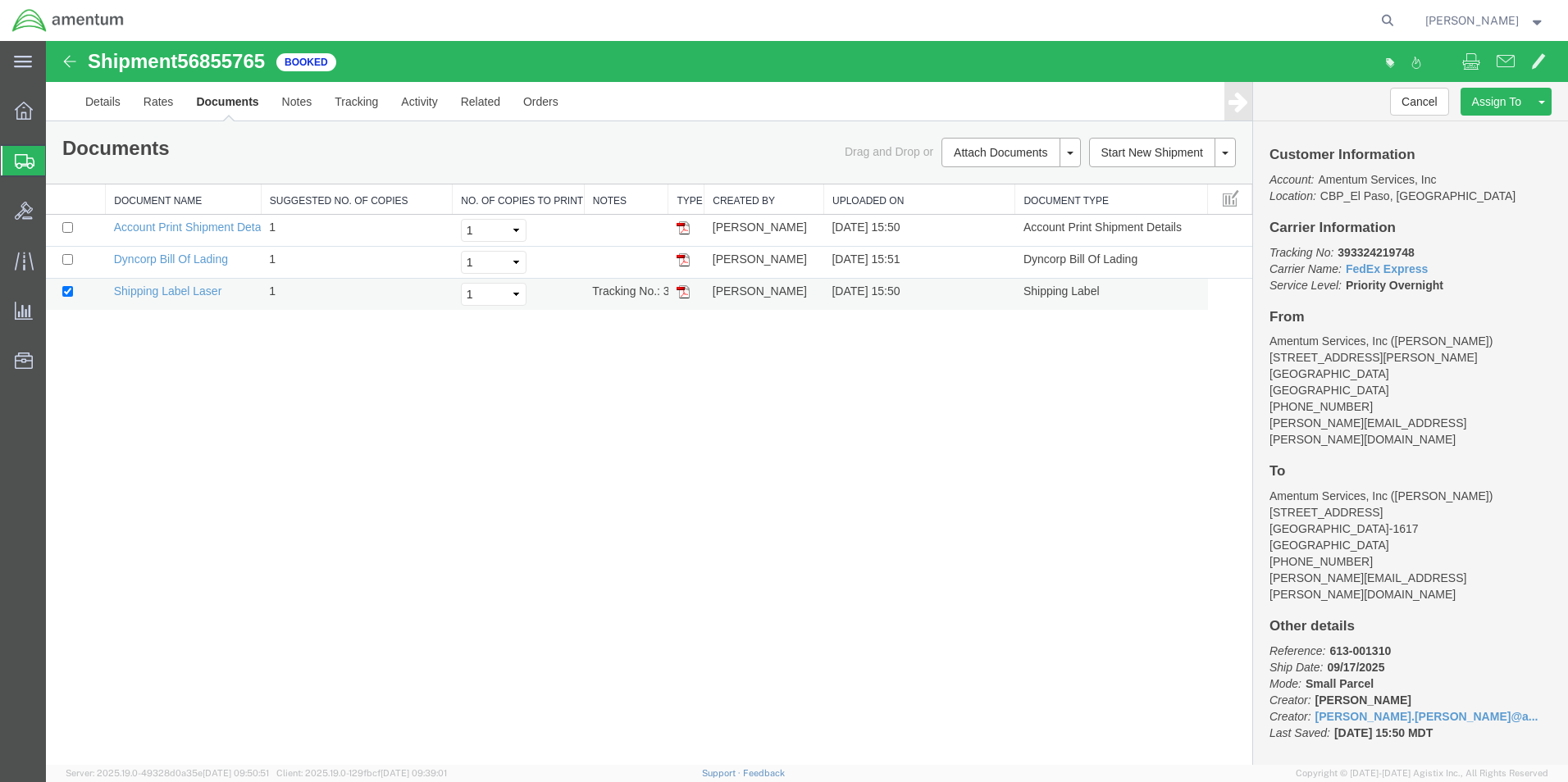
click at [677, 286] on img at bounding box center [683, 292] width 13 height 13
